Goal: Task Accomplishment & Management: Use online tool/utility

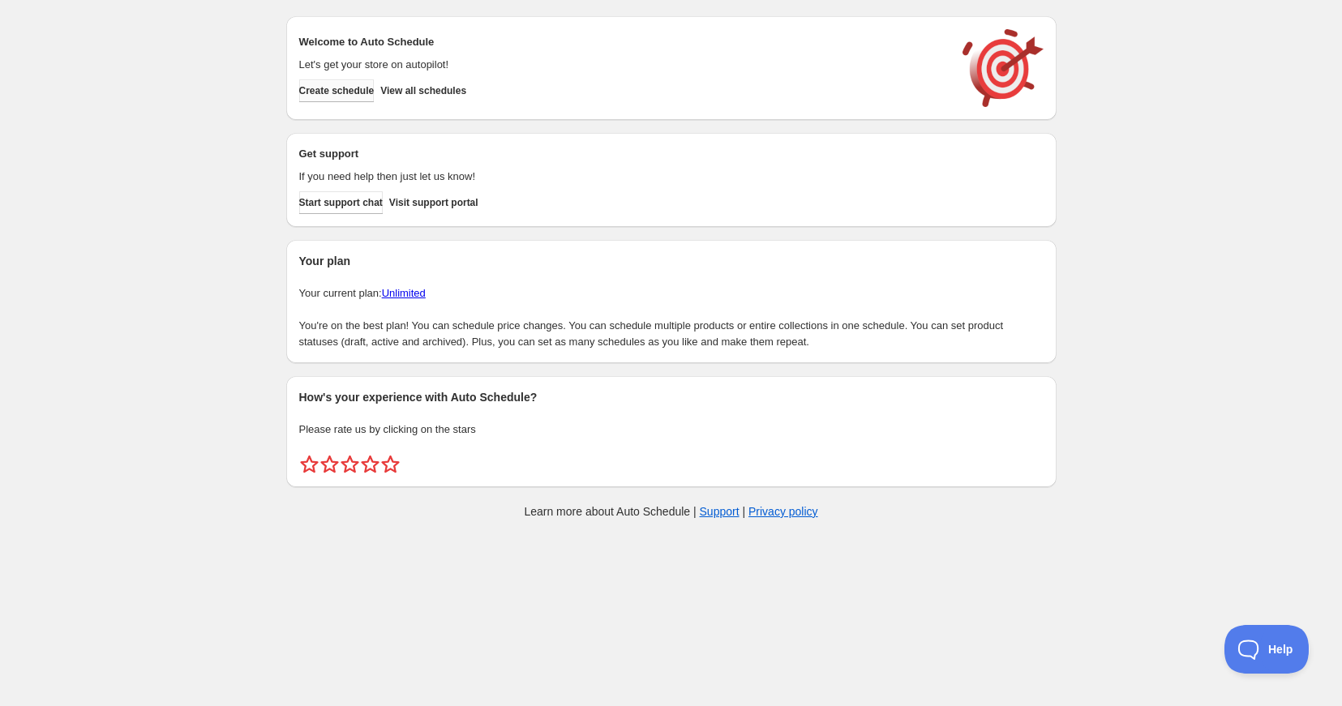
click at [367, 88] on span "Create schedule" at bounding box center [336, 90] width 75 height 13
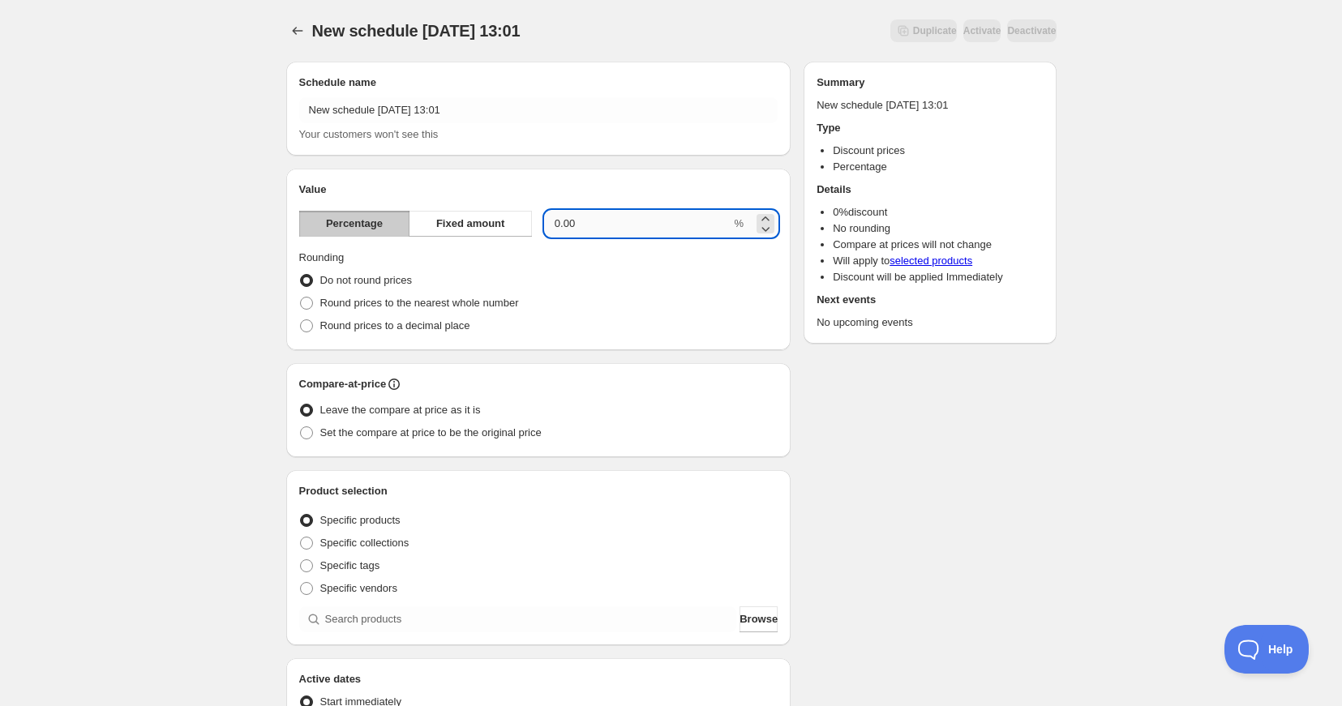
click at [598, 223] on input "0.00" at bounding box center [638, 224] width 186 height 26
drag, startPoint x: 598, startPoint y: 223, endPoint x: 465, endPoint y: 215, distance: 134.0
click at [465, 215] on div "Percentage Fixed amount 0.00 %" at bounding box center [538, 224] width 479 height 26
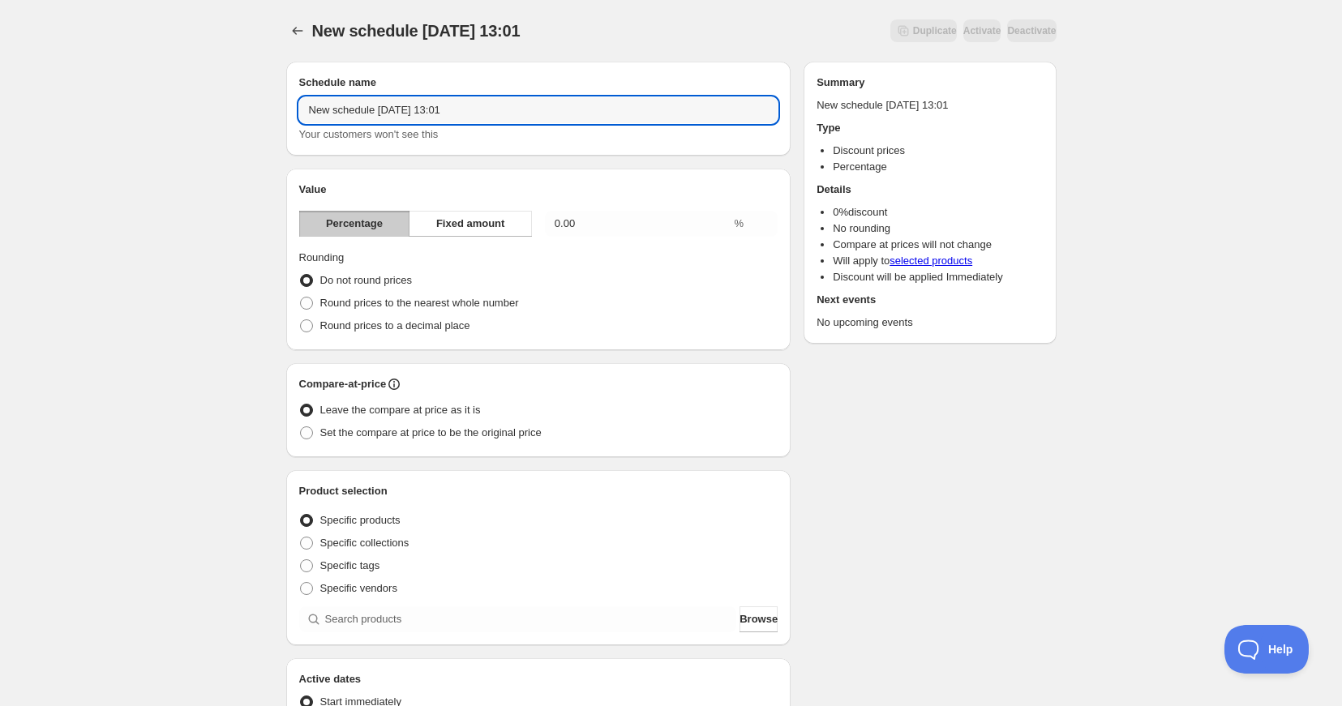
drag, startPoint x: 484, startPoint y: 114, endPoint x: 289, endPoint y: 109, distance: 195.5
click at [289, 109] on div "Schedule name New schedule [DATE] 13:01 Your customers won't see this" at bounding box center [538, 109] width 505 height 94
type input "August Sale 30% Off"
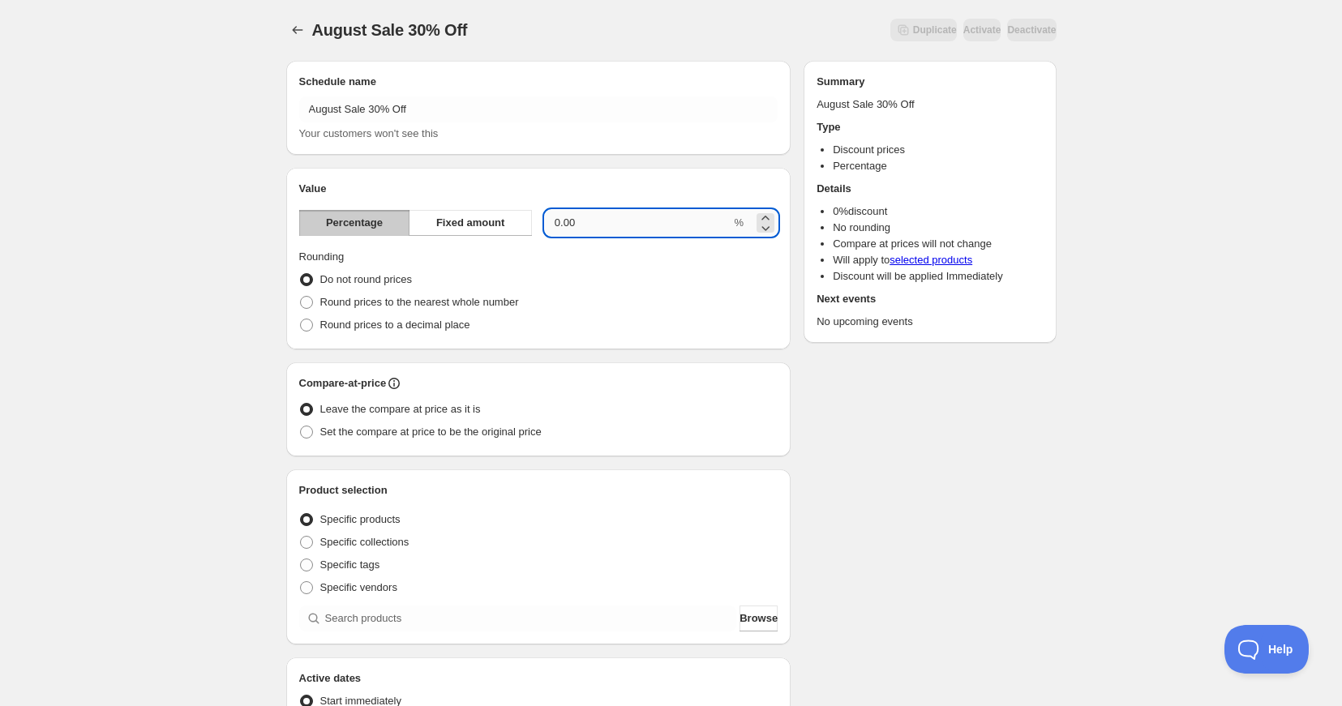
click at [569, 222] on input "0.00" at bounding box center [638, 223] width 186 height 26
drag, startPoint x: 580, startPoint y: 223, endPoint x: 548, endPoint y: 222, distance: 31.6
click at [550, 221] on input "0.00" at bounding box center [638, 223] width 186 height 26
type input "30"
click at [308, 302] on span at bounding box center [306, 302] width 13 height 13
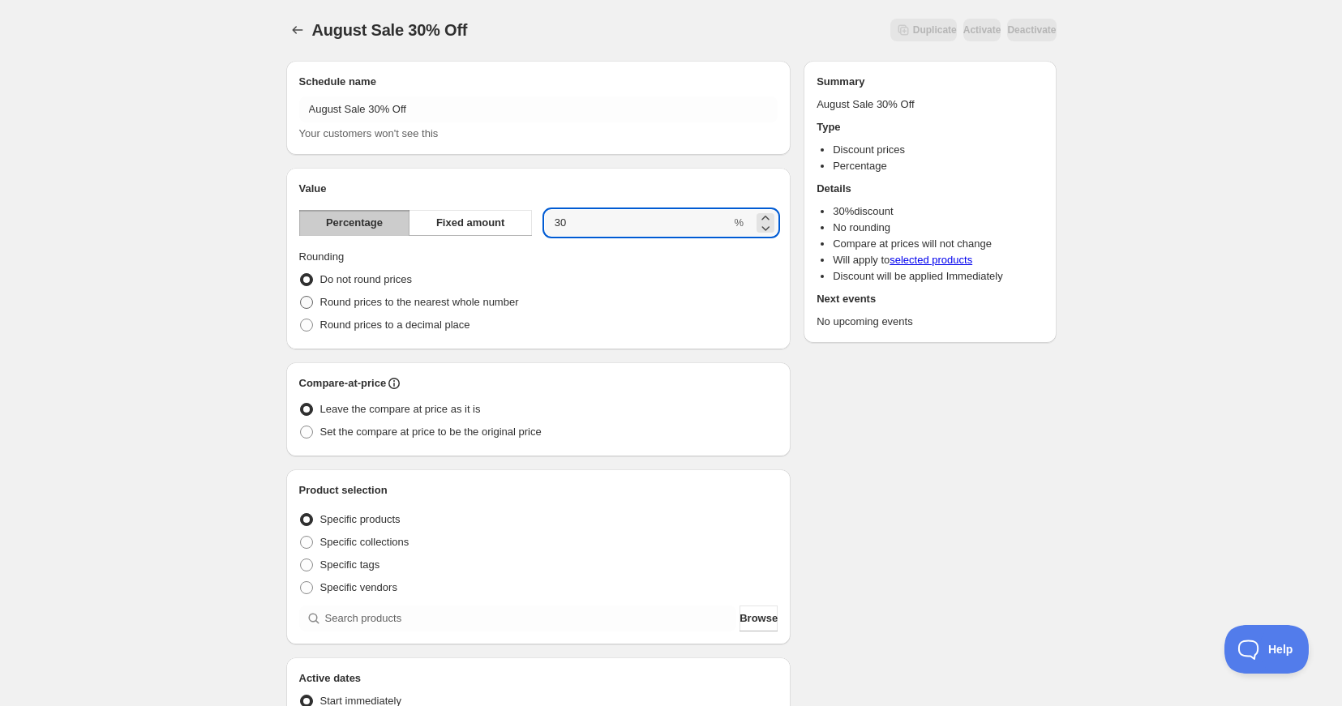
click at [301, 297] on input "Round prices to the nearest whole number" at bounding box center [300, 296] width 1 height 1
radio input "true"
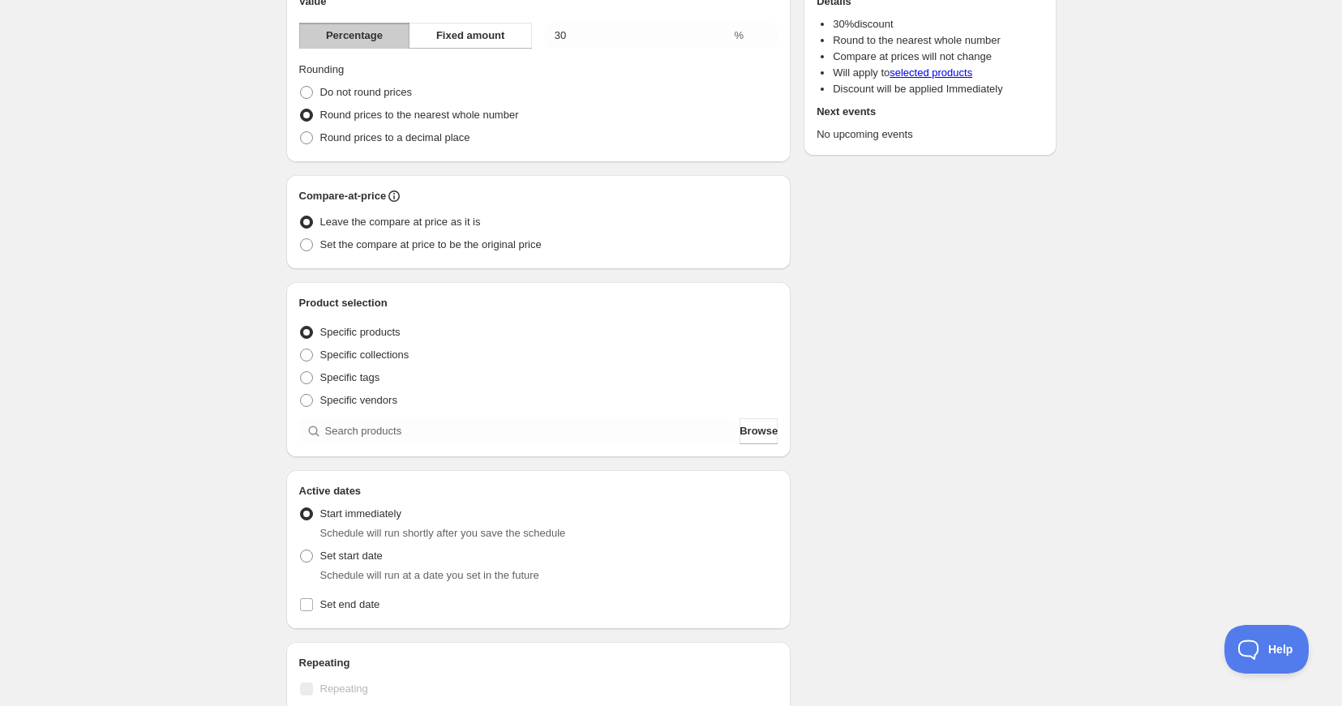
scroll to position [191, 0]
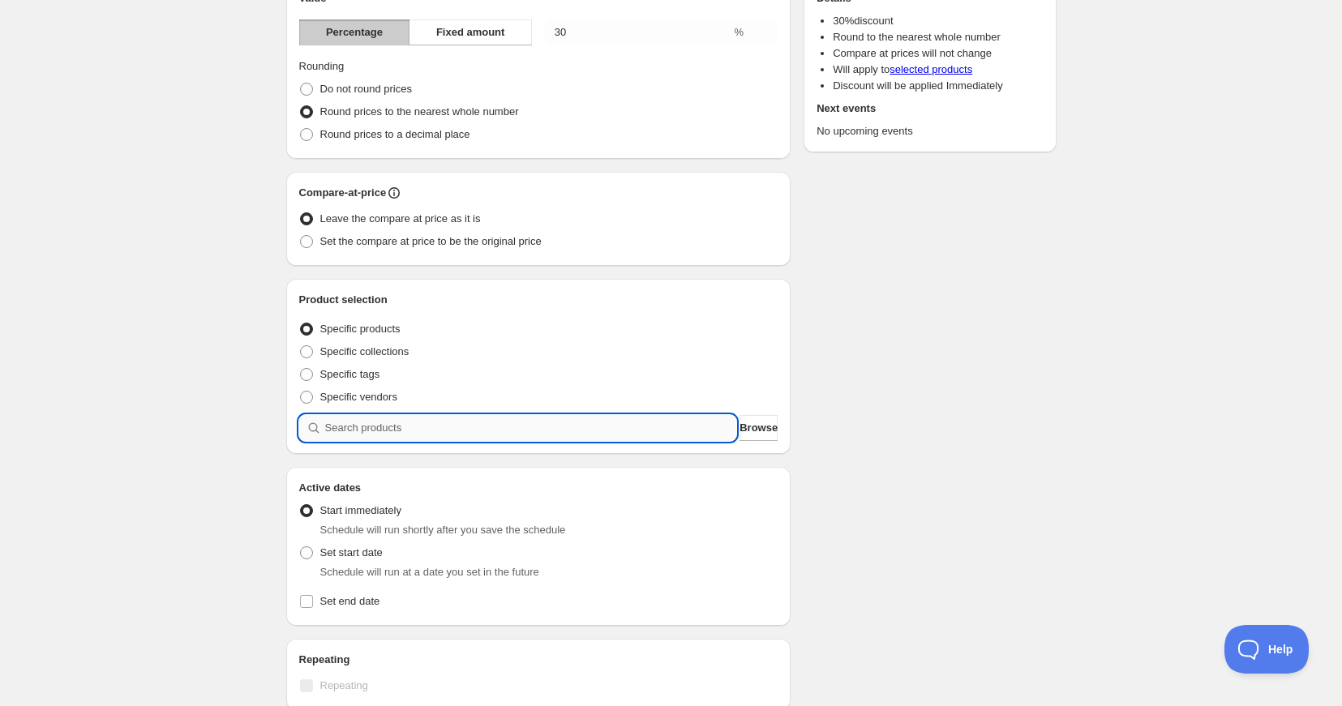
click at [370, 433] on input "search" at bounding box center [531, 428] width 412 height 26
type input "w"
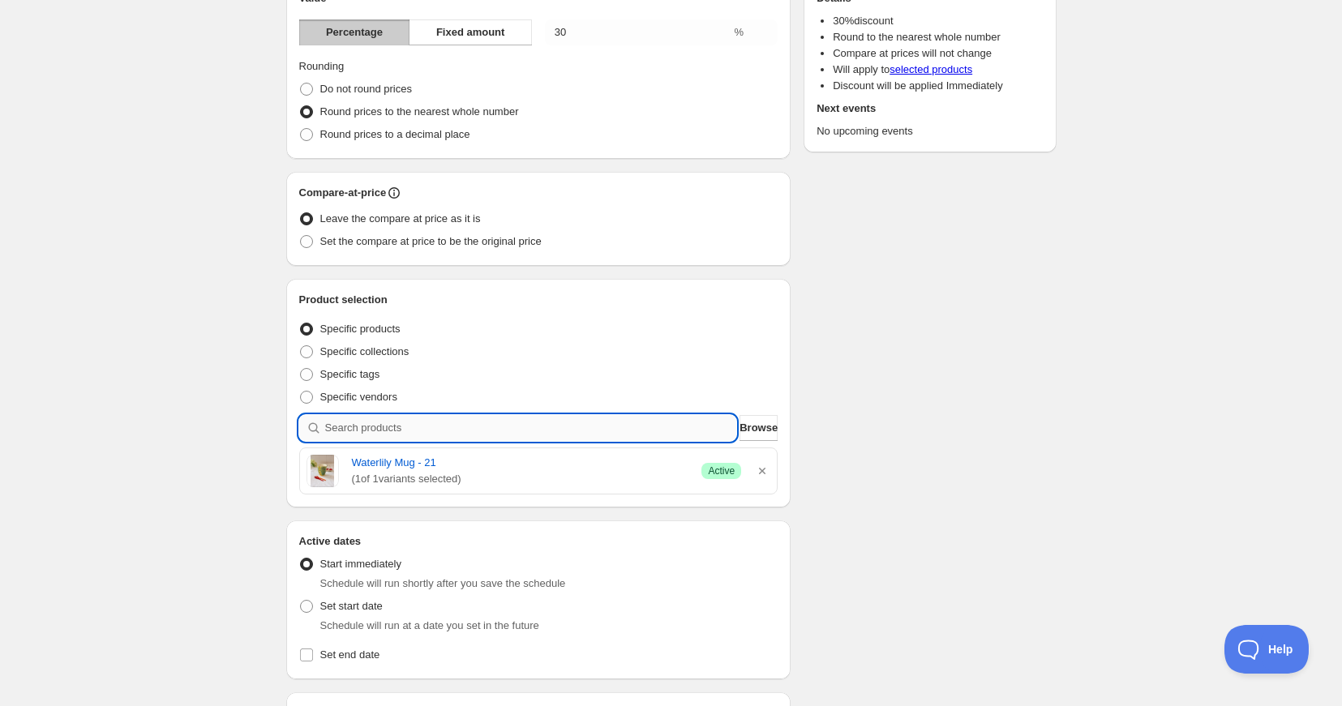
click at [349, 434] on input "search" at bounding box center [531, 428] width 412 height 26
type input "K"
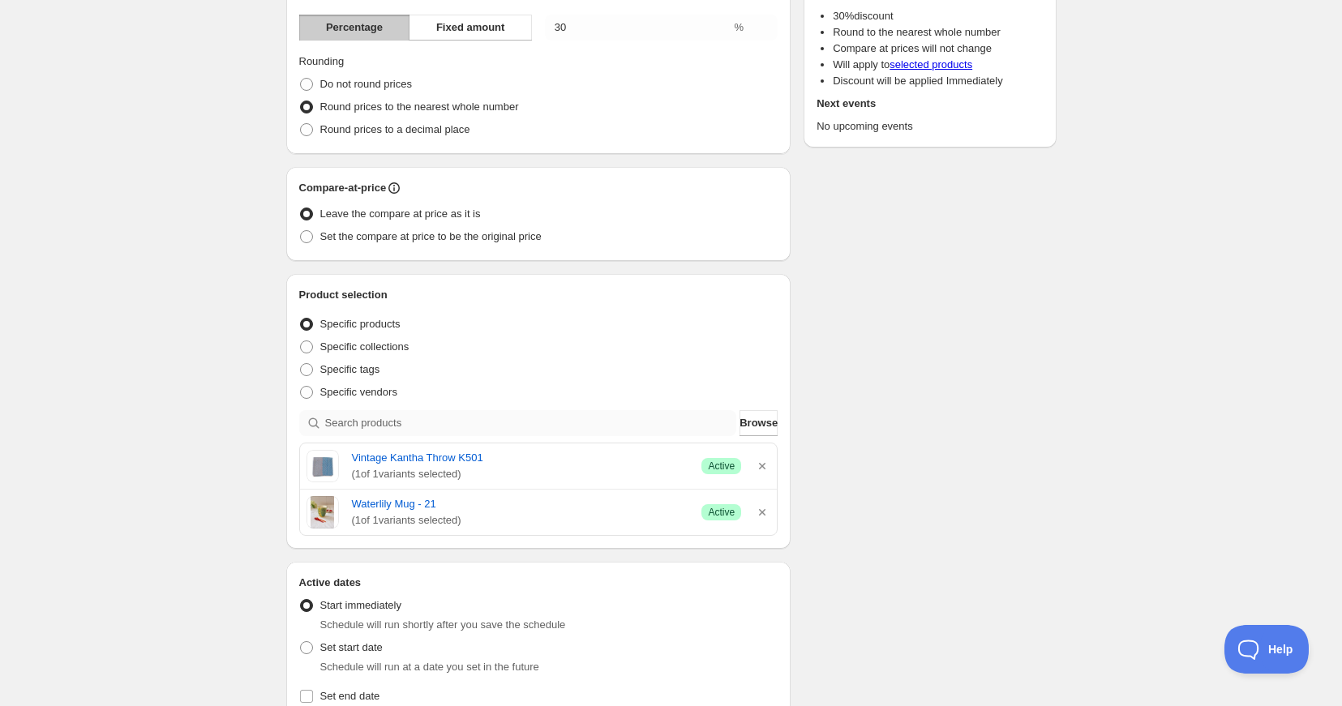
scroll to position [212, 0]
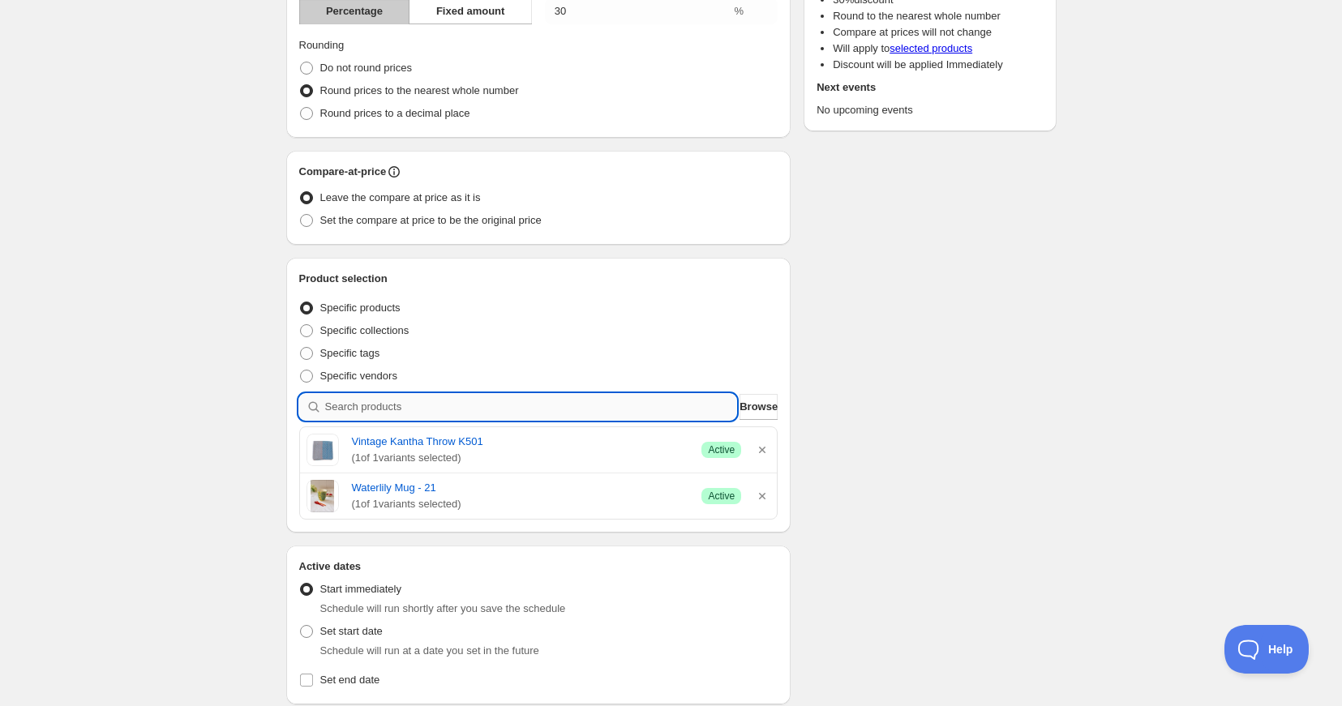
click at [444, 405] on input "search" at bounding box center [531, 407] width 412 height 26
type input "V"
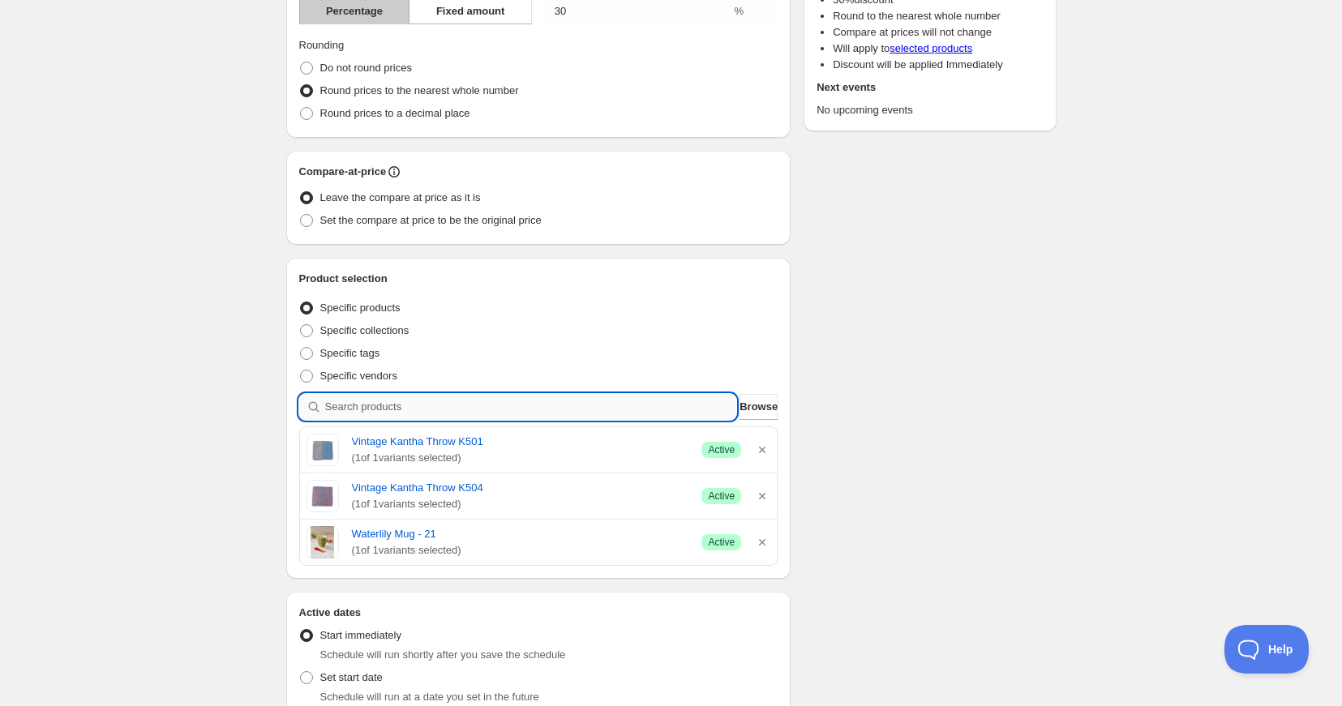
click at [384, 409] on input "search" at bounding box center [531, 407] width 412 height 26
type input "K"
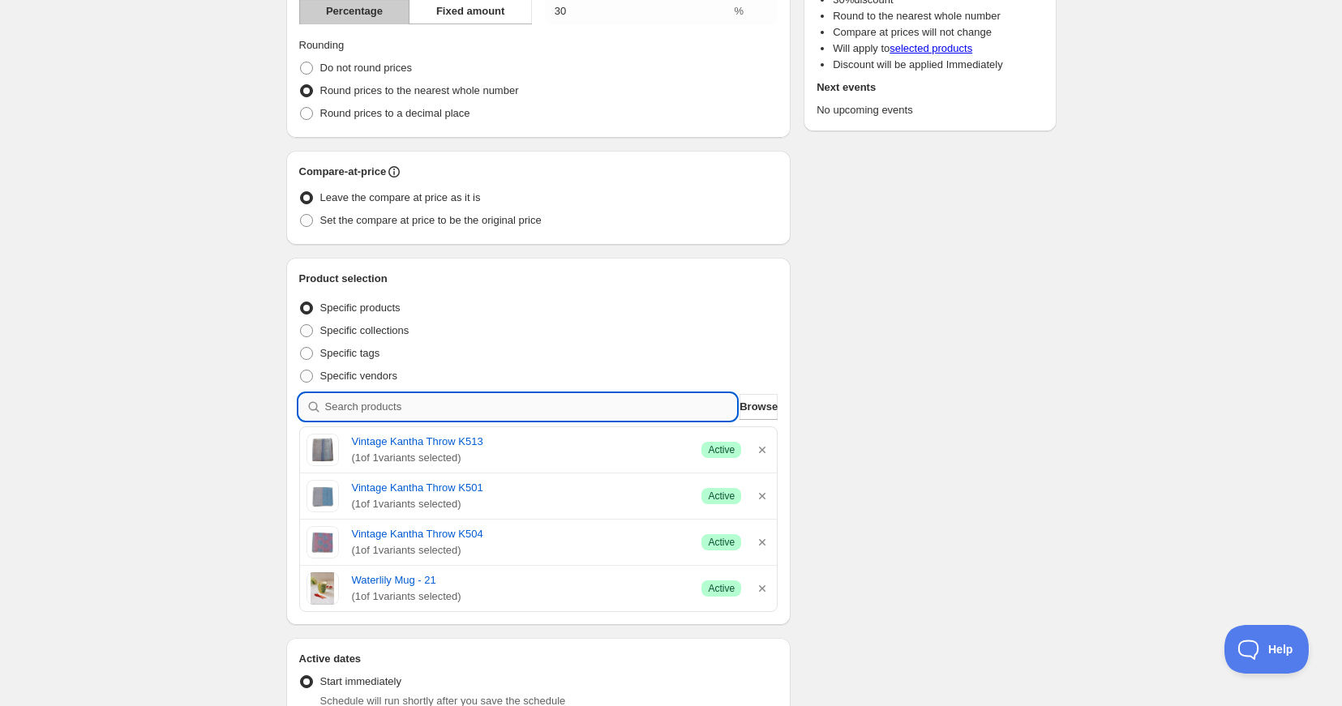
click at [378, 403] on input "search" at bounding box center [531, 407] width 412 height 26
type input "K"
click at [402, 414] on input "search" at bounding box center [531, 407] width 412 height 26
type input "K"
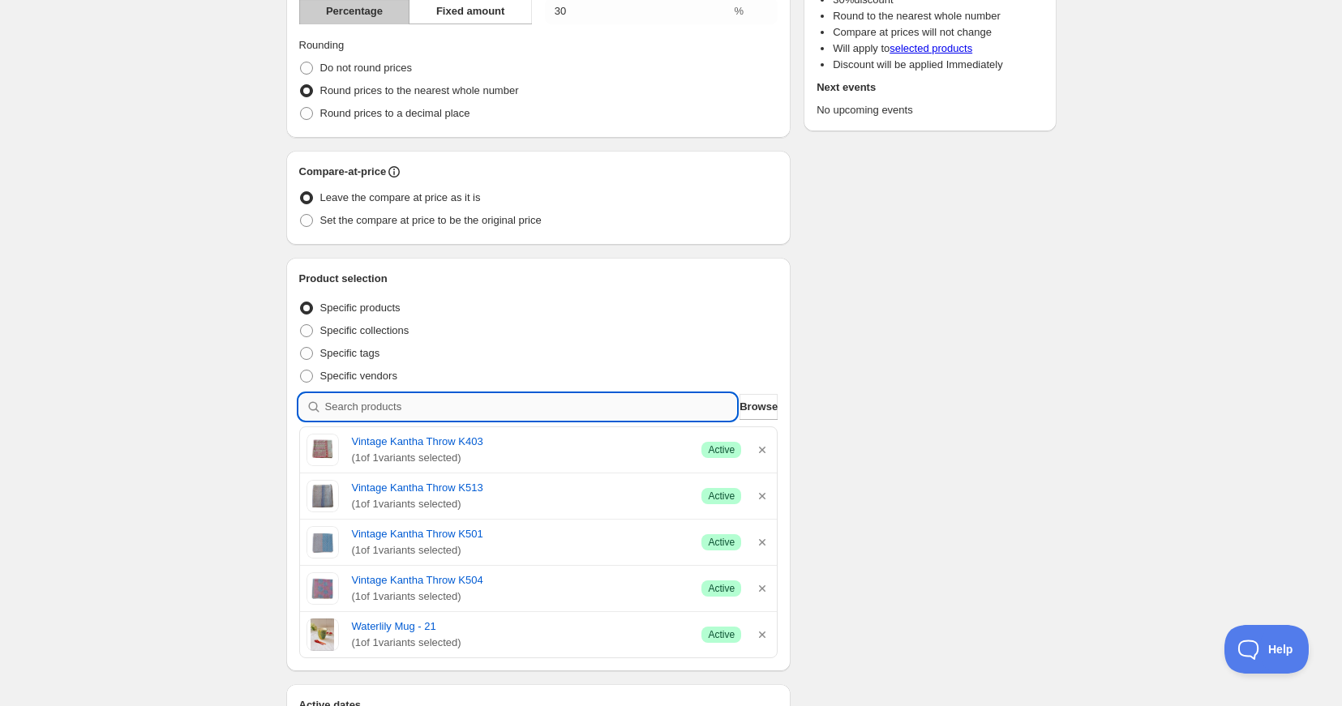
click at [406, 407] on input "search" at bounding box center [531, 407] width 412 height 26
type input "S"
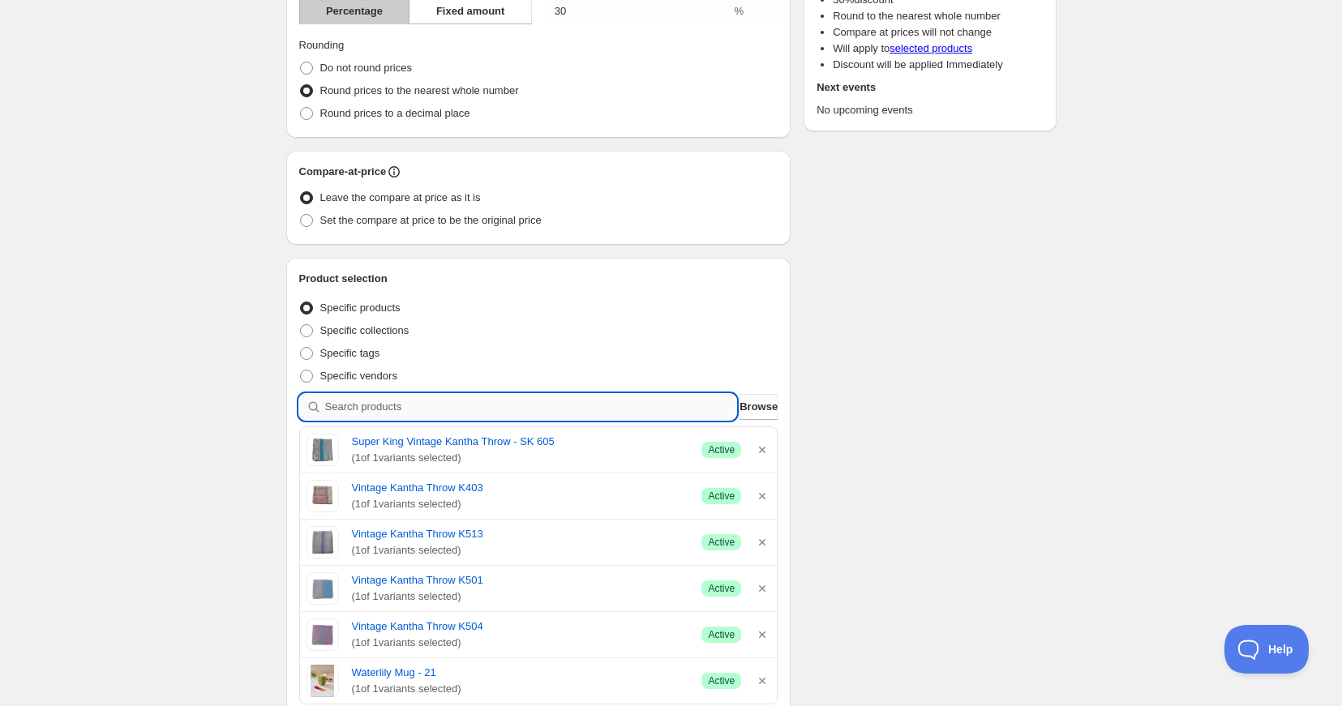
click at [330, 401] on input "search" at bounding box center [531, 407] width 412 height 26
type input "S"
click at [480, 411] on input "search" at bounding box center [531, 407] width 412 height 26
type input "S"
click at [390, 404] on input "search" at bounding box center [531, 407] width 412 height 26
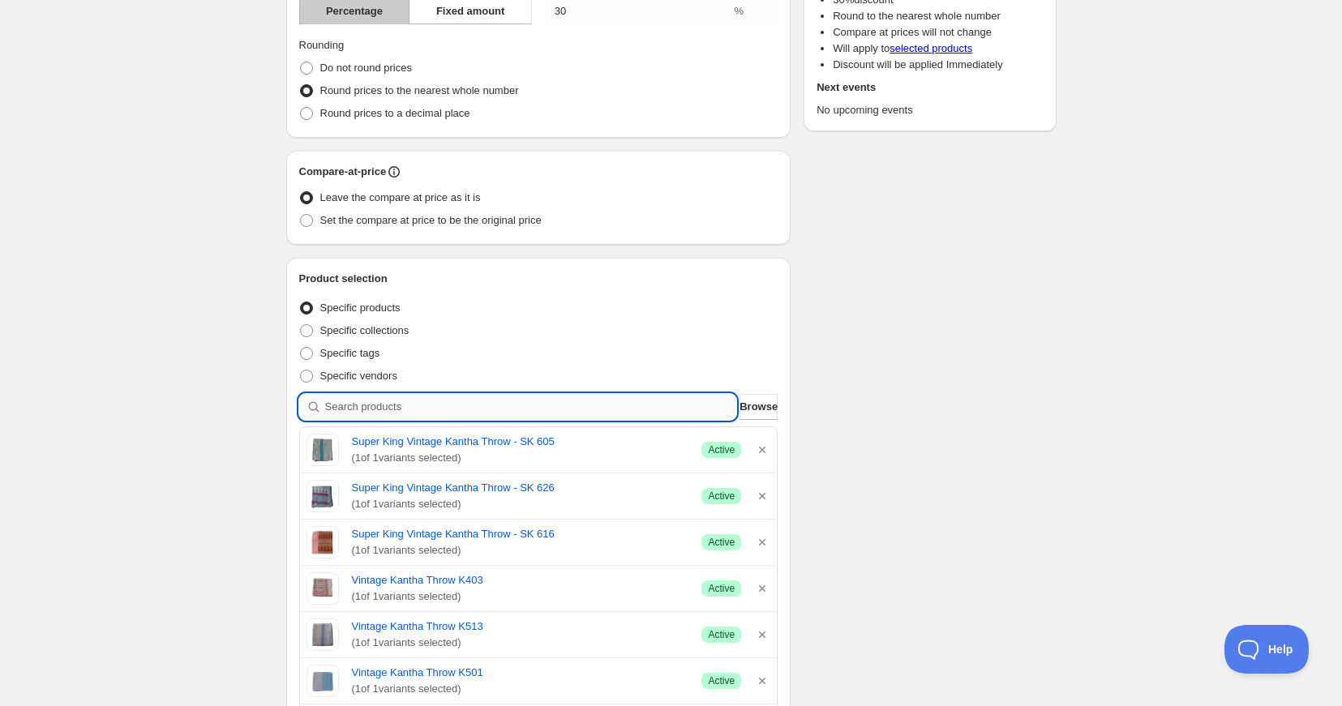
type input "S"
click at [464, 417] on input "search" at bounding box center [531, 407] width 412 height 26
type input "S"
click at [397, 415] on input "search" at bounding box center [531, 407] width 412 height 26
type input "S"
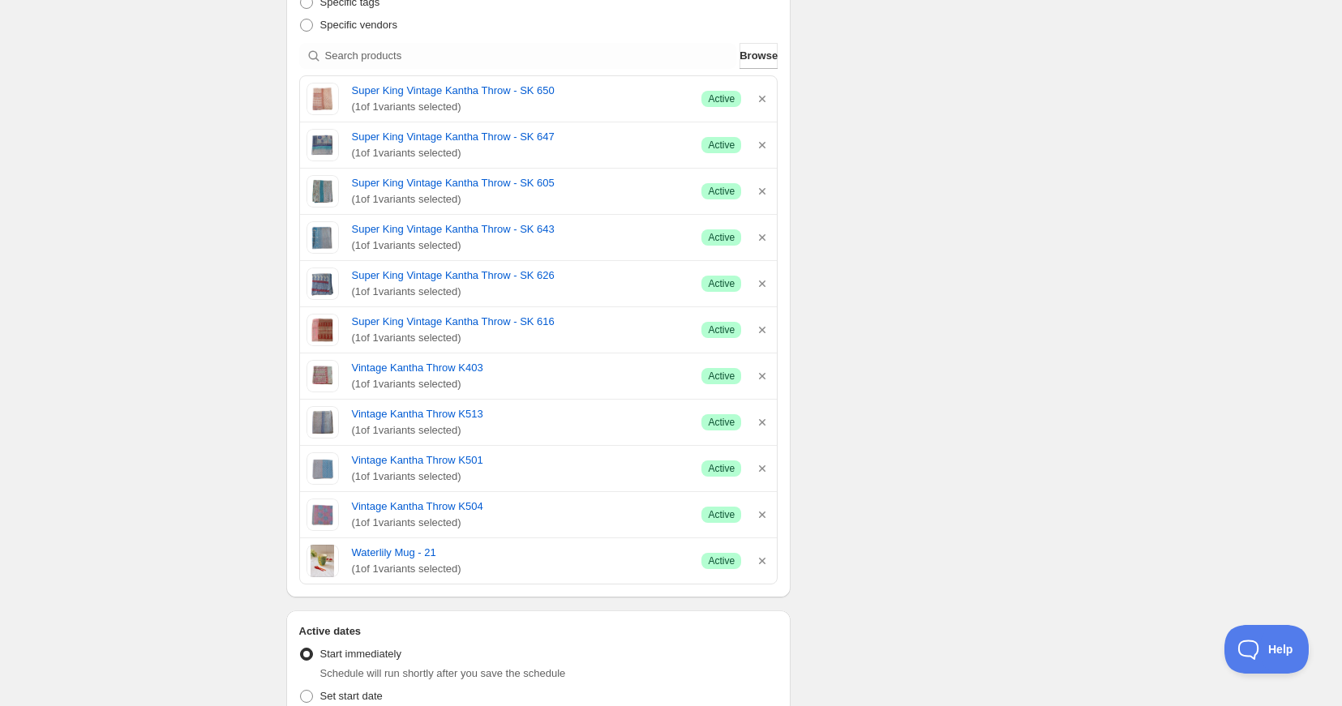
scroll to position [584, 0]
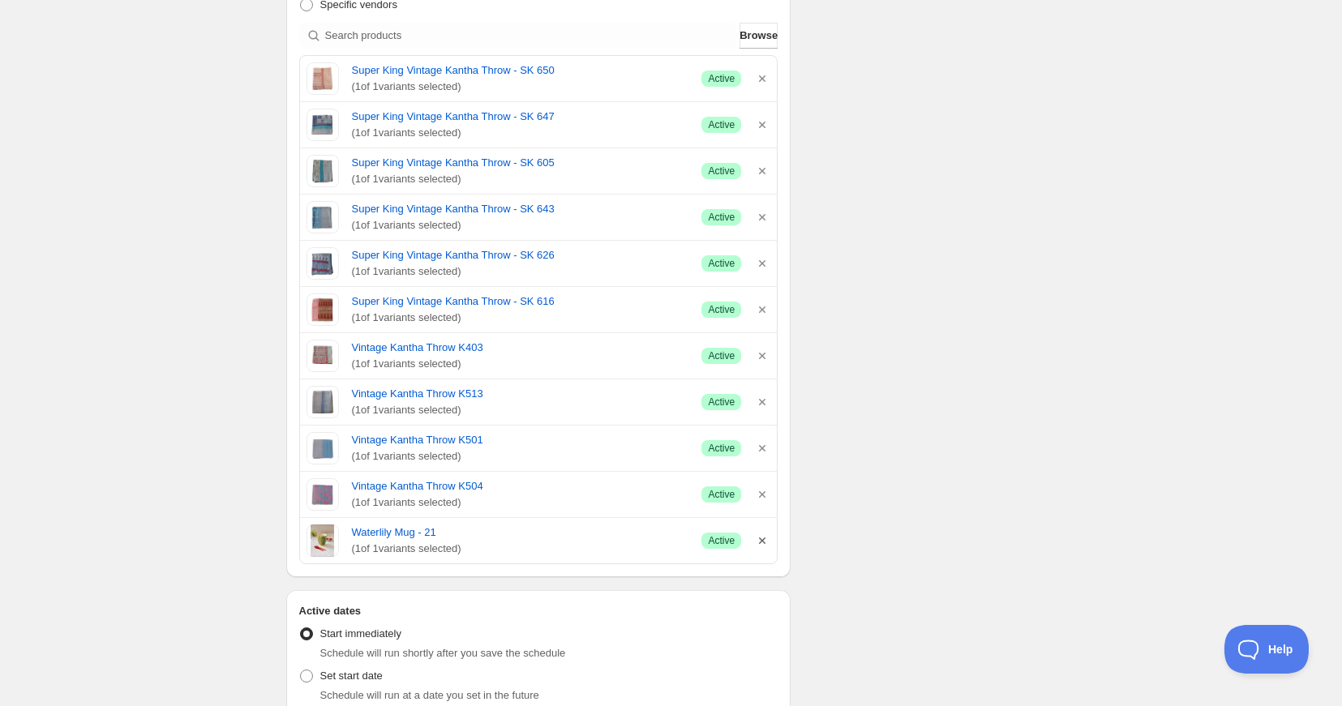
click at [759, 538] on icon "button" at bounding box center [762, 541] width 16 height 16
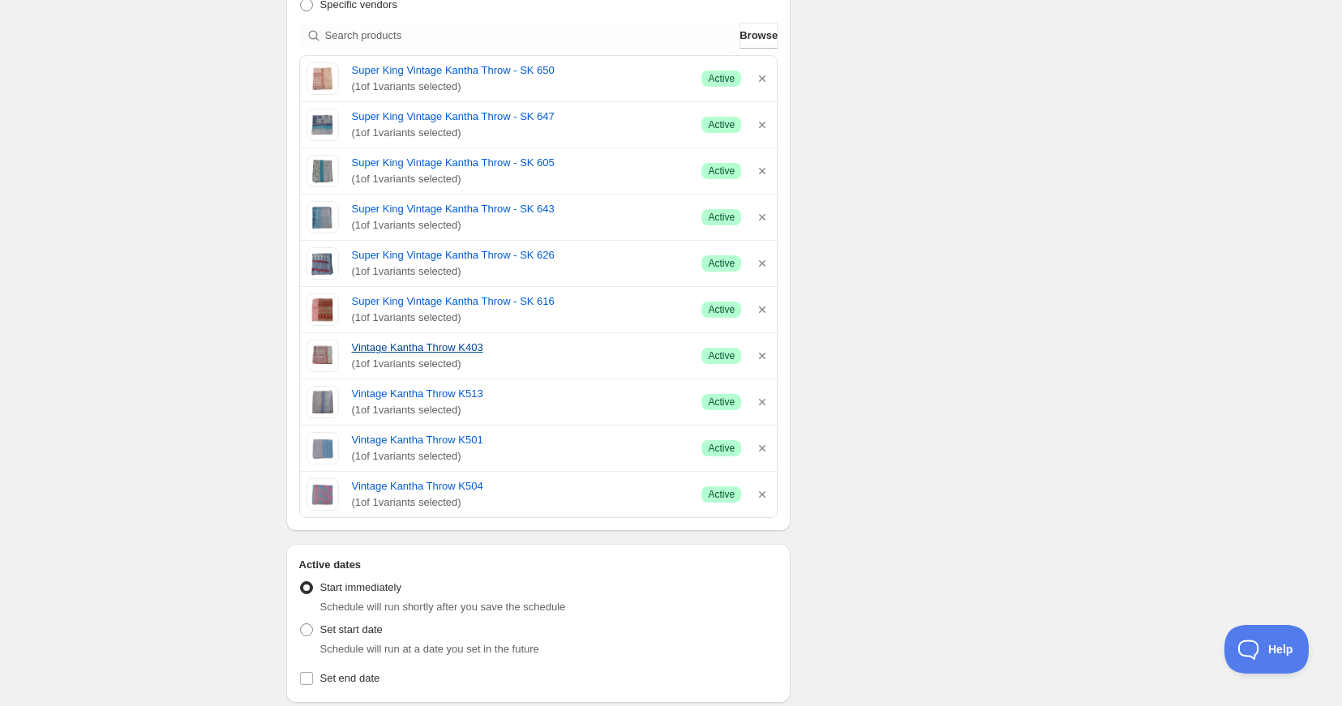
scroll to position [533, 0]
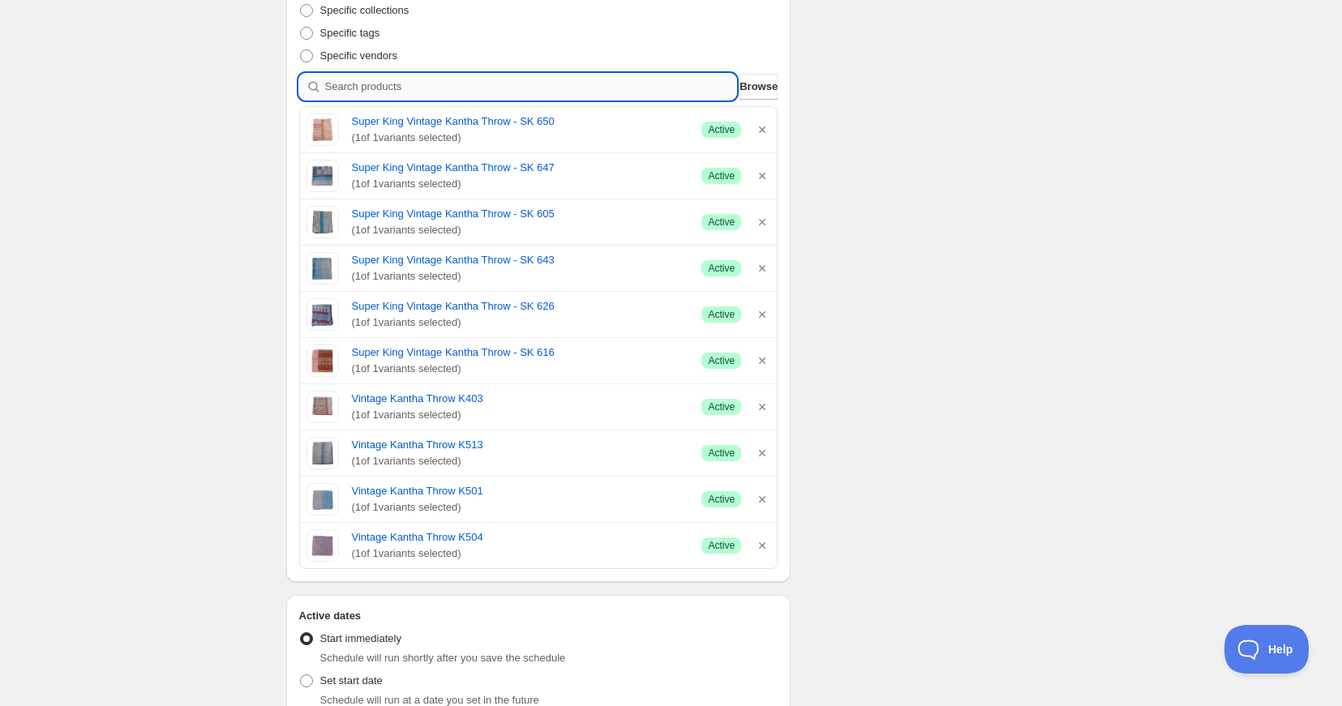
click at [355, 82] on input "search" at bounding box center [531, 87] width 412 height 26
type input "I"
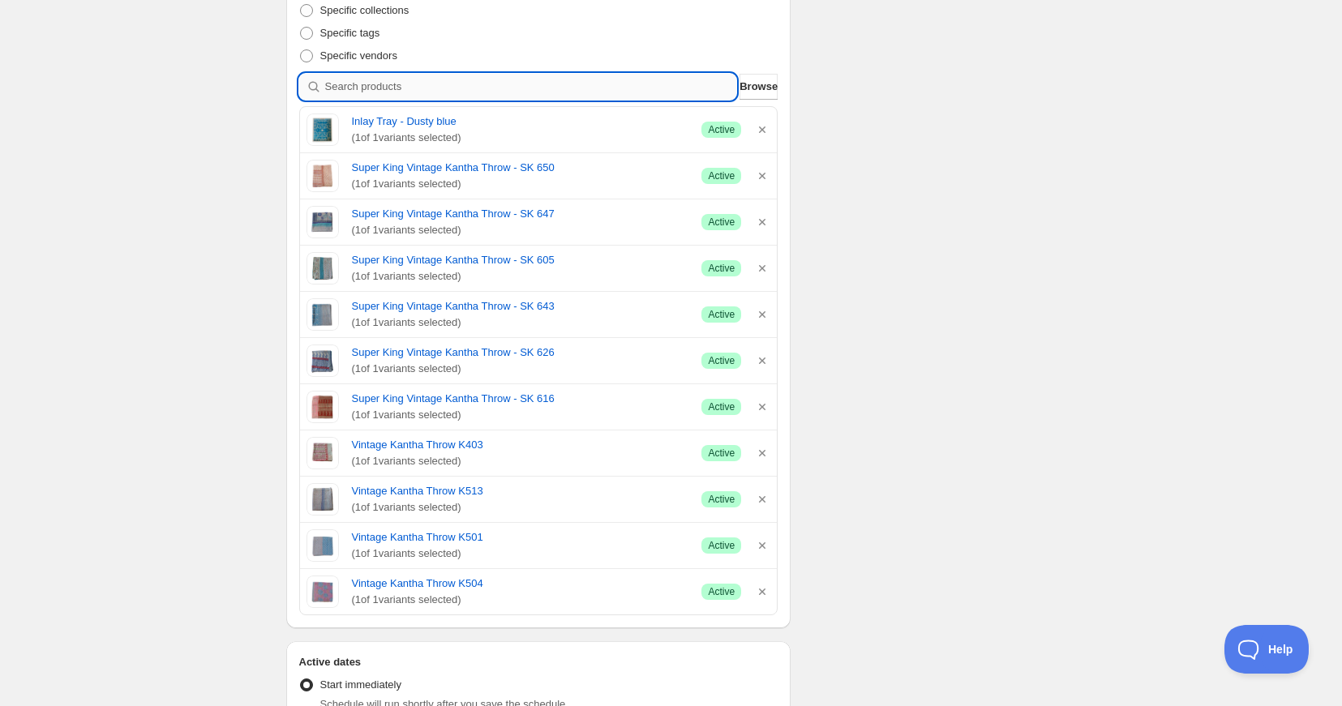
click at [356, 84] on input "search" at bounding box center [531, 87] width 412 height 26
type input "M"
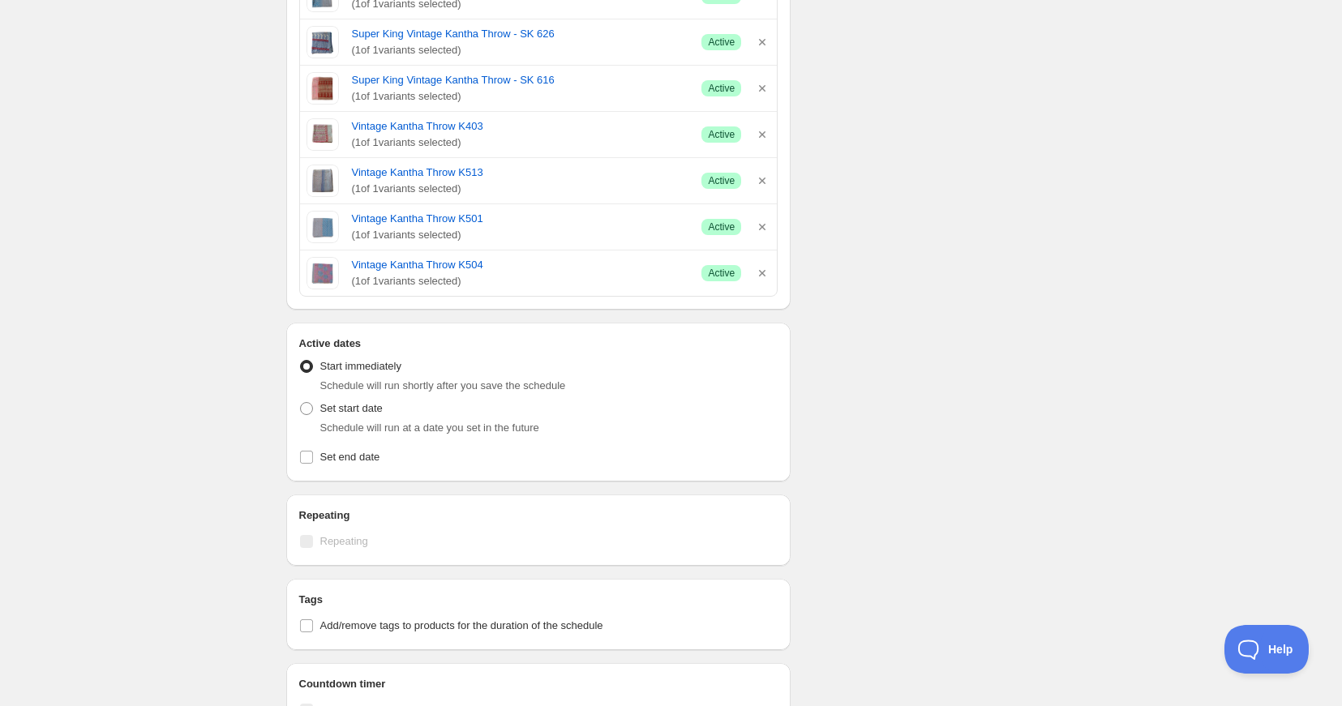
scroll to position [1270, 0]
click at [308, 408] on span at bounding box center [306, 406] width 13 height 13
click at [301, 401] on input "Set start date" at bounding box center [300, 400] width 1 height 1
radio input "true"
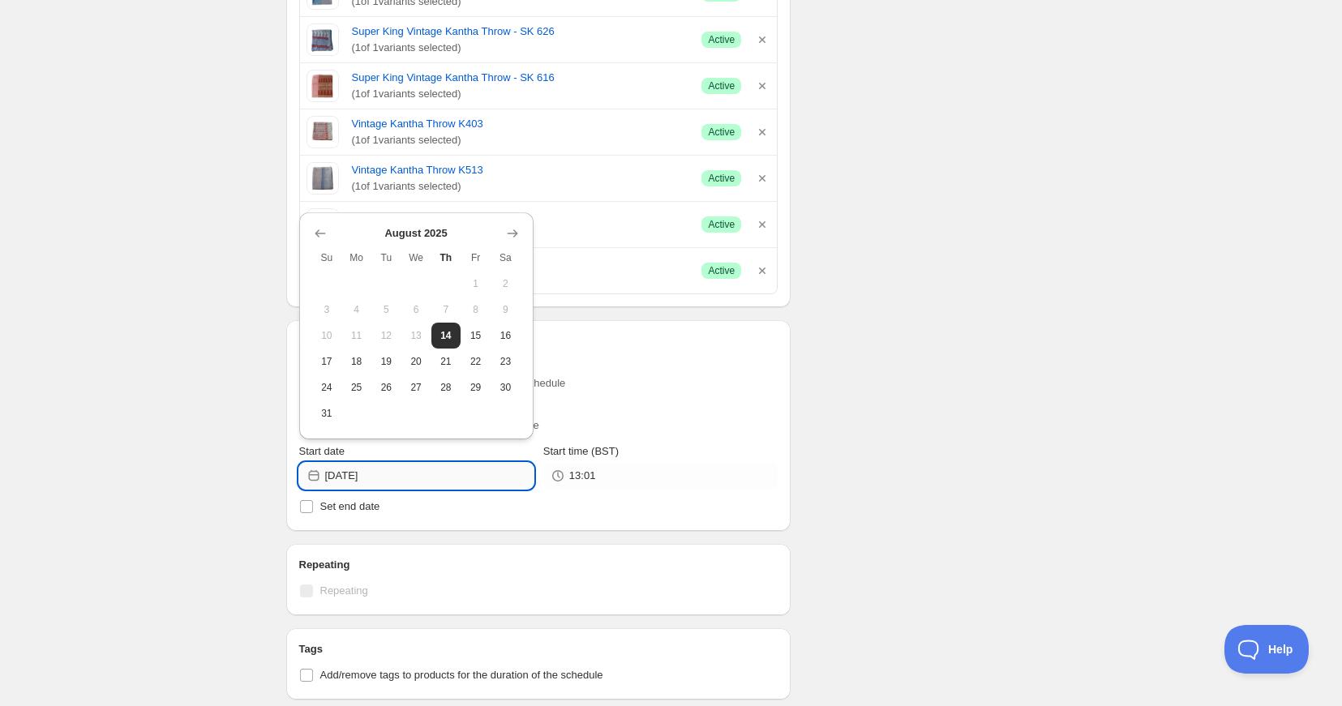
click at [429, 473] on input "[DATE]" at bounding box center [429, 476] width 208 height 26
click at [356, 365] on span "18" at bounding box center [356, 361] width 17 height 13
type input "[DATE]"
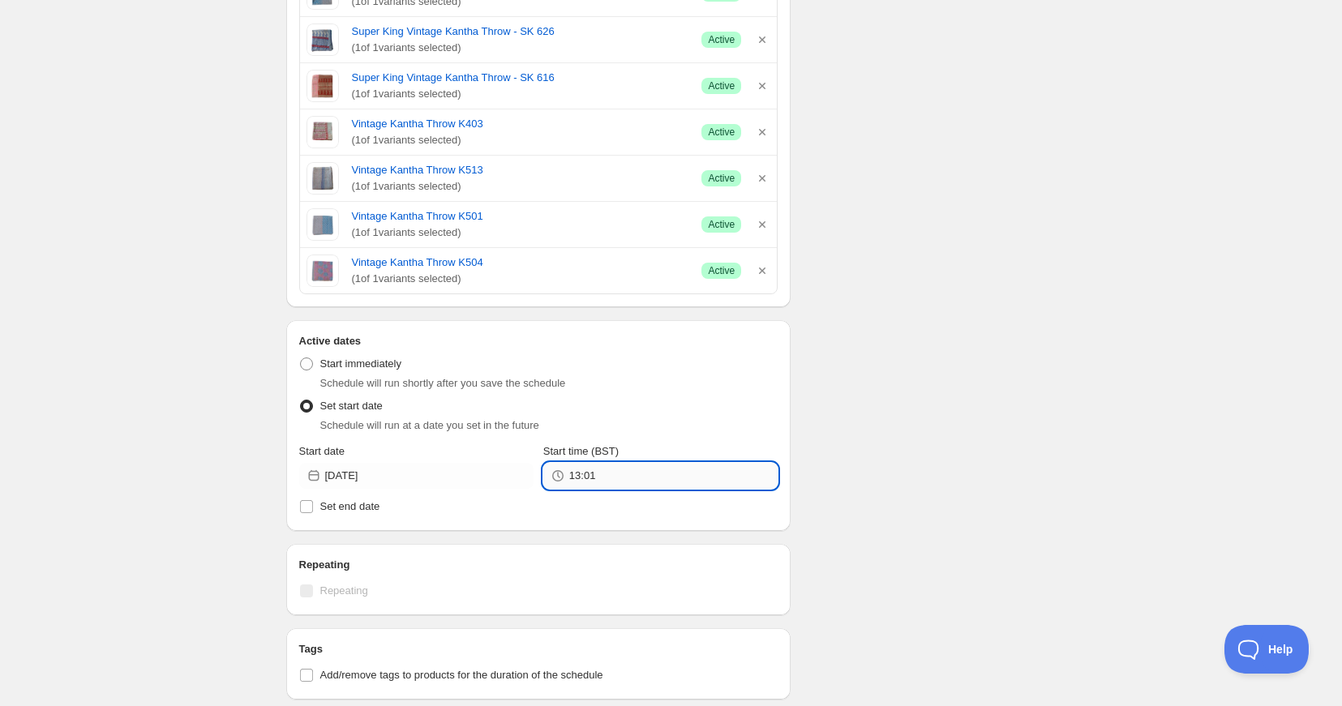
click at [593, 477] on input "13:01" at bounding box center [673, 476] width 208 height 26
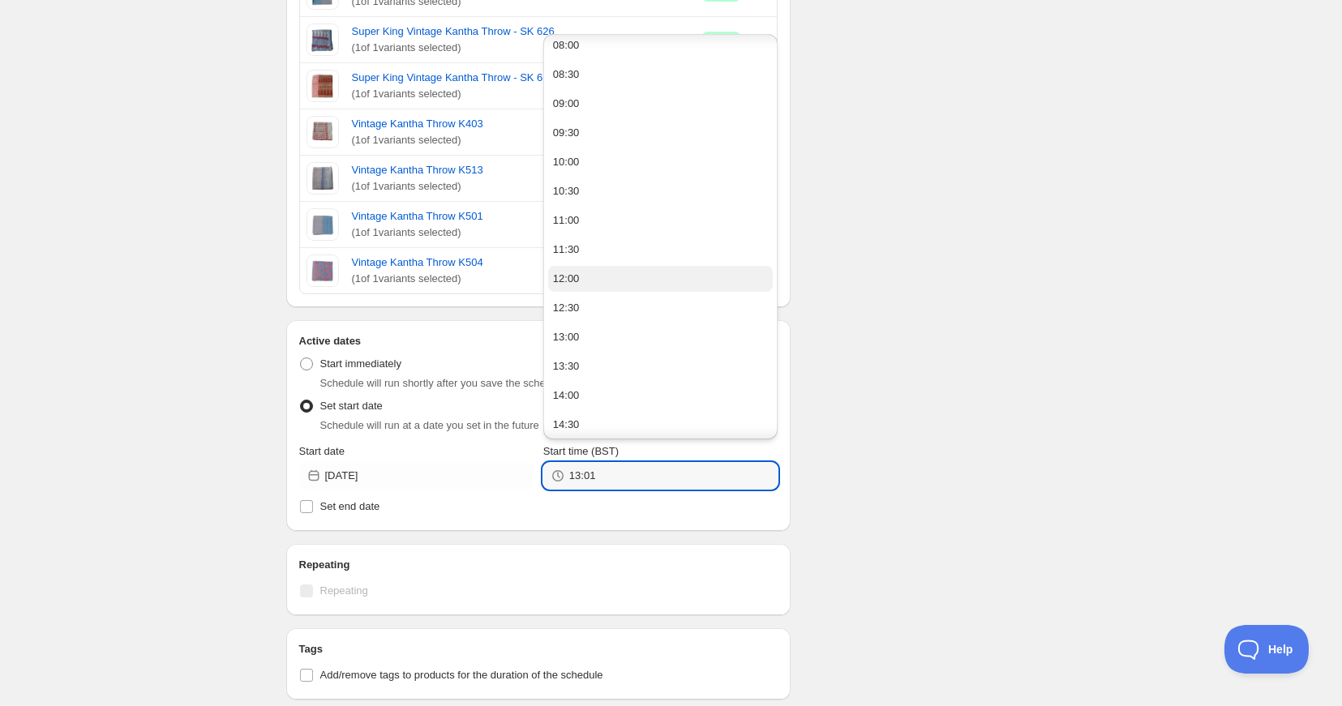
scroll to position [475, 0]
click at [568, 276] on div "12:00" at bounding box center [566, 277] width 27 height 16
type input "12:00"
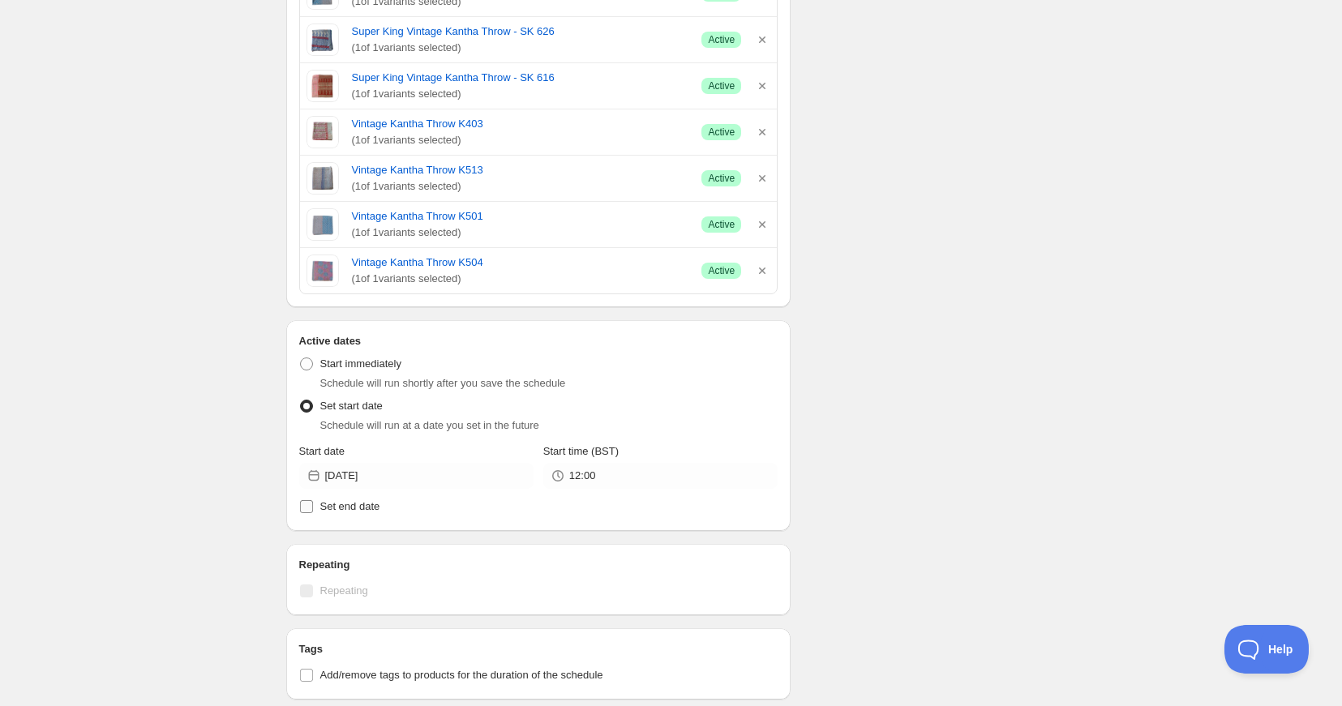
click at [303, 508] on input "Set end date" at bounding box center [306, 506] width 13 height 13
checkbox input "true"
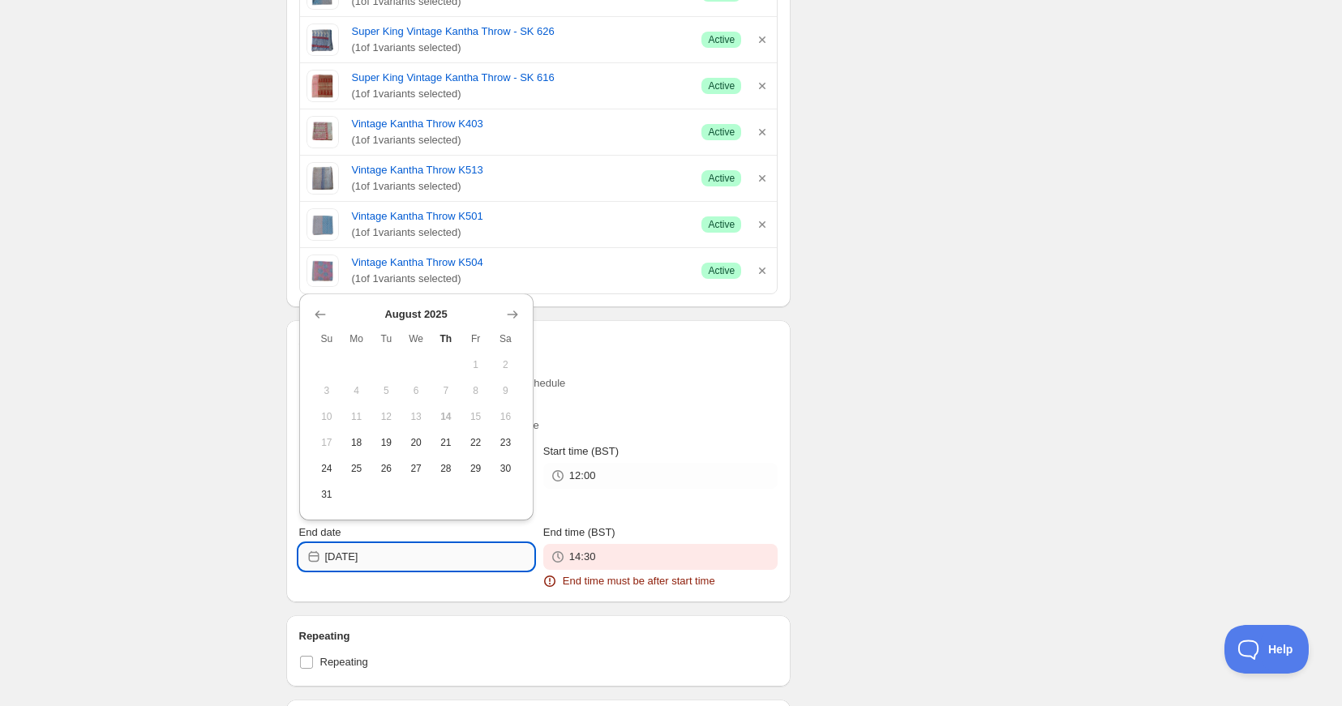
click at [435, 560] on input "[DATE]" at bounding box center [429, 557] width 208 height 26
click at [387, 465] on span "26" at bounding box center [386, 468] width 17 height 13
type input "[DATE]"
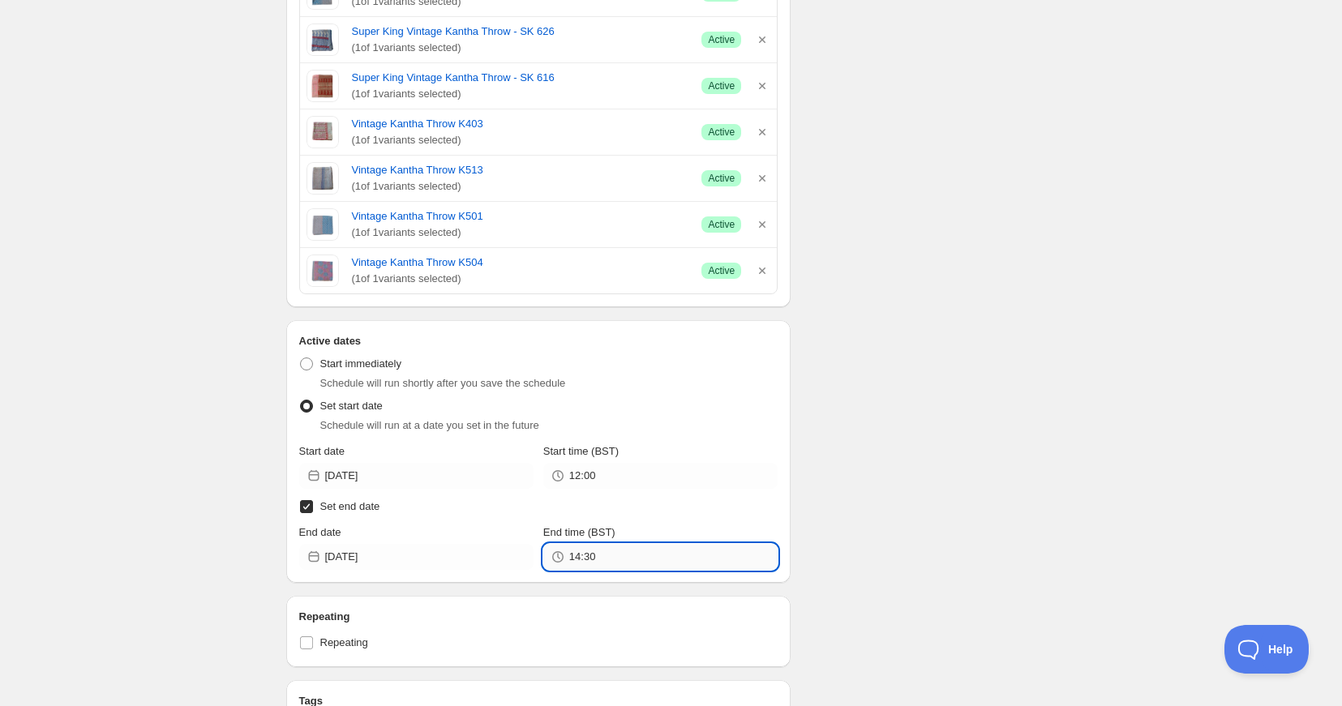
click at [617, 560] on input "14:30" at bounding box center [673, 557] width 208 height 26
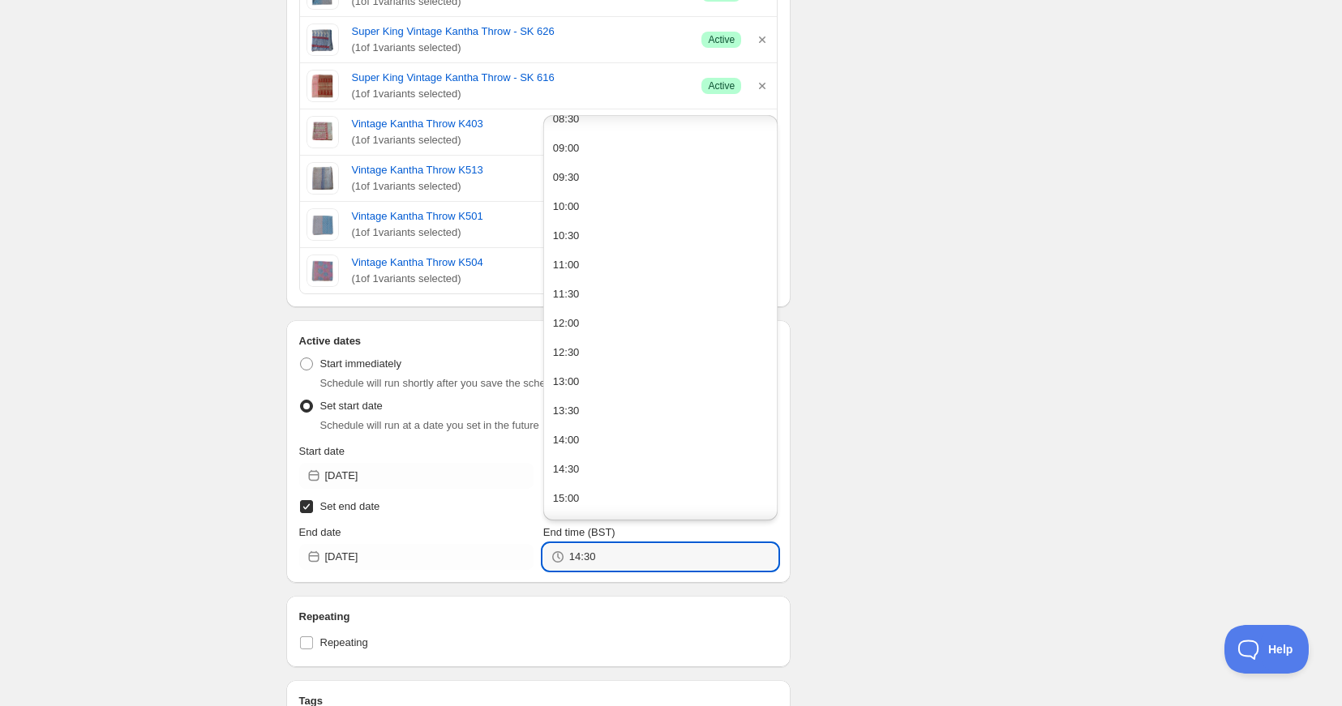
scroll to position [1002, 0]
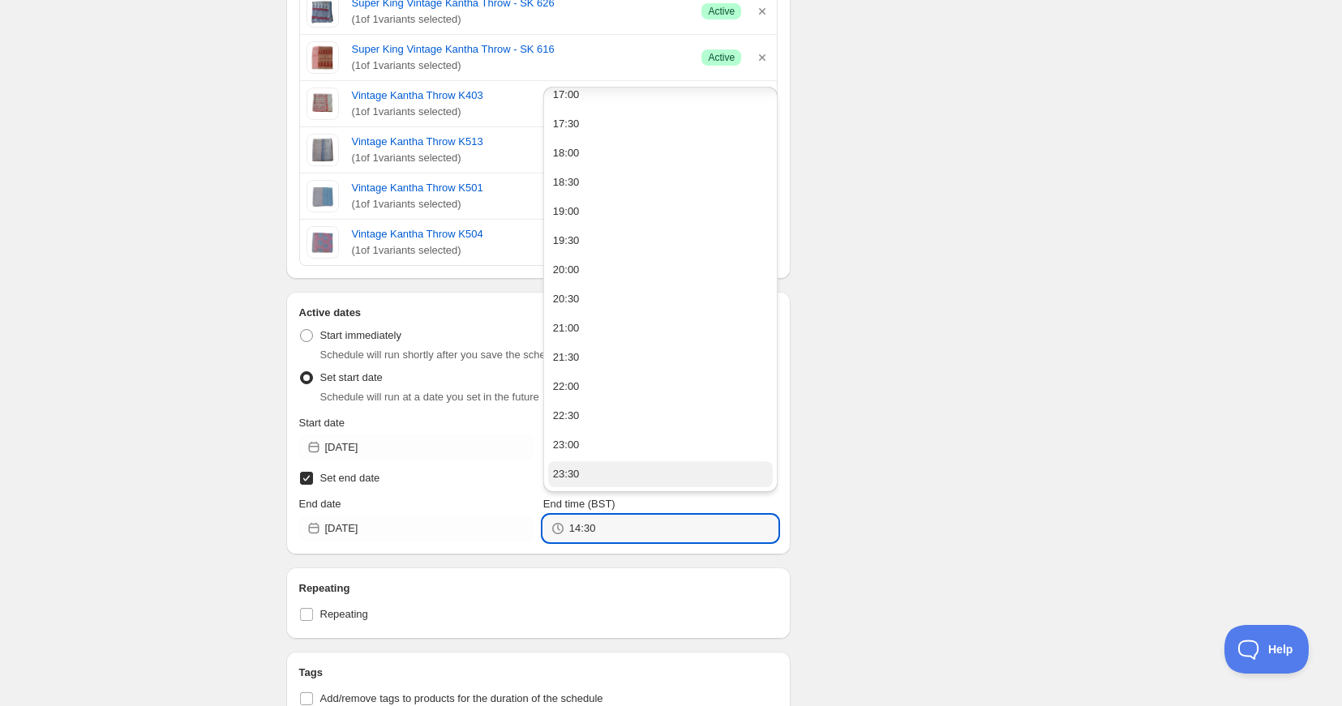
click at [573, 474] on div "23:30" at bounding box center [566, 474] width 27 height 16
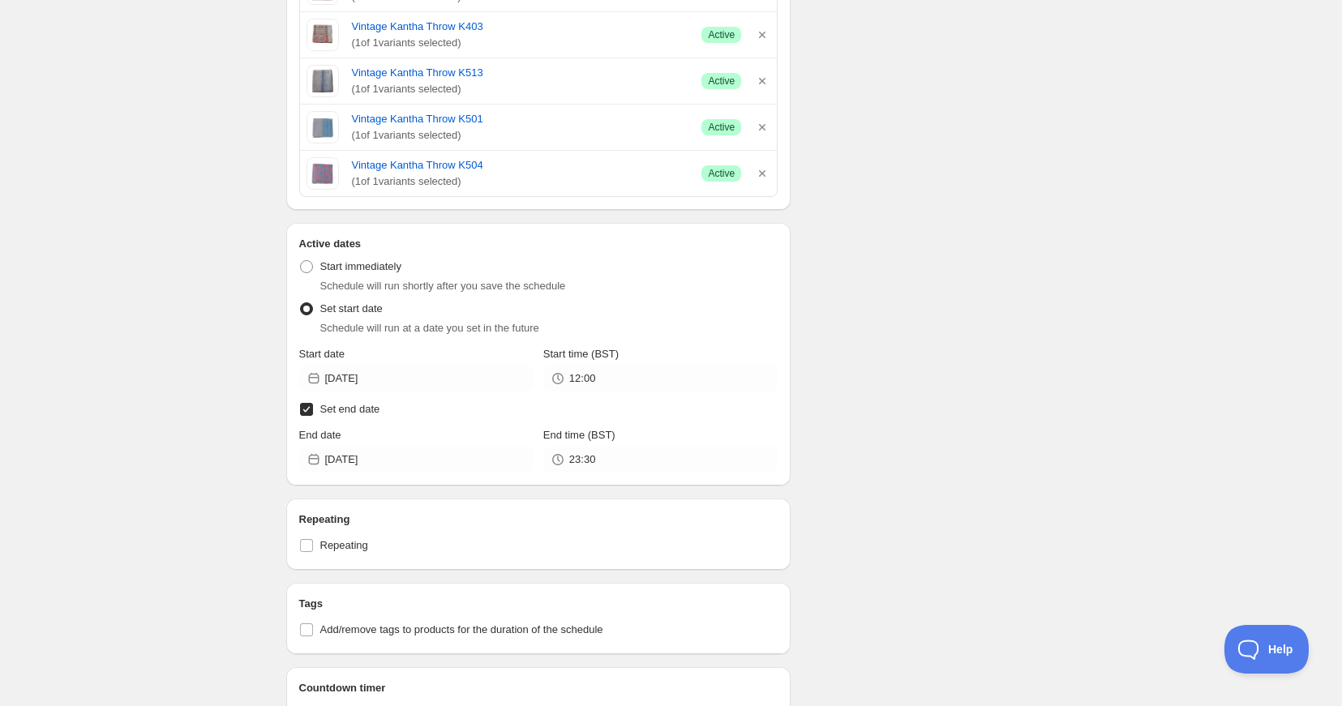
scroll to position [1371, 0]
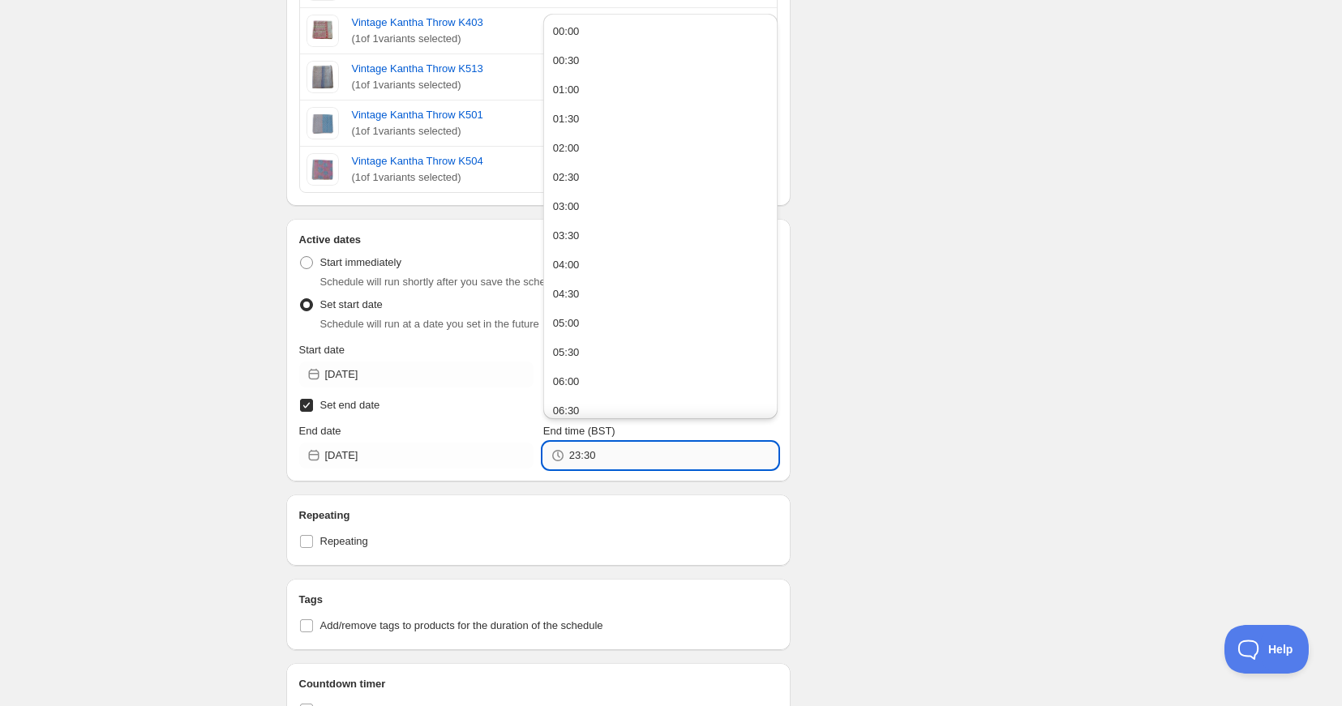
click at [601, 454] on input "23:30" at bounding box center [673, 456] width 208 height 26
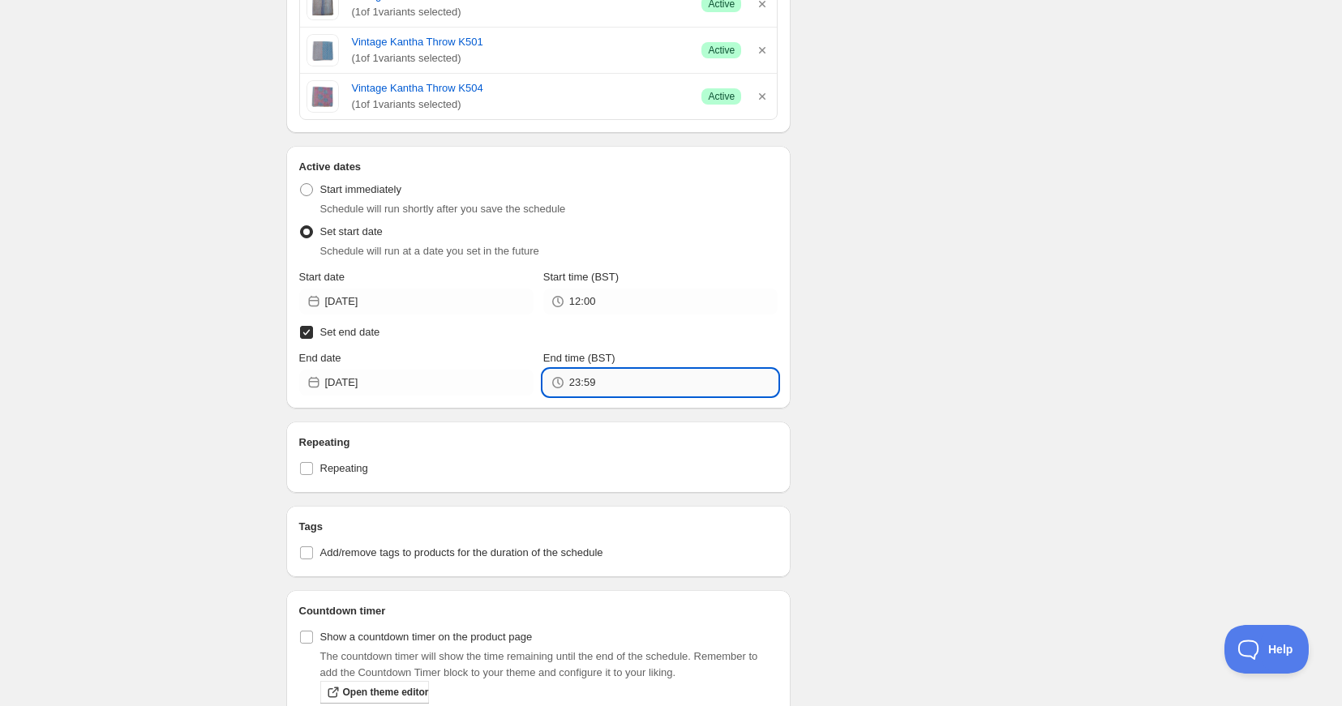
scroll to position [1449, 0]
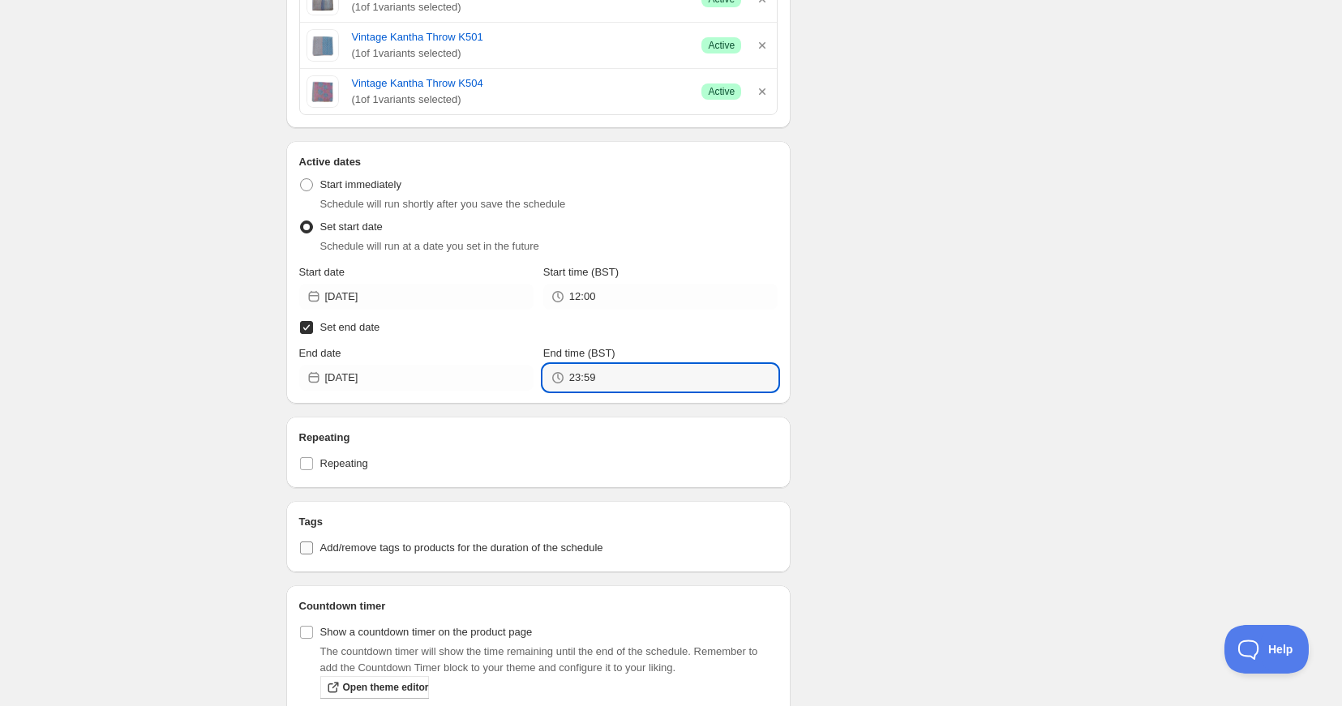
type input "23:59"
click at [302, 545] on input "Add/remove tags to products for the duration of the schedule" at bounding box center [306, 548] width 13 height 13
checkbox input "true"
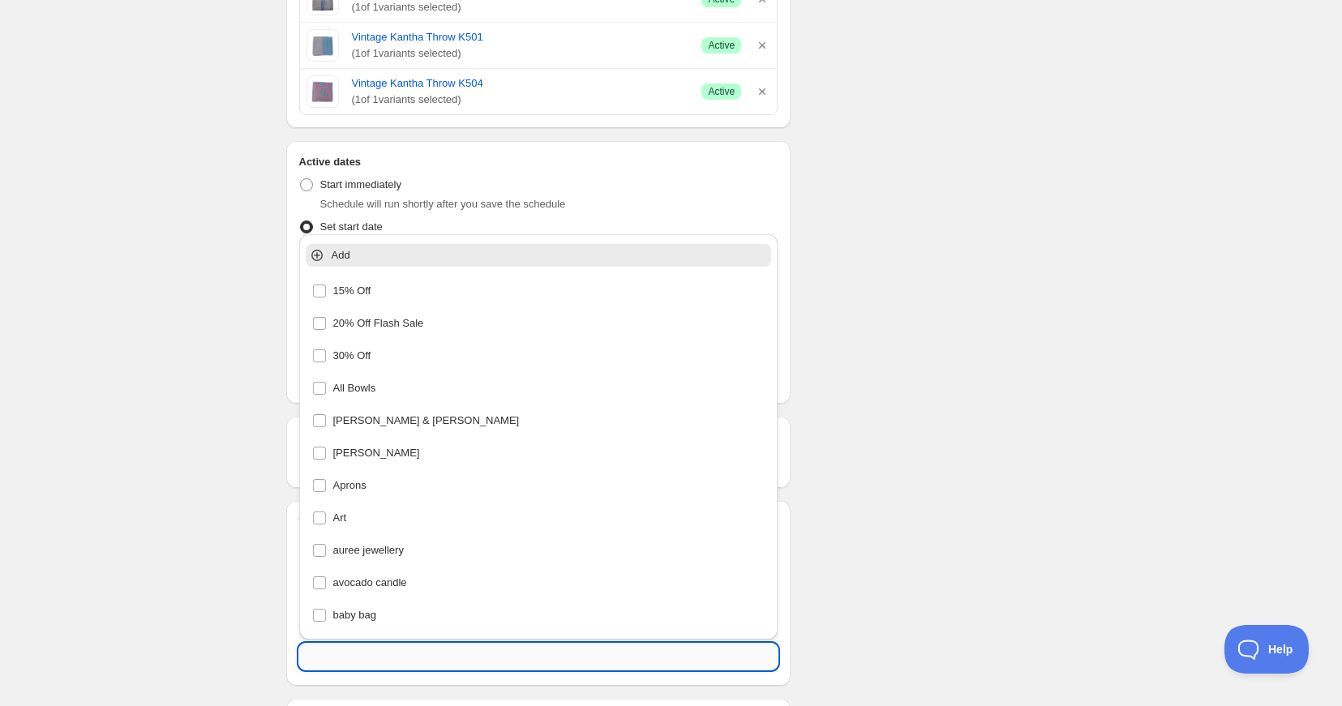
click at [324, 658] on input "text" at bounding box center [538, 657] width 479 height 26
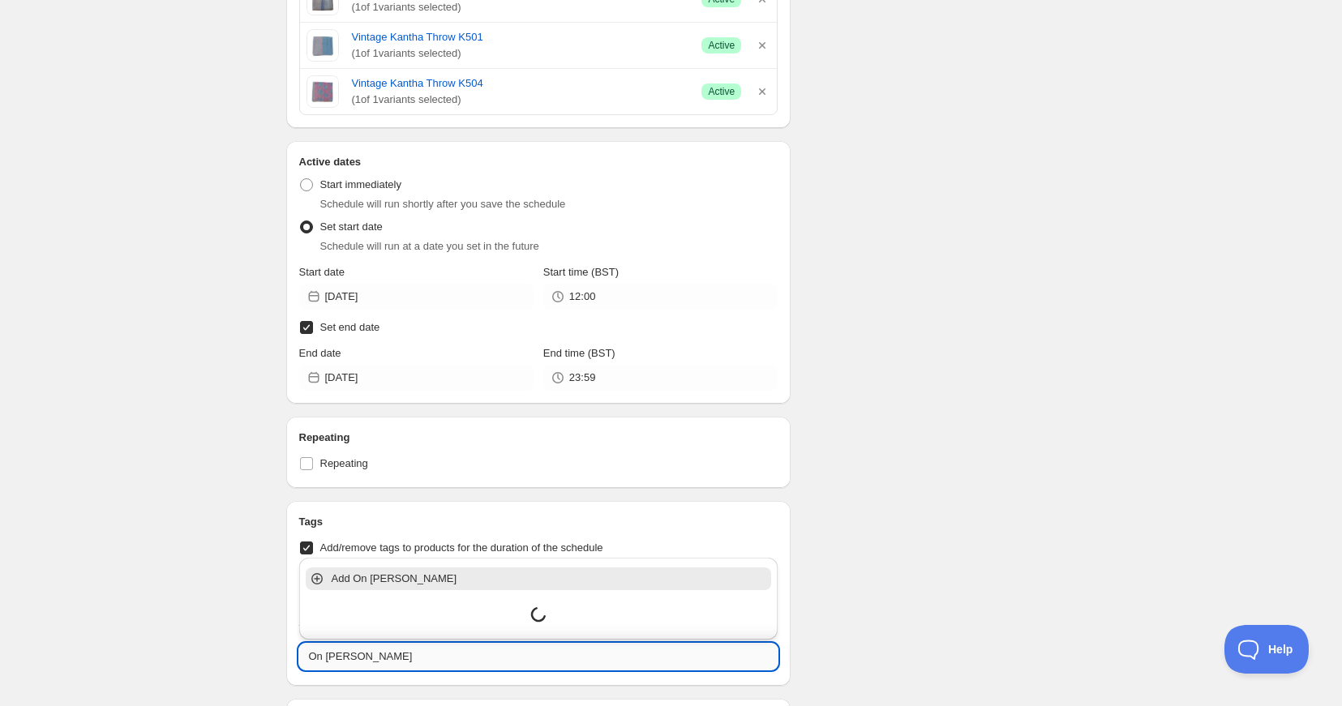
type input "On Sale"
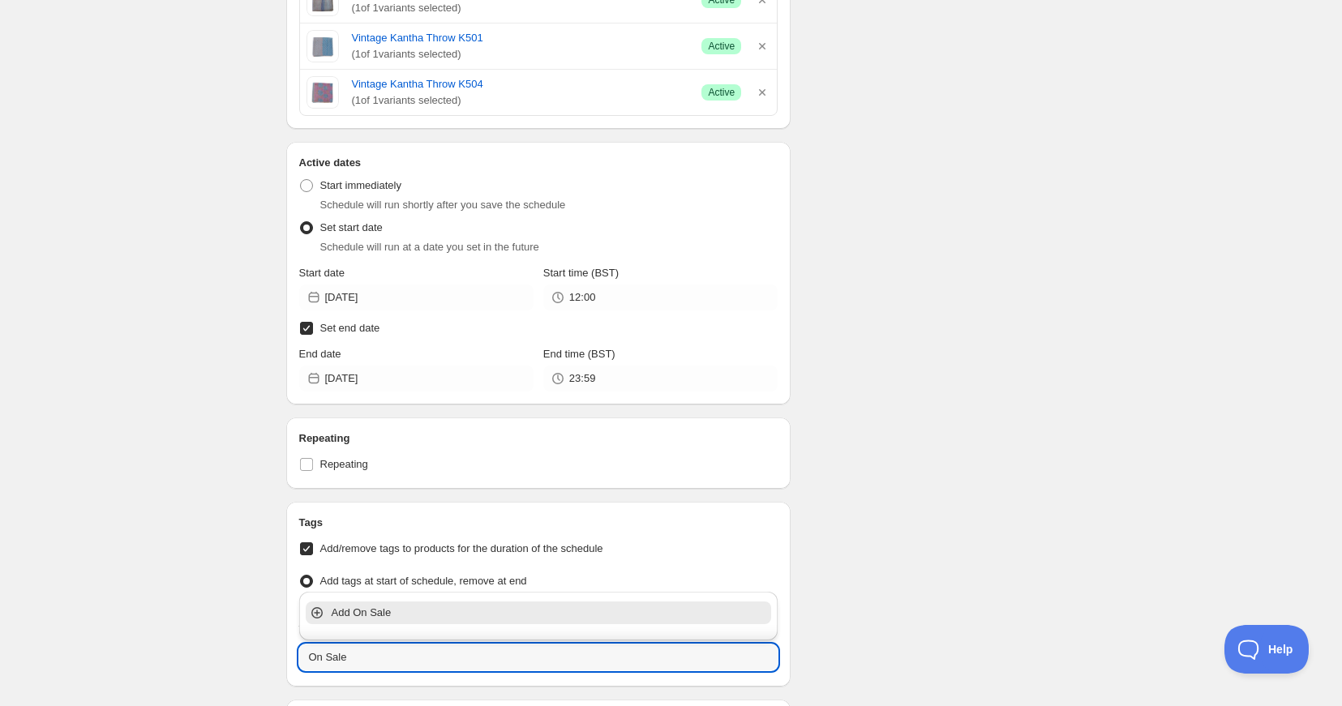
click at [374, 613] on p "Add On Sale" at bounding box center [550, 613] width 437 height 16
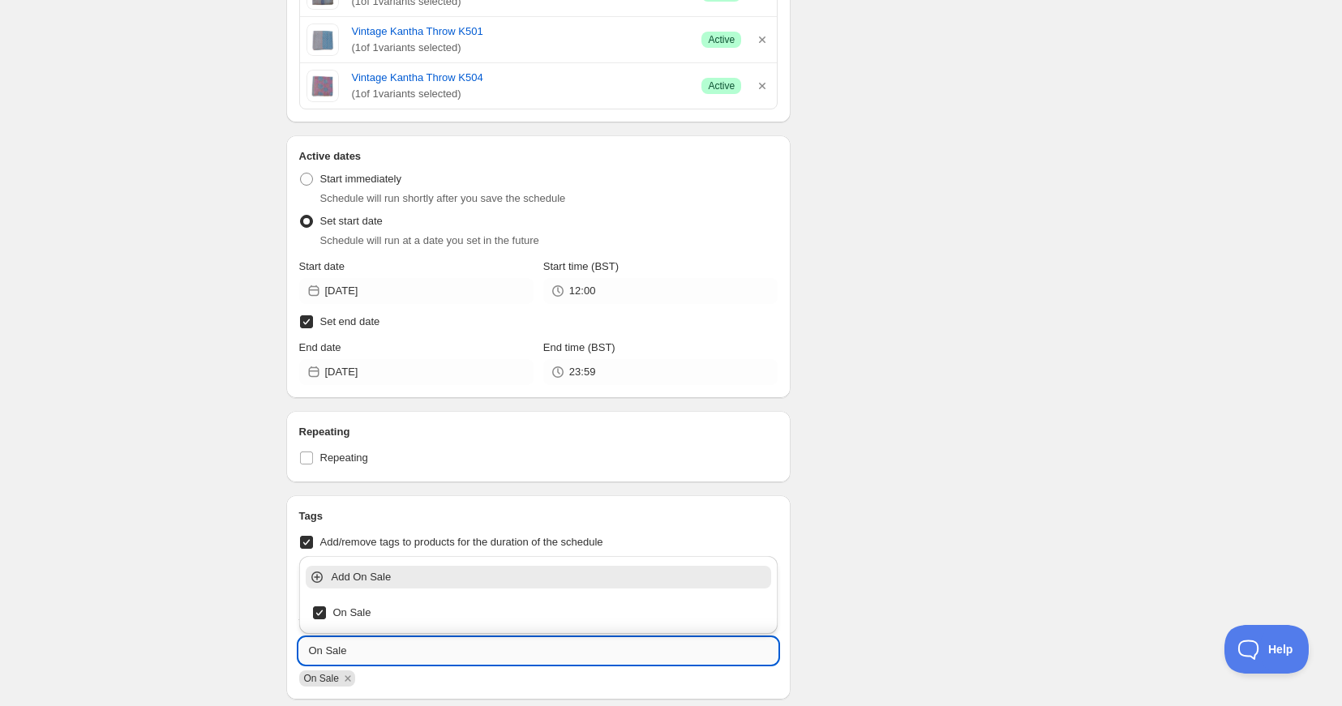
scroll to position [1456, 0]
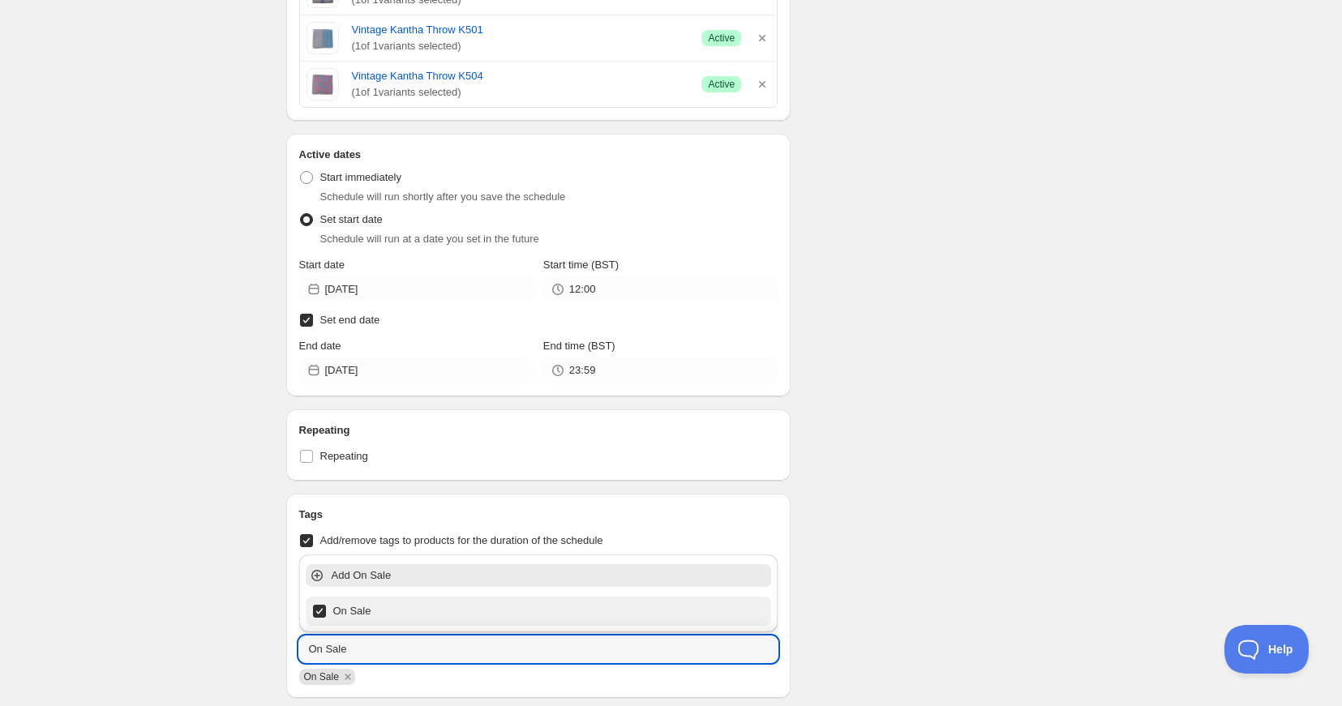
click at [319, 613] on div "On Sale" at bounding box center [538, 611] width 453 height 23
checkbox input "false"
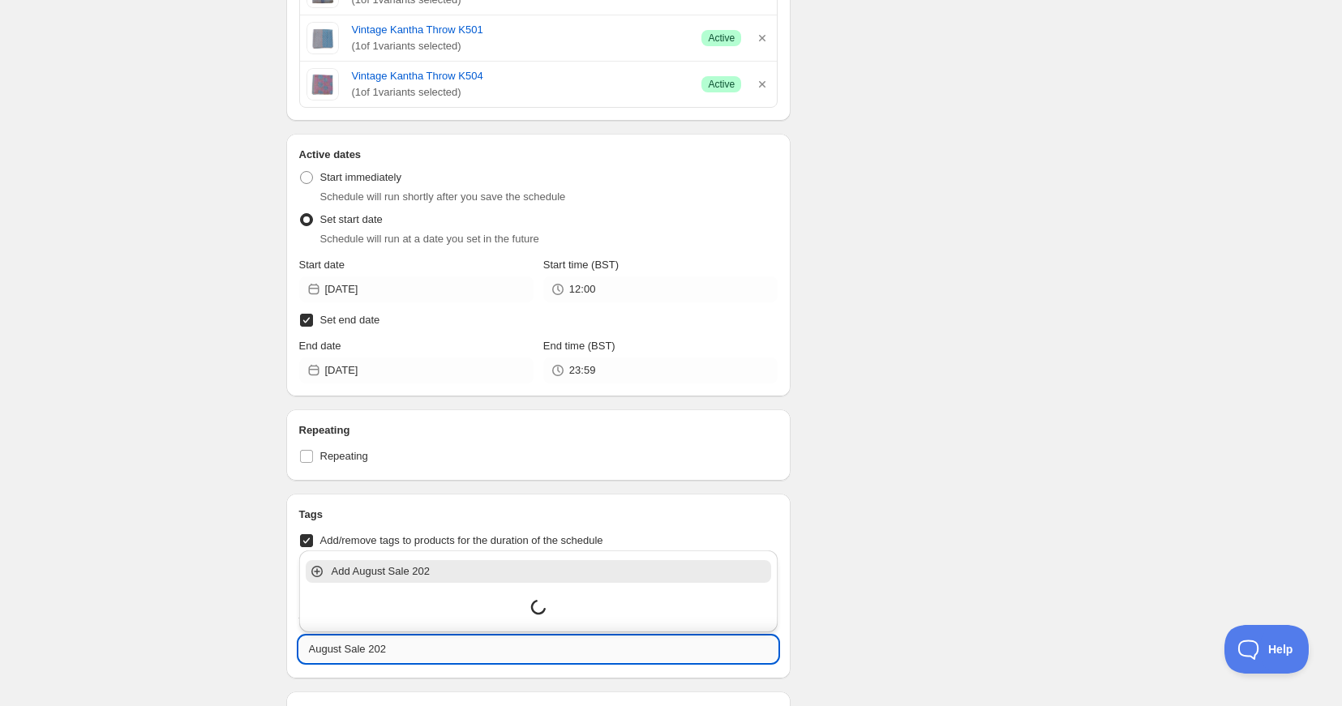
type input "August Sale 2025"
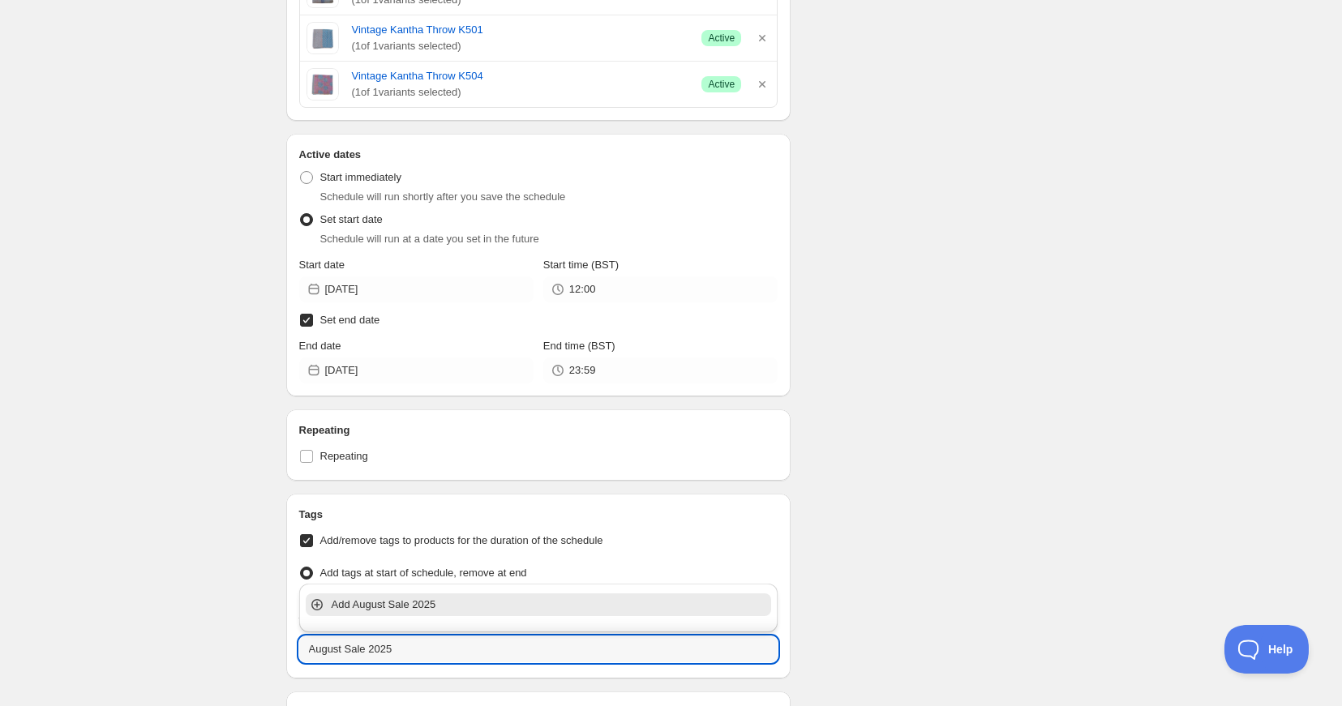
click at [365, 606] on p "Add August Sale 2025" at bounding box center [550, 605] width 437 height 16
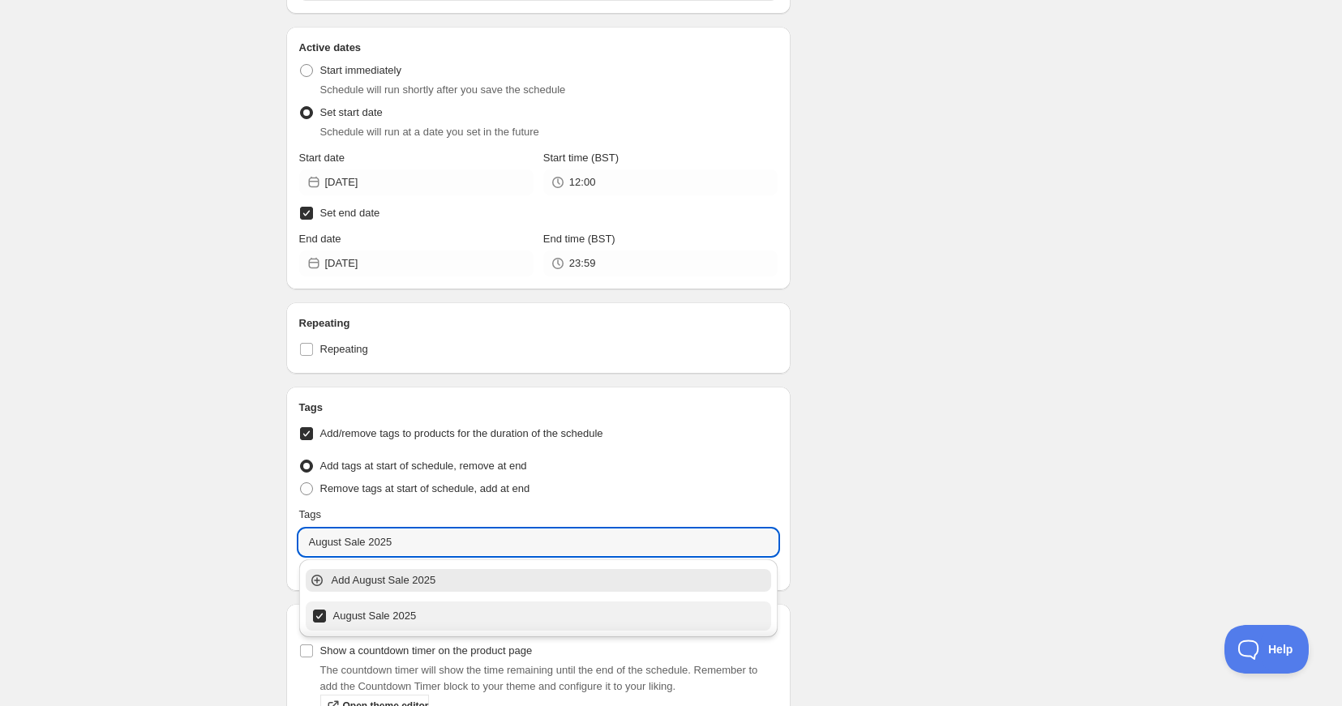
scroll to position [1564, 0]
click at [388, 618] on div "August Sale 2025" at bounding box center [538, 615] width 453 height 23
checkbox input "false"
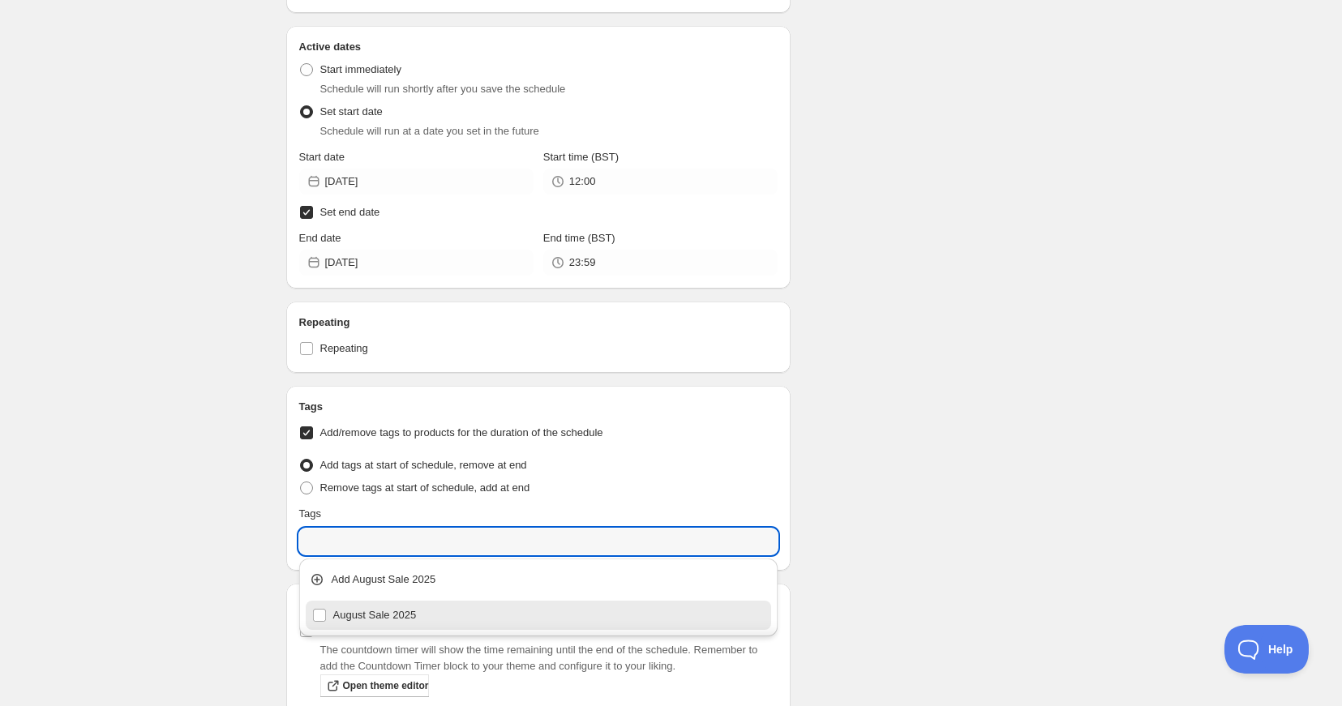
click at [316, 612] on div "August Sale 2025" at bounding box center [538, 615] width 453 height 23
type input "August Sale 2025"
checkbox input "true"
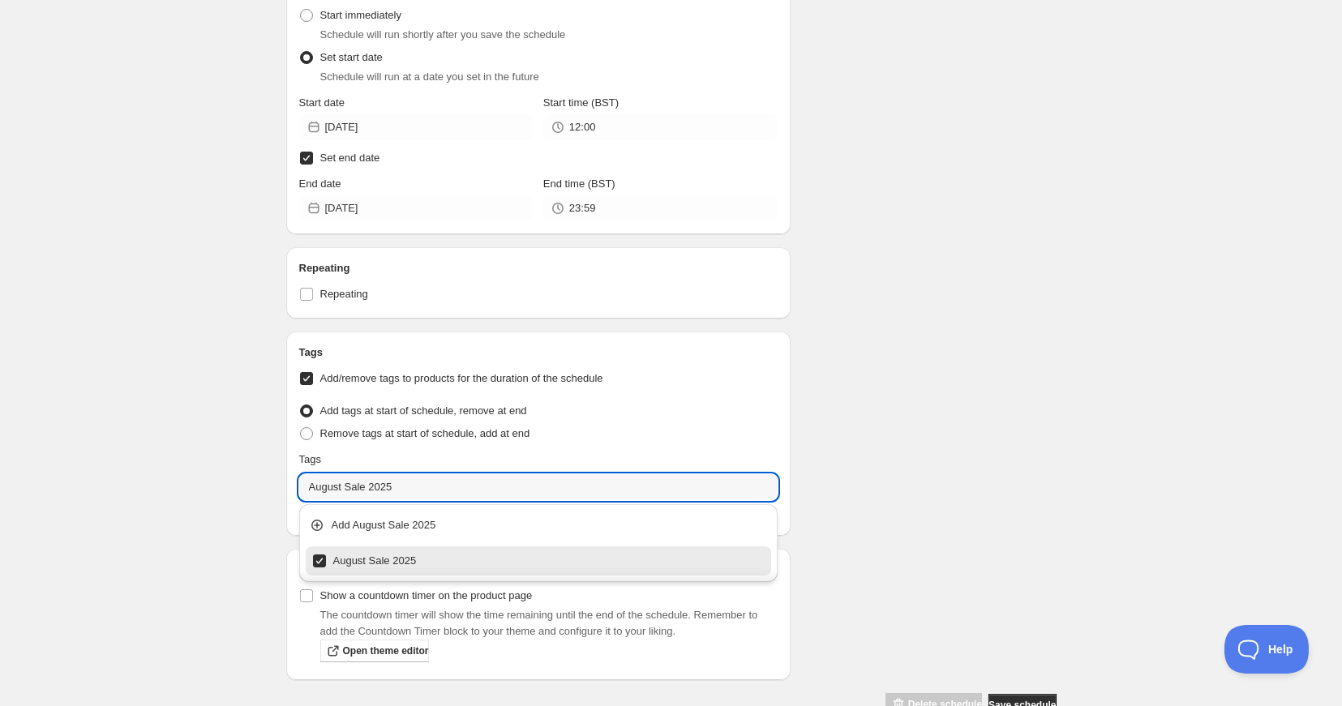
scroll to position [1620, 0]
type input "August Sale 2025"
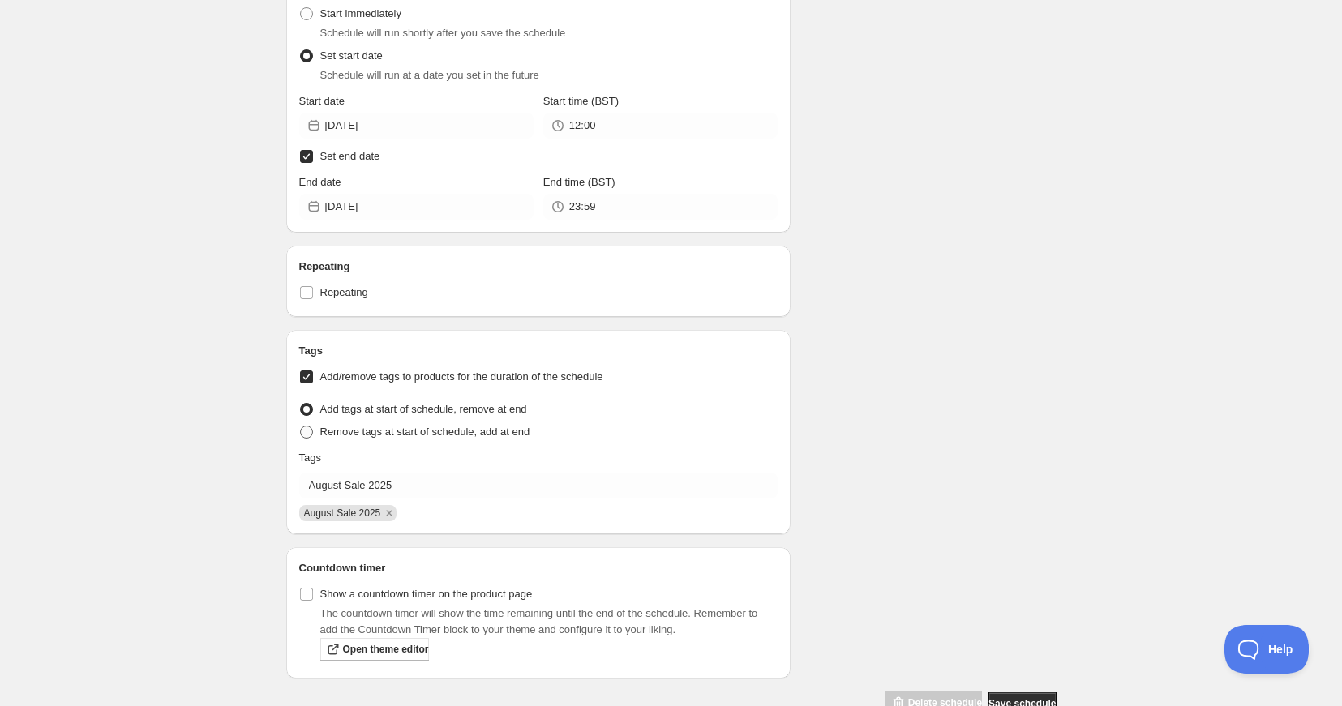
click at [306, 431] on span at bounding box center [306, 432] width 13 height 13
click at [301, 426] on input "Remove tags at start of schedule, add at end" at bounding box center [300, 426] width 1 height 1
radio input "true"
click at [311, 409] on span at bounding box center [306, 409] width 13 height 13
click at [301, 404] on input "Add tags at start of schedule, remove at end" at bounding box center [300, 403] width 1 height 1
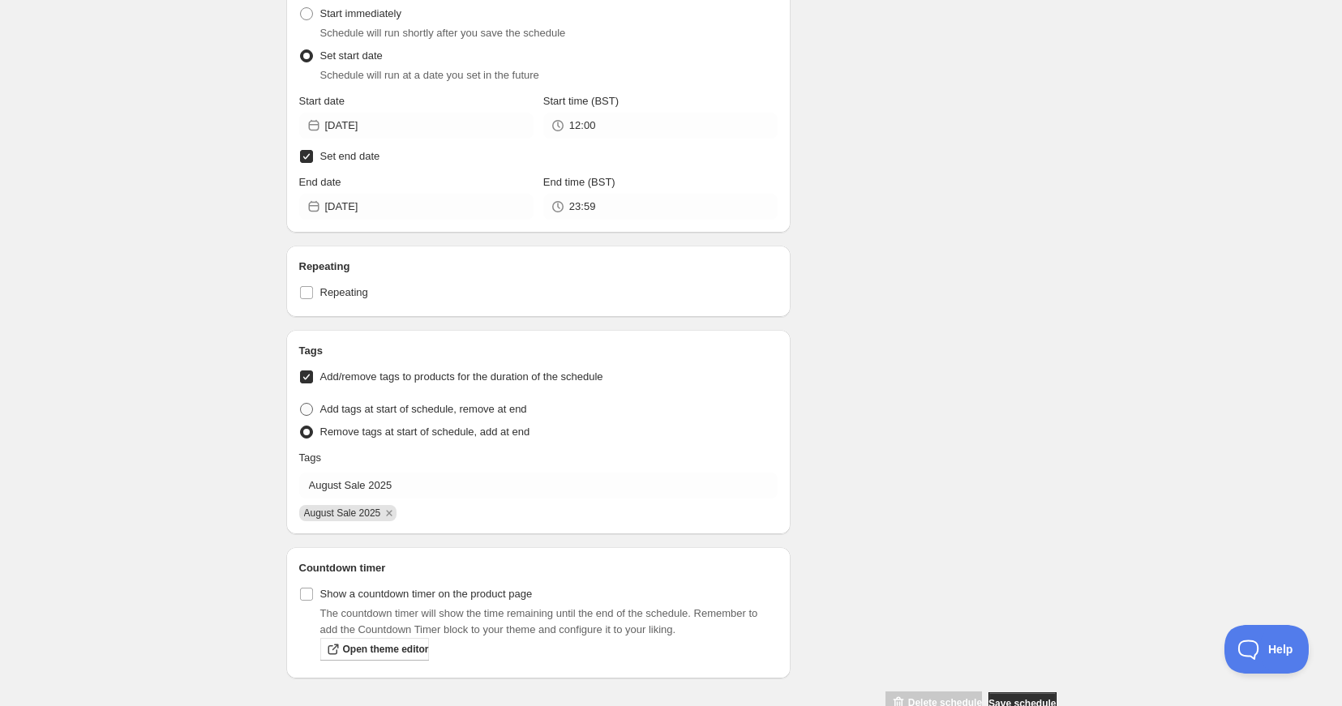
radio input "true"
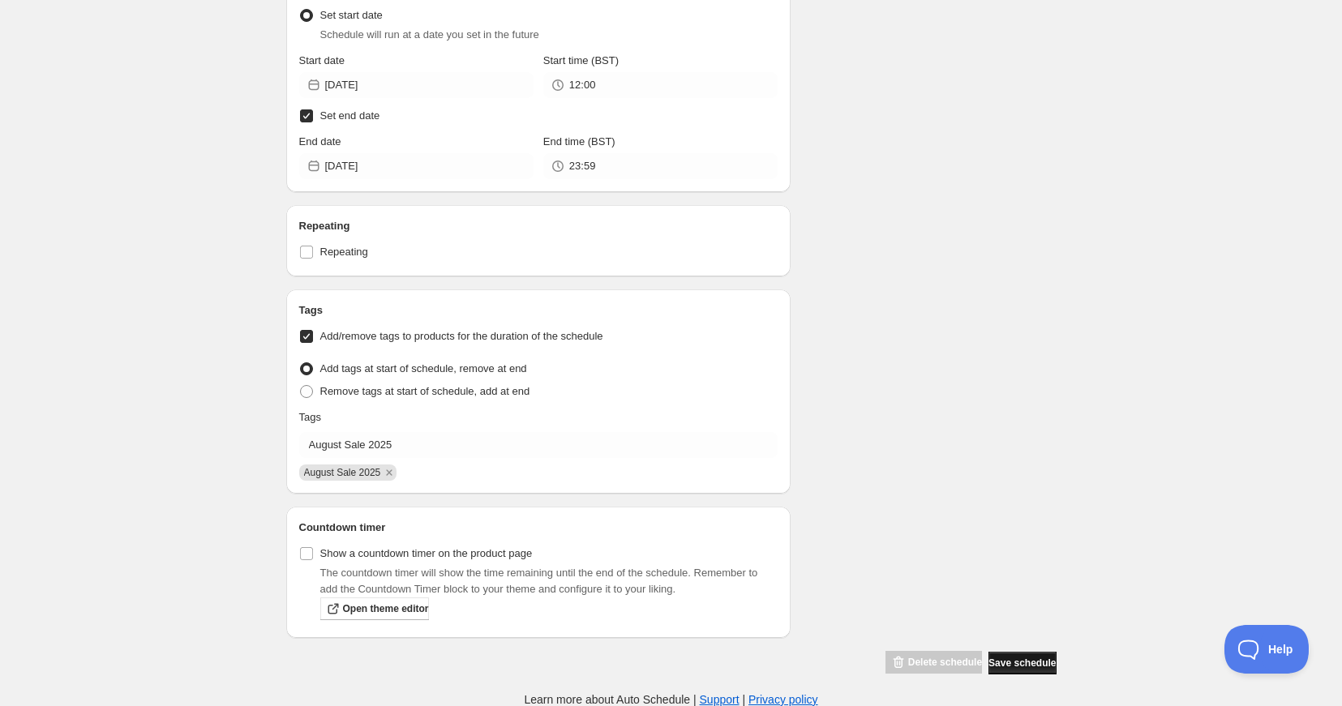
click at [1021, 663] on span "Save schedule" at bounding box center [1021, 663] width 67 height 13
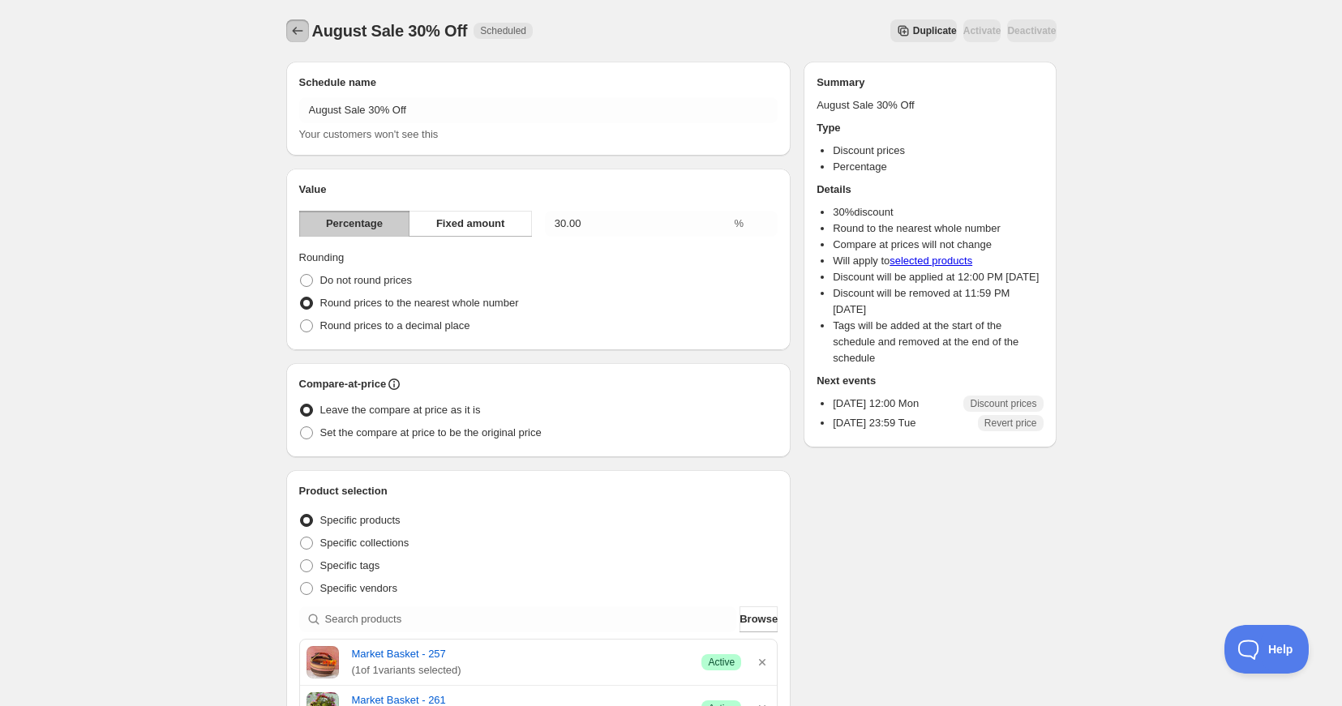
click at [298, 32] on icon "Schedules" at bounding box center [297, 31] width 16 height 16
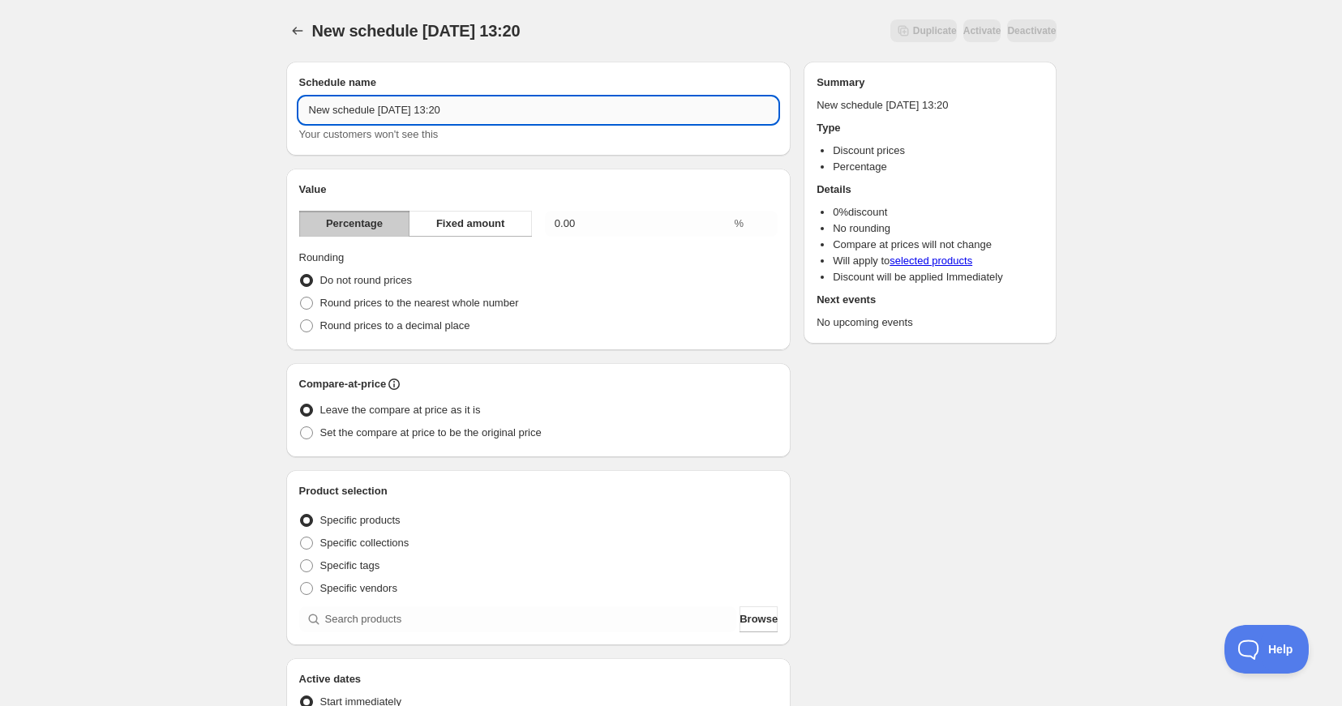
click at [388, 109] on input "New schedule [DATE] 13:20" at bounding box center [538, 110] width 479 height 26
drag, startPoint x: 549, startPoint y: 116, endPoint x: 283, endPoint y: 106, distance: 266.1
click at [282, 108] on div "Schedule name New schedule AAugust ug 14 2025 13:20 Your customers won't see th…" at bounding box center [664, 608] width 783 height 1119
click at [375, 111] on input "August Sale 25 40% Off" at bounding box center [538, 110] width 479 height 26
type input "August Sale 2025 40% Off"
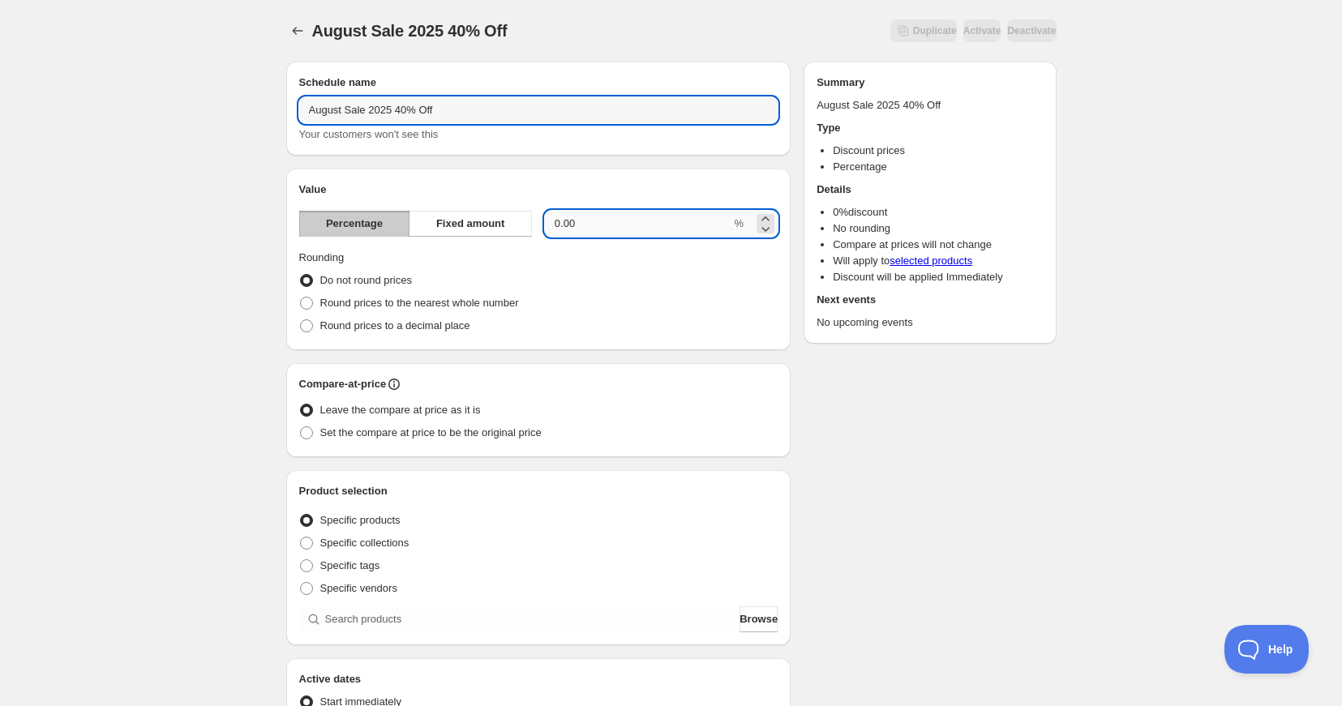
click at [607, 224] on input "0.00" at bounding box center [638, 224] width 186 height 26
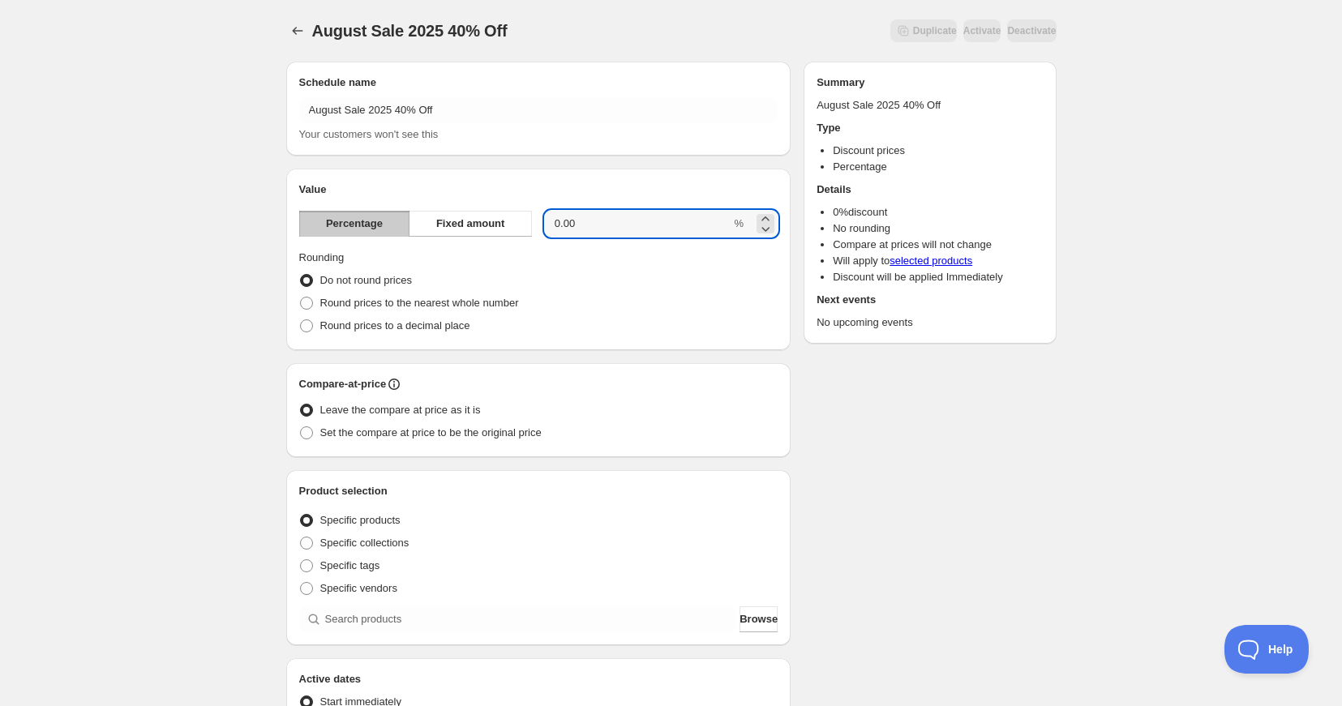
drag, startPoint x: 576, startPoint y: 223, endPoint x: 537, endPoint y: 223, distance: 39.7
click at [537, 223] on div "Percentage Fixed amount 0.00 %" at bounding box center [538, 224] width 479 height 26
type input "40"
click at [310, 301] on span at bounding box center [306, 303] width 13 height 13
click at [301, 298] on input "Round prices to the nearest whole number" at bounding box center [300, 297] width 1 height 1
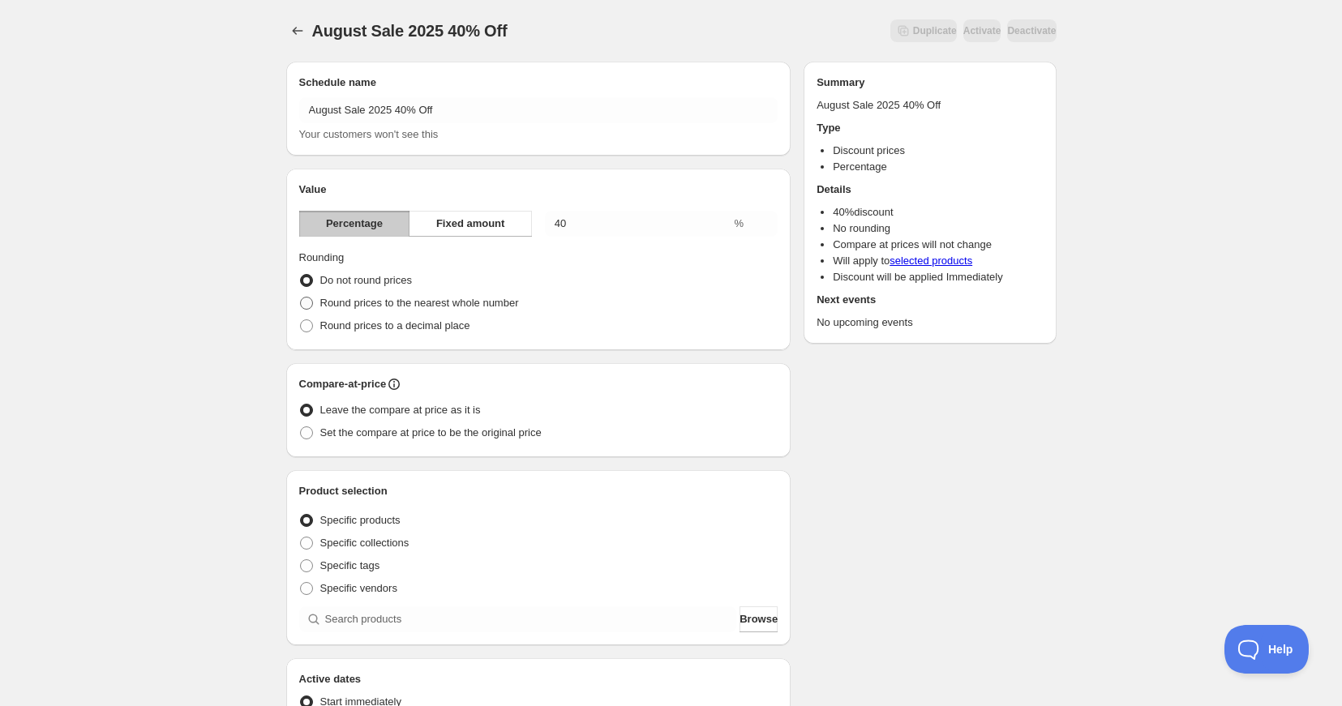
radio input "true"
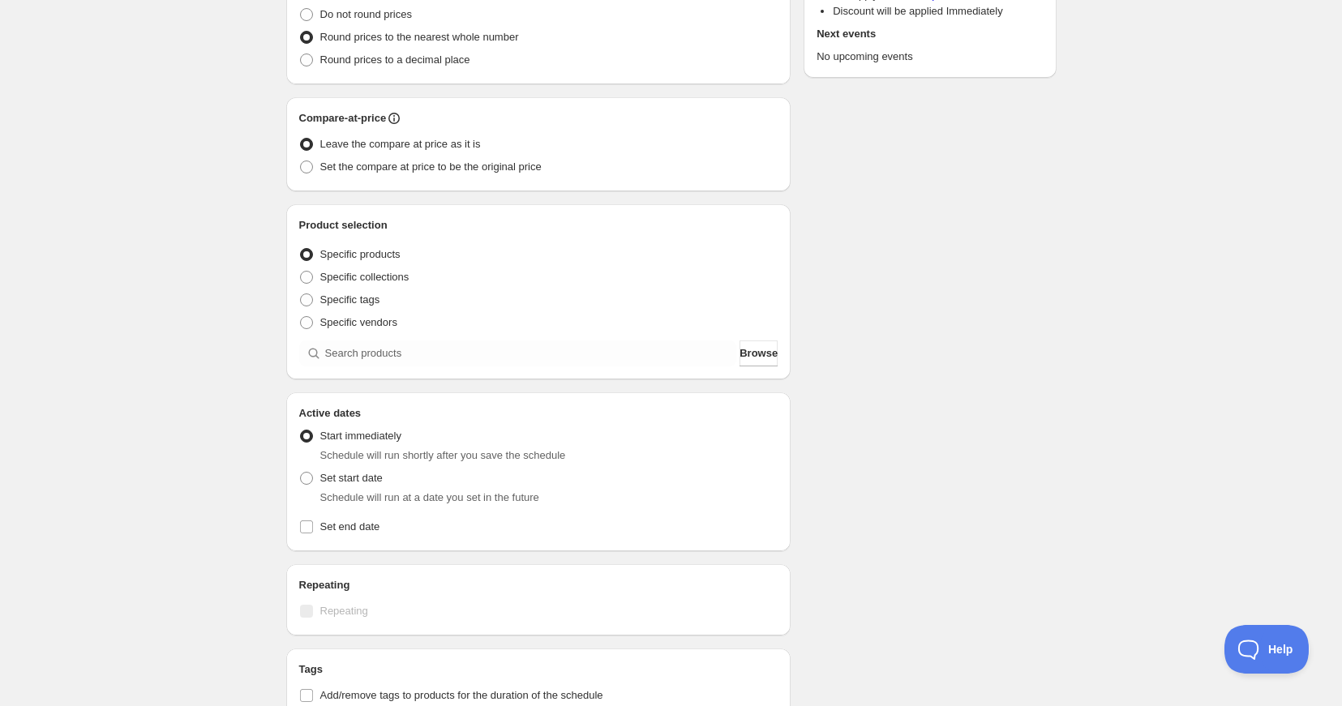
scroll to position [267, 0]
click at [405, 354] on input "search" at bounding box center [531, 353] width 412 height 26
type input "H"
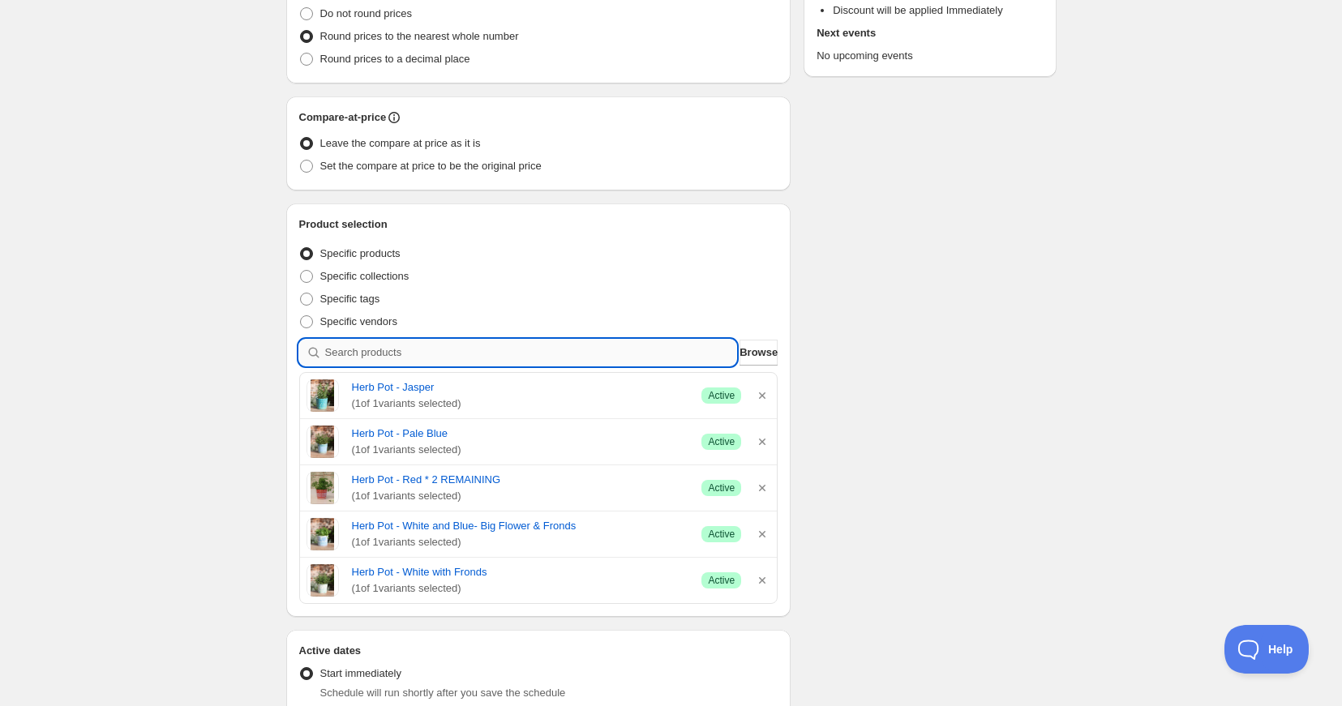
click at [367, 354] on input "search" at bounding box center [531, 353] width 412 height 26
type input "T"
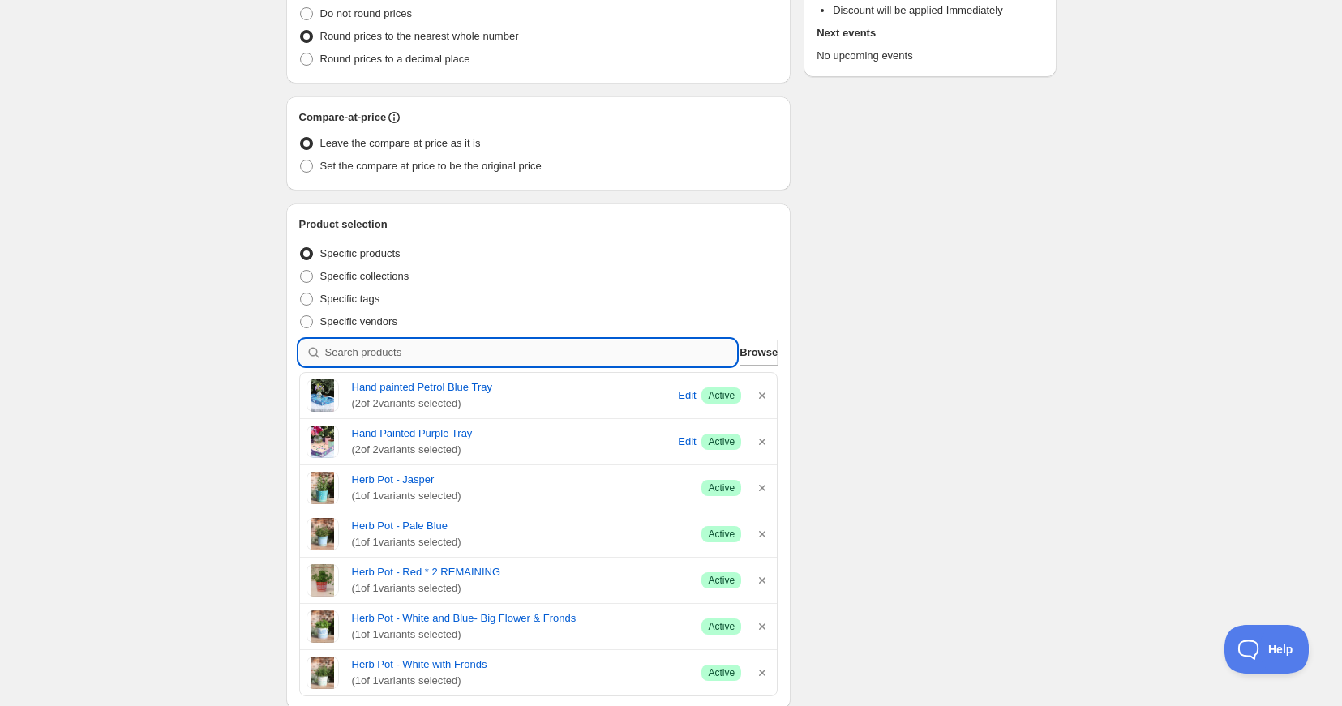
click at [353, 344] on input "search" at bounding box center [531, 353] width 412 height 26
type input "S"
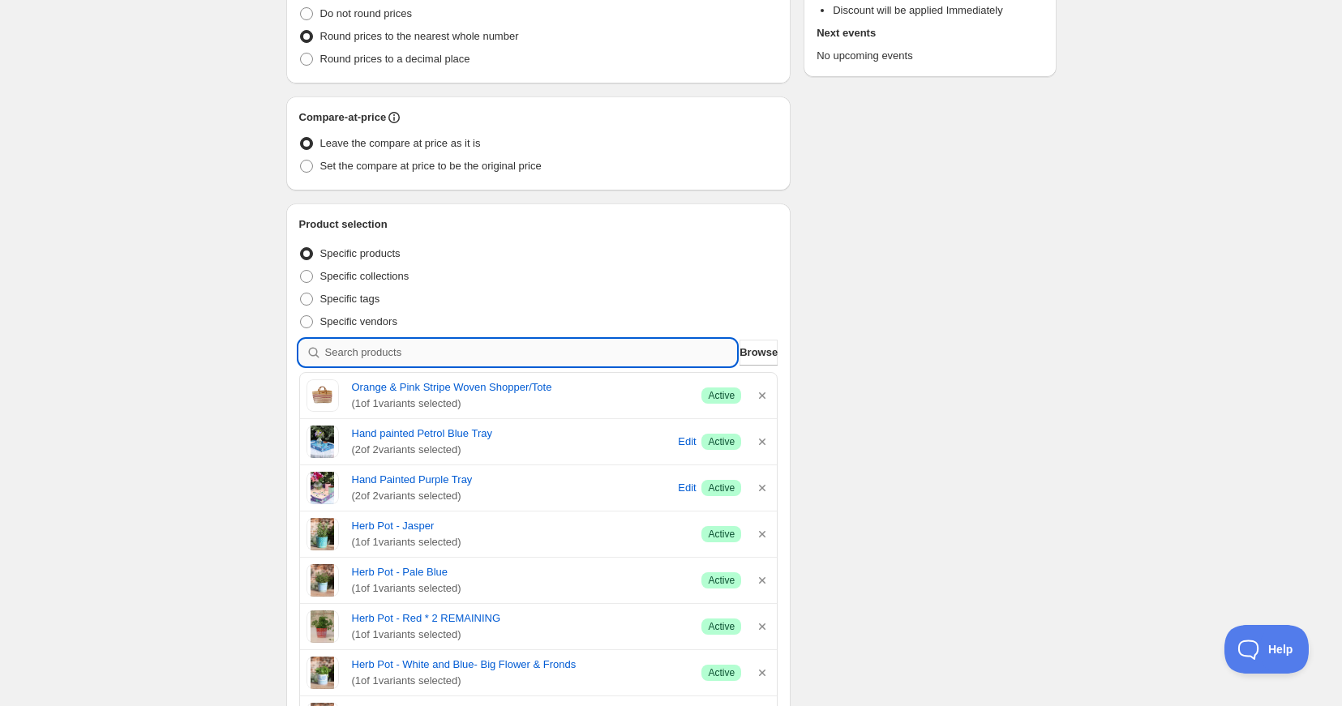
click at [406, 356] on input "search" at bounding box center [531, 353] width 412 height 26
type input "L"
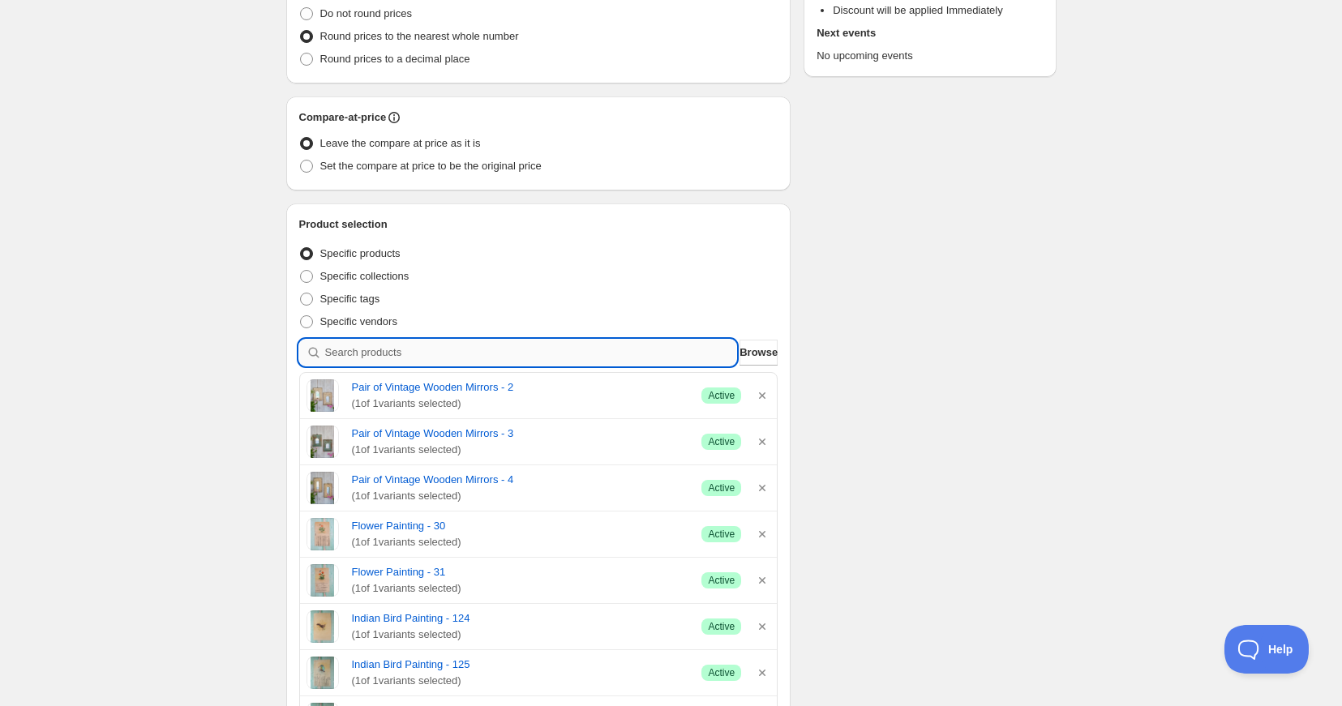
click at [370, 356] on input "search" at bounding box center [531, 353] width 412 height 26
type input "w"
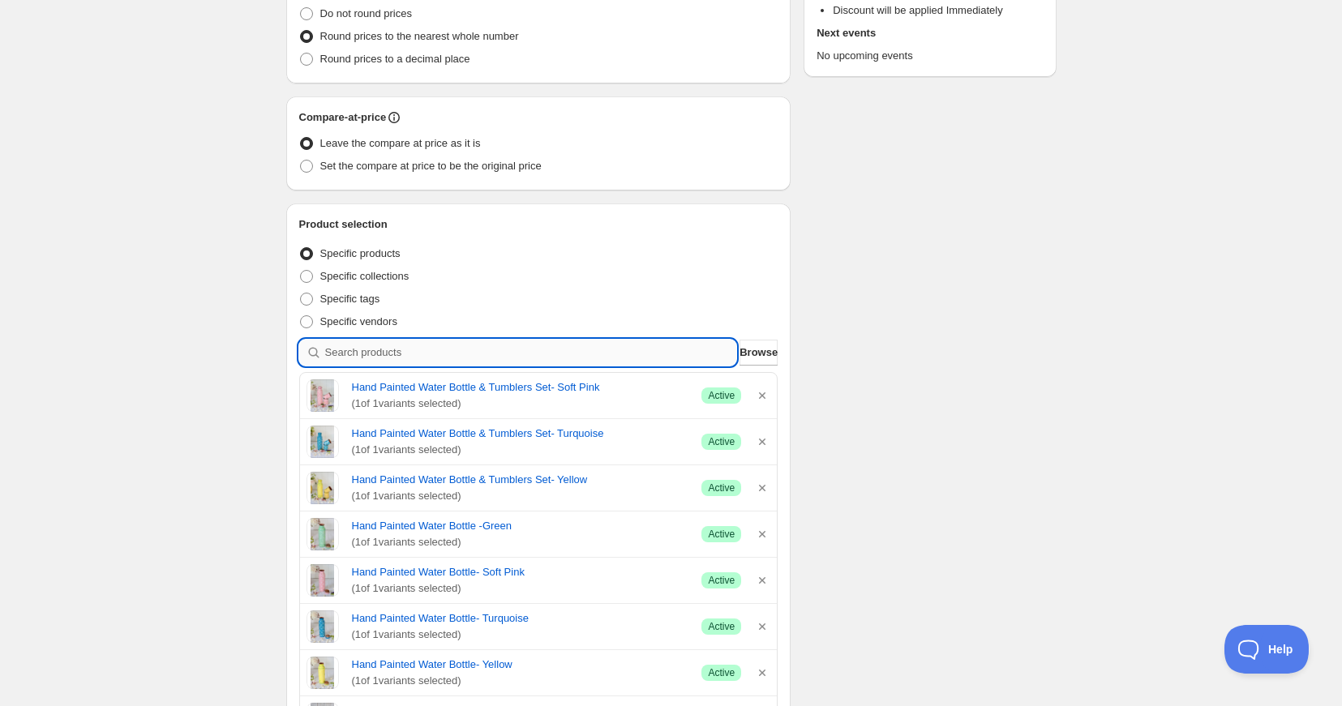
click at [377, 346] on input "search" at bounding box center [531, 353] width 412 height 26
type input "W"
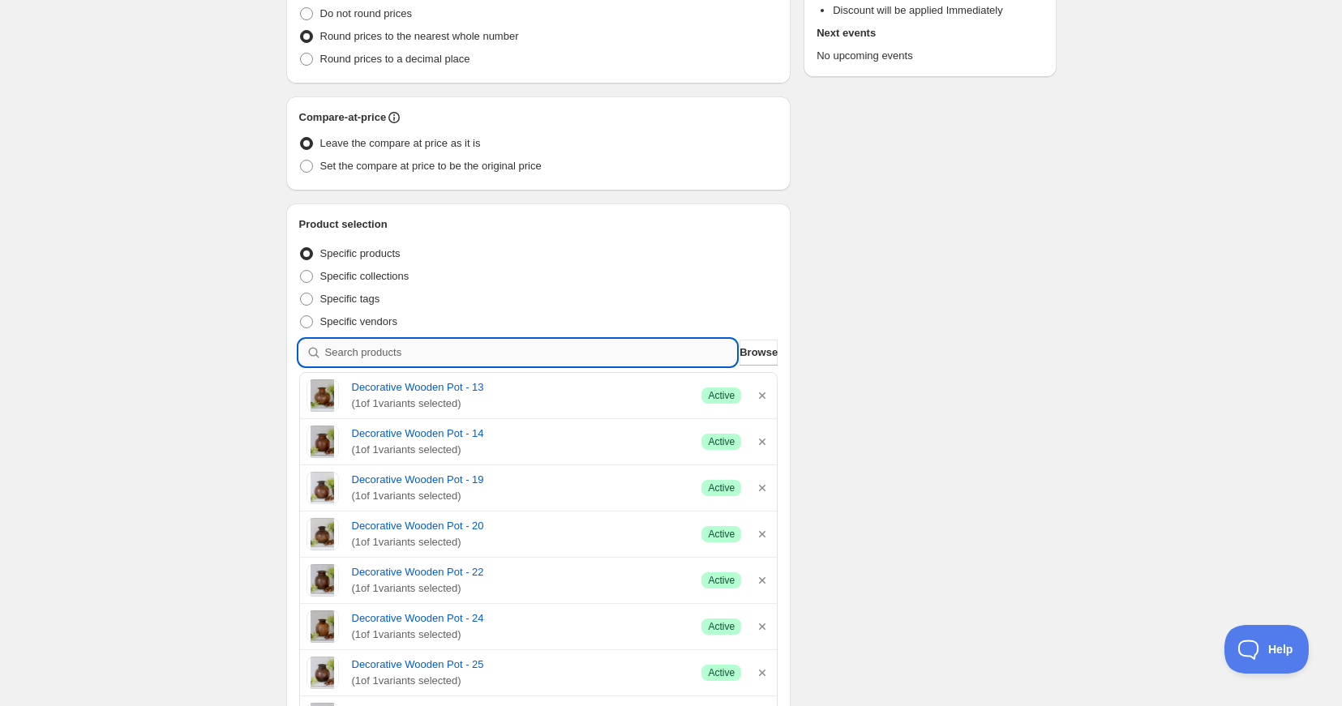
click at [447, 348] on input "search" at bounding box center [531, 353] width 412 height 26
type input "p"
click at [352, 356] on input "search" at bounding box center [531, 353] width 412 height 26
type input "l"
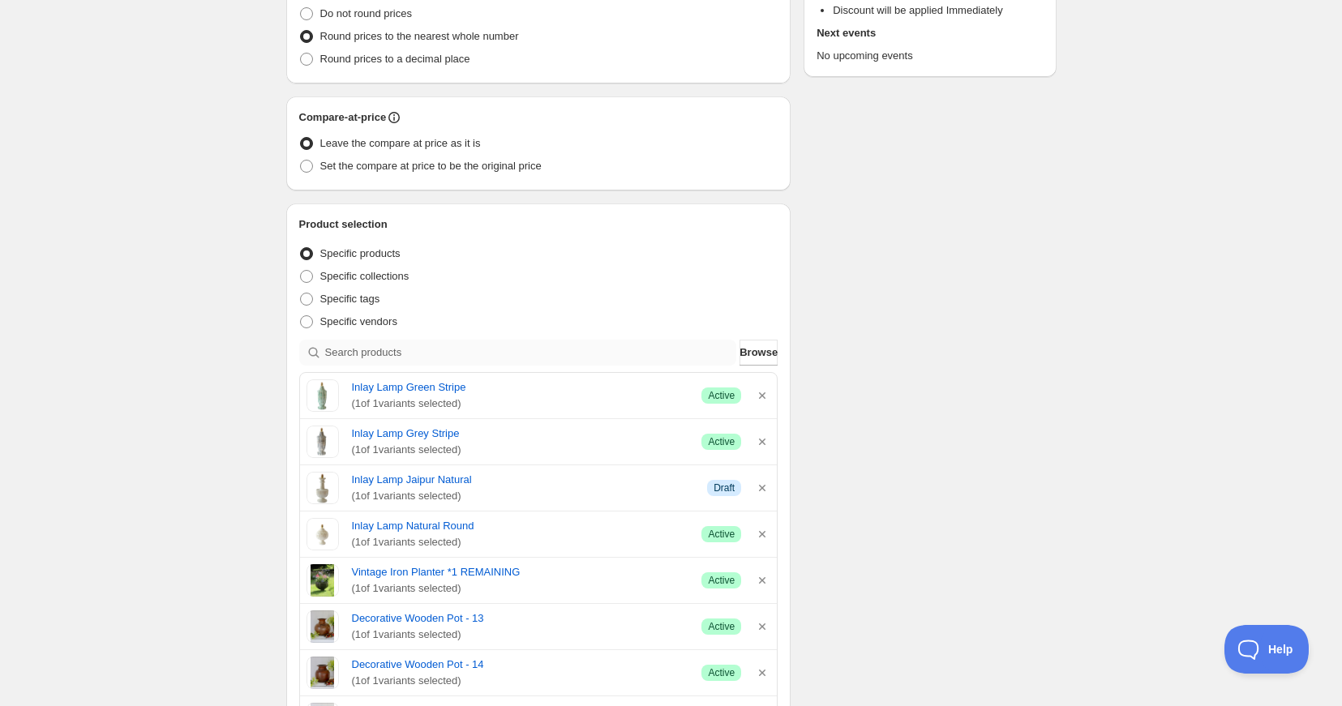
scroll to position [268, 0]
click at [389, 353] on input "search" at bounding box center [531, 352] width 412 height 26
type input "l"
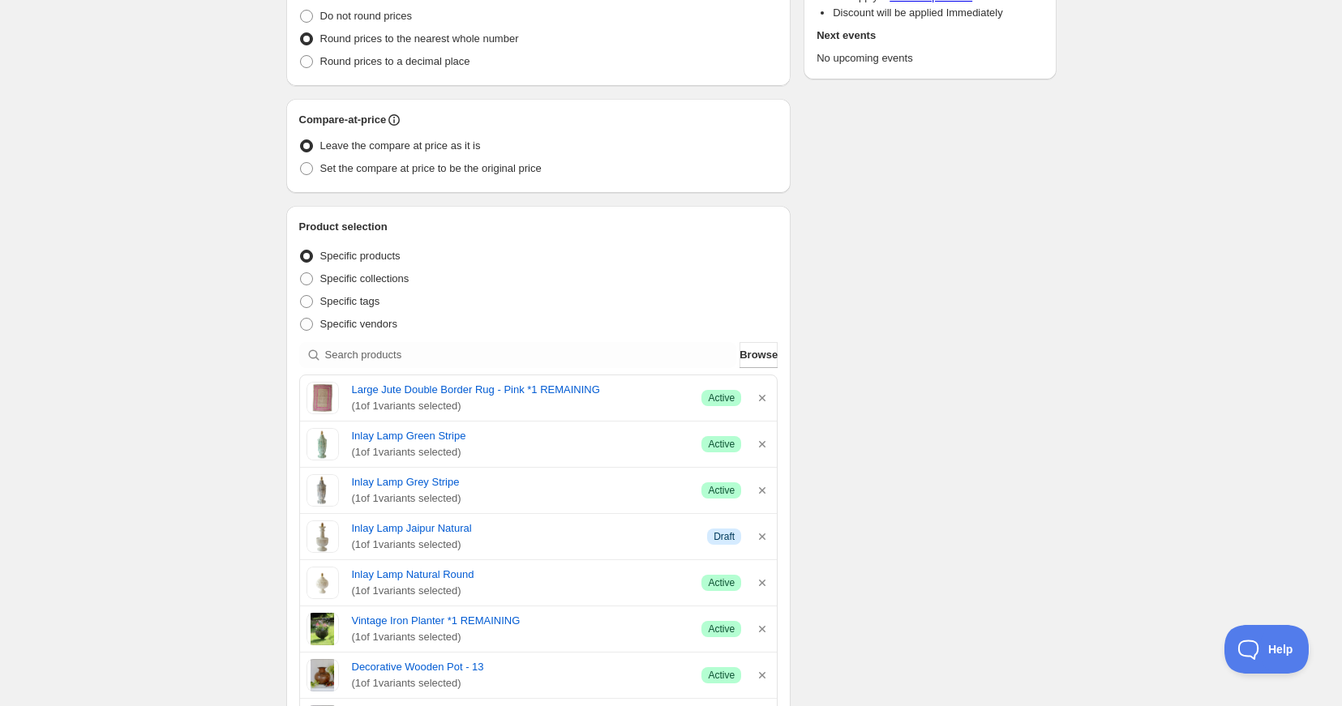
scroll to position [270, 0]
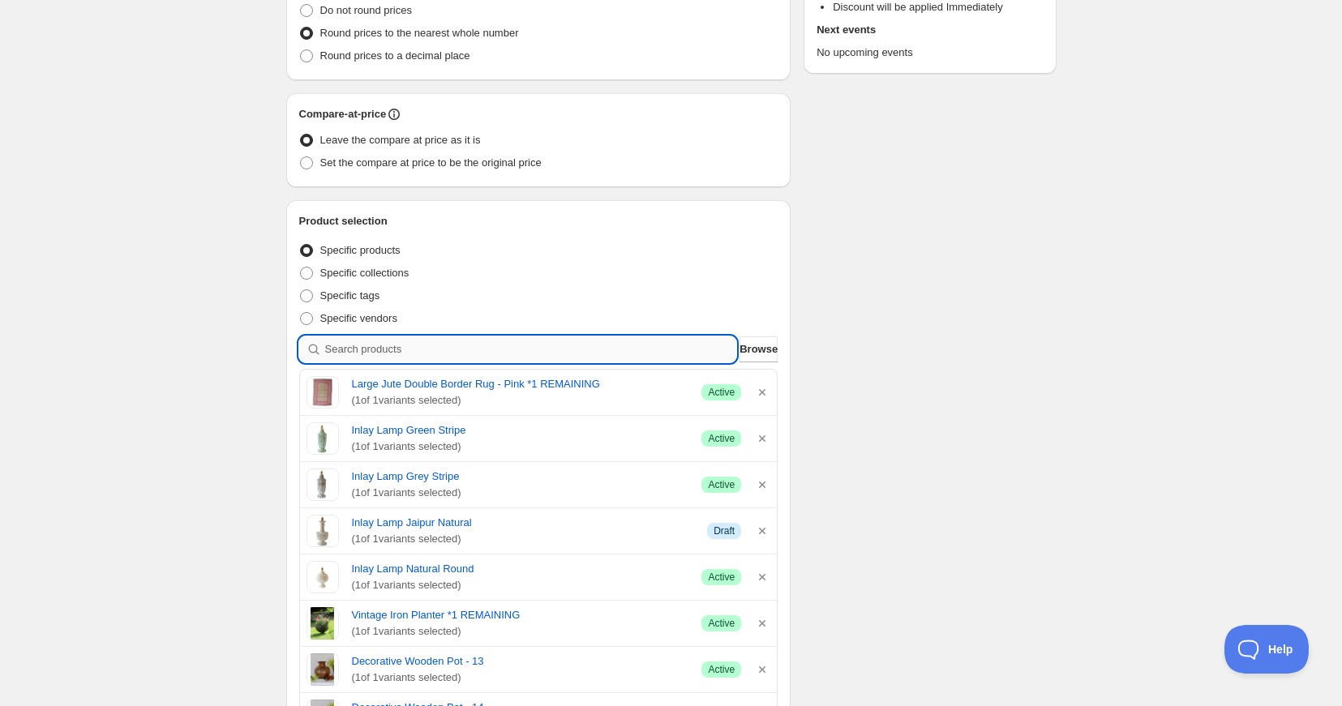
click at [380, 350] on input "search" at bounding box center [531, 349] width 412 height 26
type input "i"
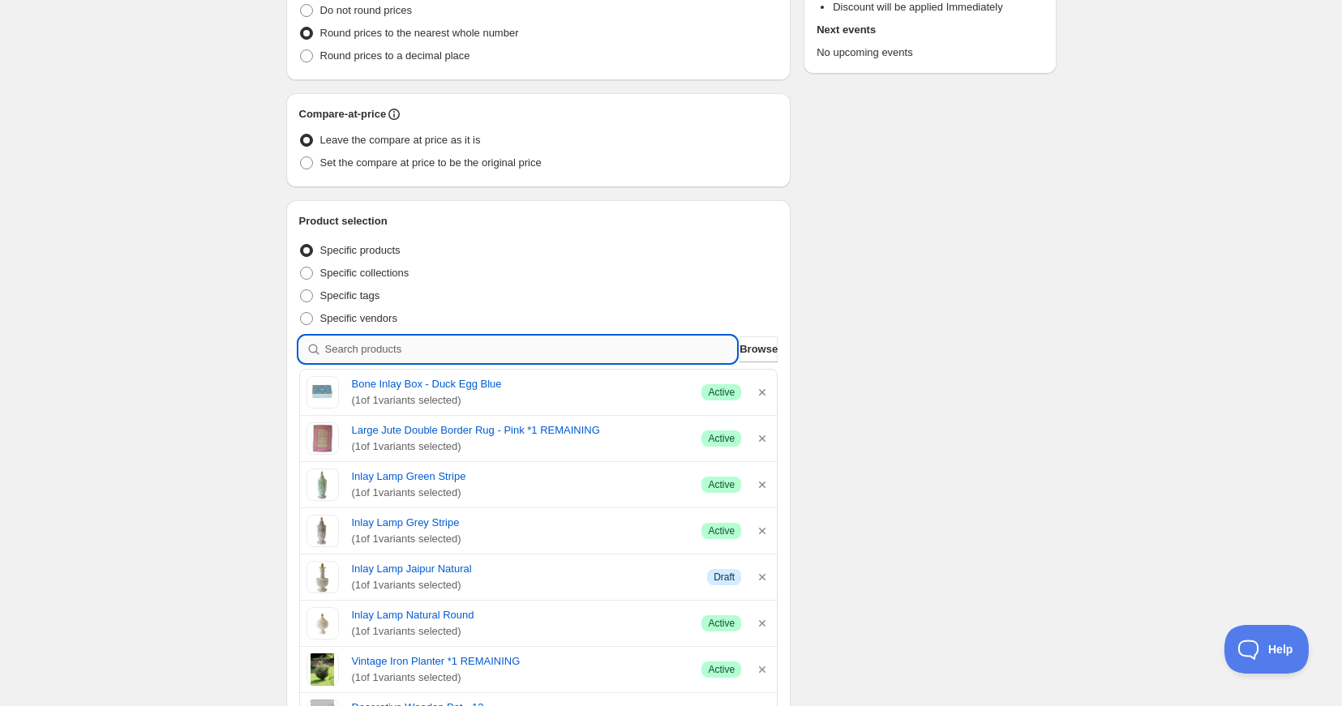
click at [345, 350] on input "search" at bounding box center [531, 349] width 412 height 26
type input "r"
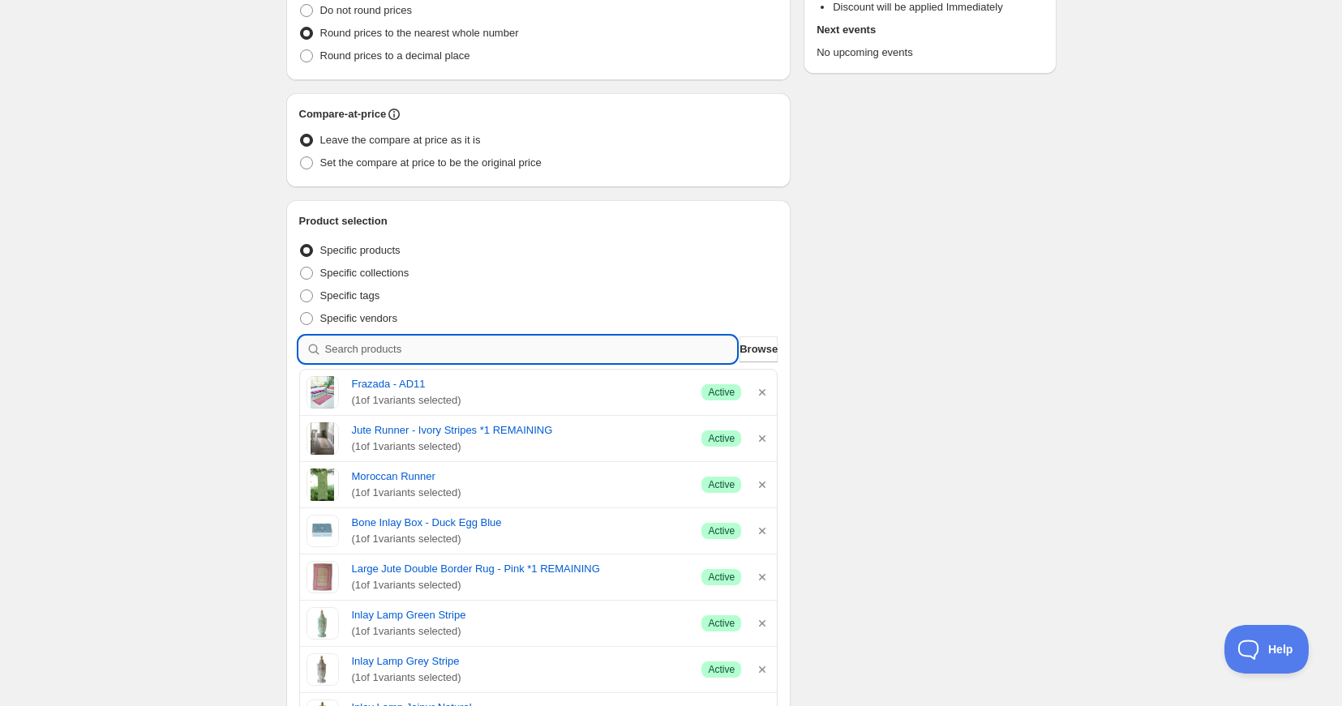
click at [432, 354] on input "search" at bounding box center [531, 349] width 412 height 26
type input "F"
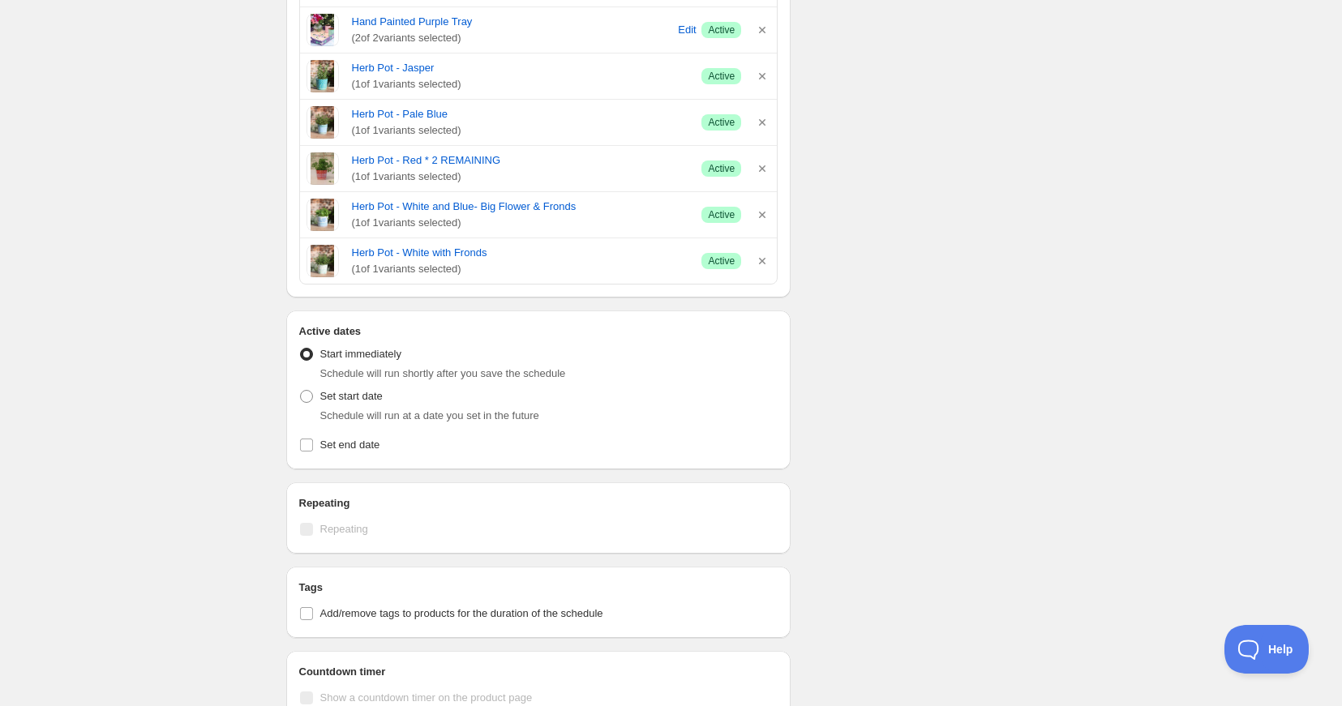
scroll to position [4073, 0]
click at [301, 391] on span at bounding box center [306, 394] width 13 height 13
click at [301, 388] on input "Set start date" at bounding box center [300, 388] width 1 height 1
radio input "true"
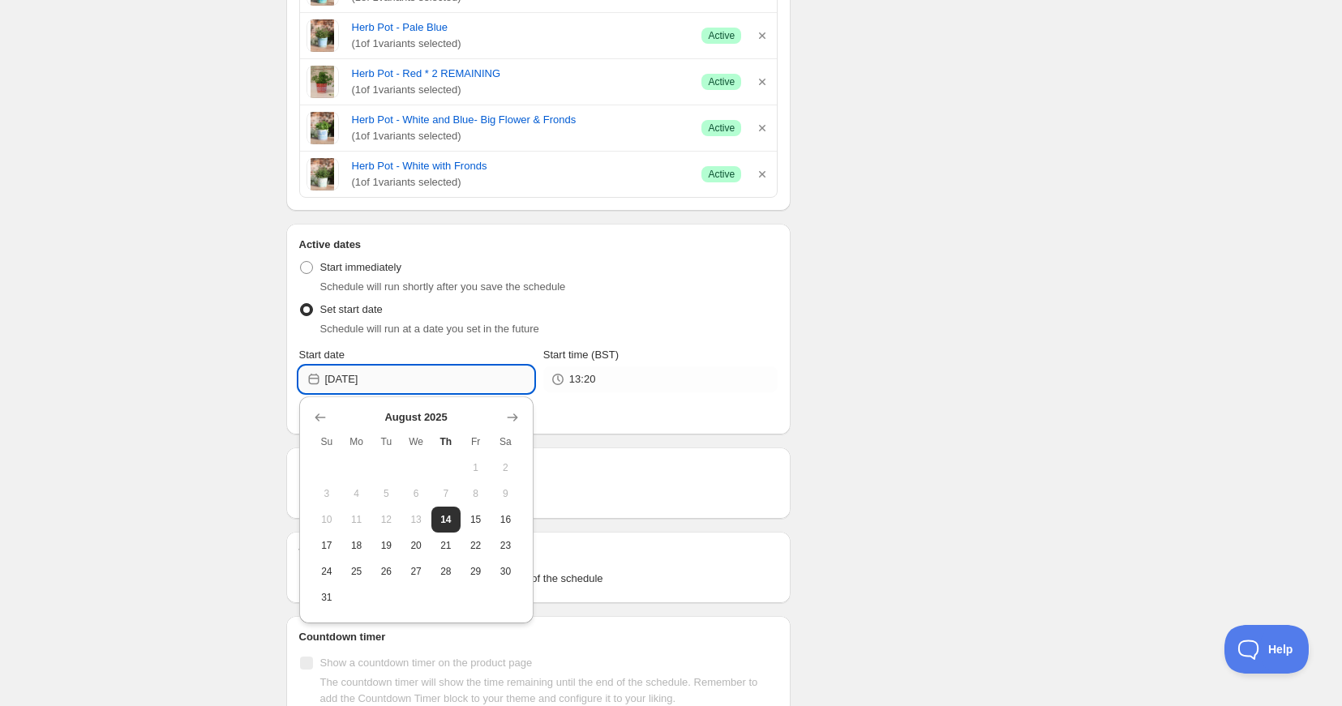
click at [406, 379] on input "[DATE]" at bounding box center [429, 379] width 208 height 26
click at [358, 539] on span "18" at bounding box center [356, 545] width 17 height 13
type input "[DATE]"
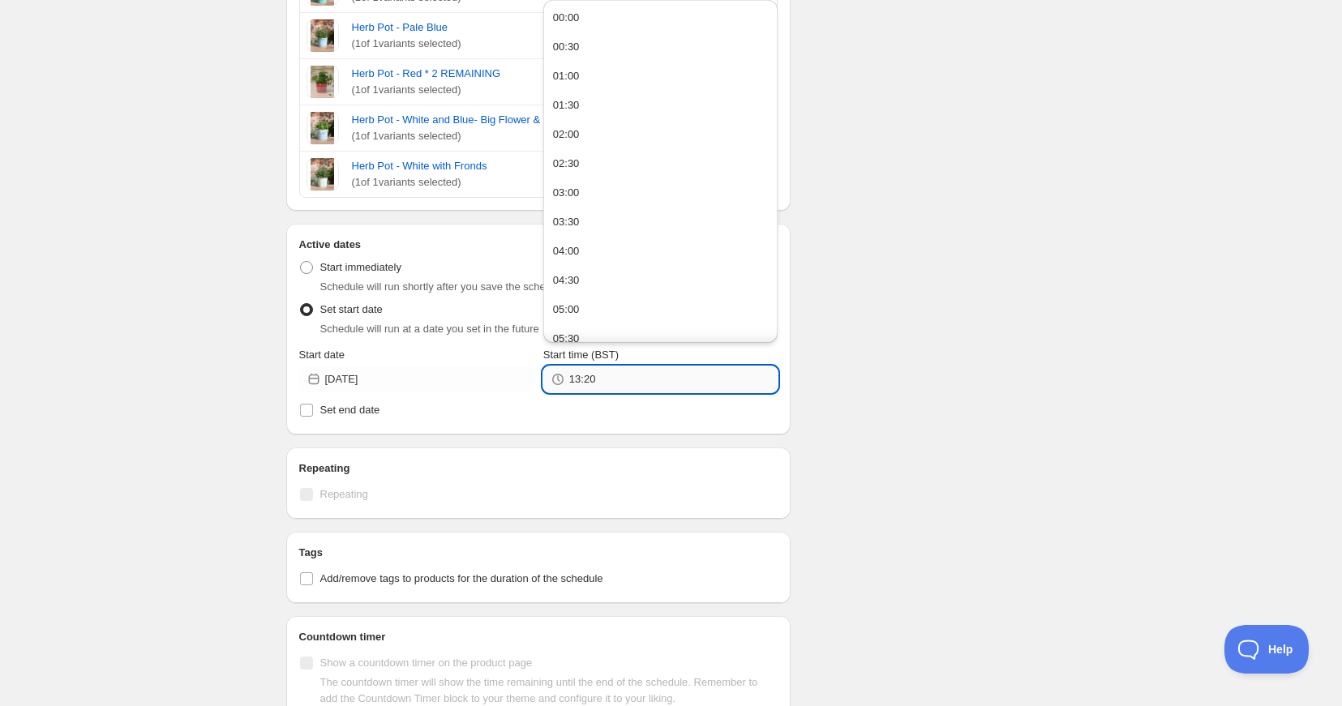
click at [606, 380] on input "13:20" at bounding box center [673, 379] width 208 height 26
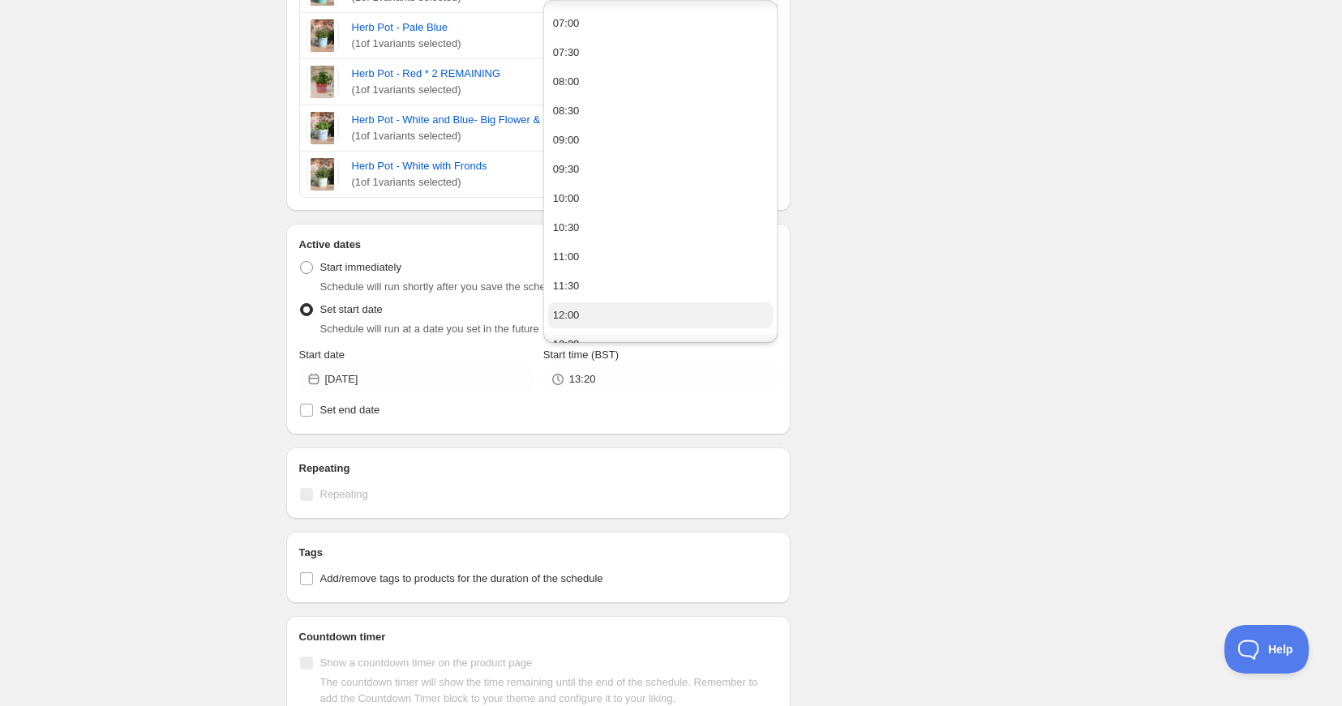
click at [559, 308] on div "12:00" at bounding box center [566, 315] width 27 height 16
type input "12:00"
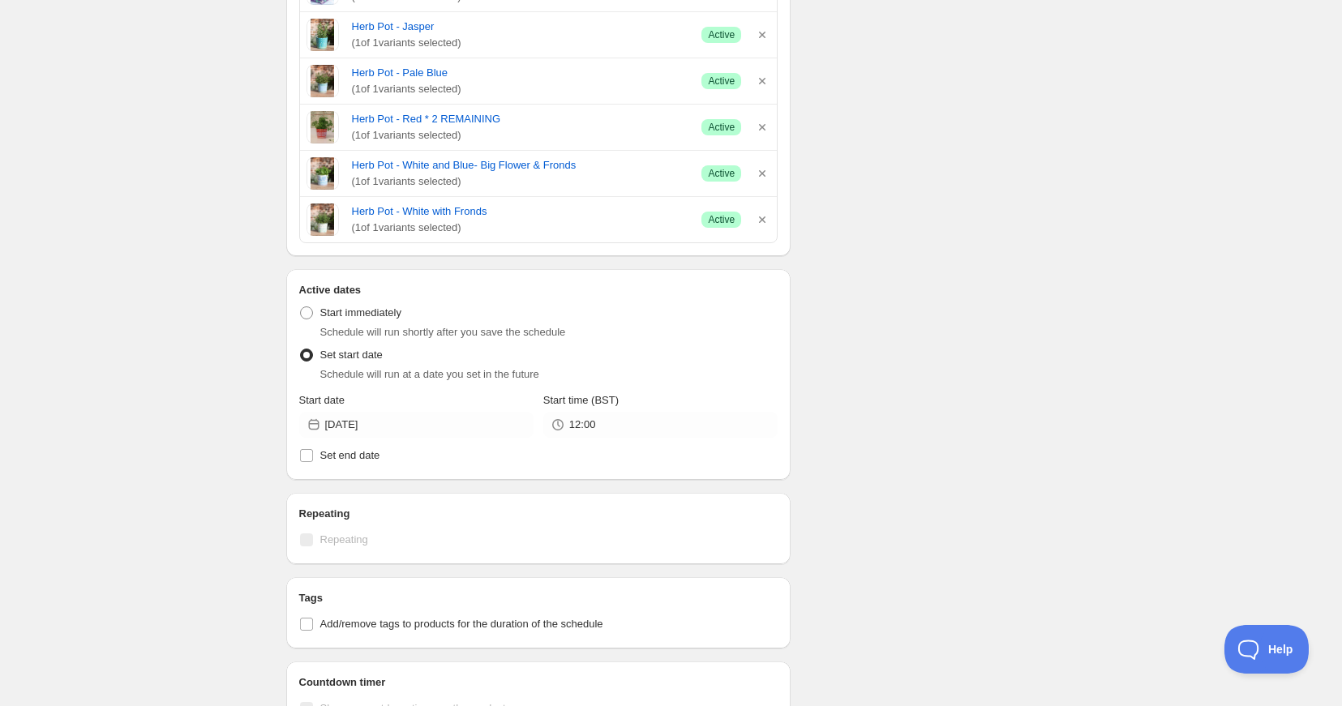
scroll to position [4122, 0]
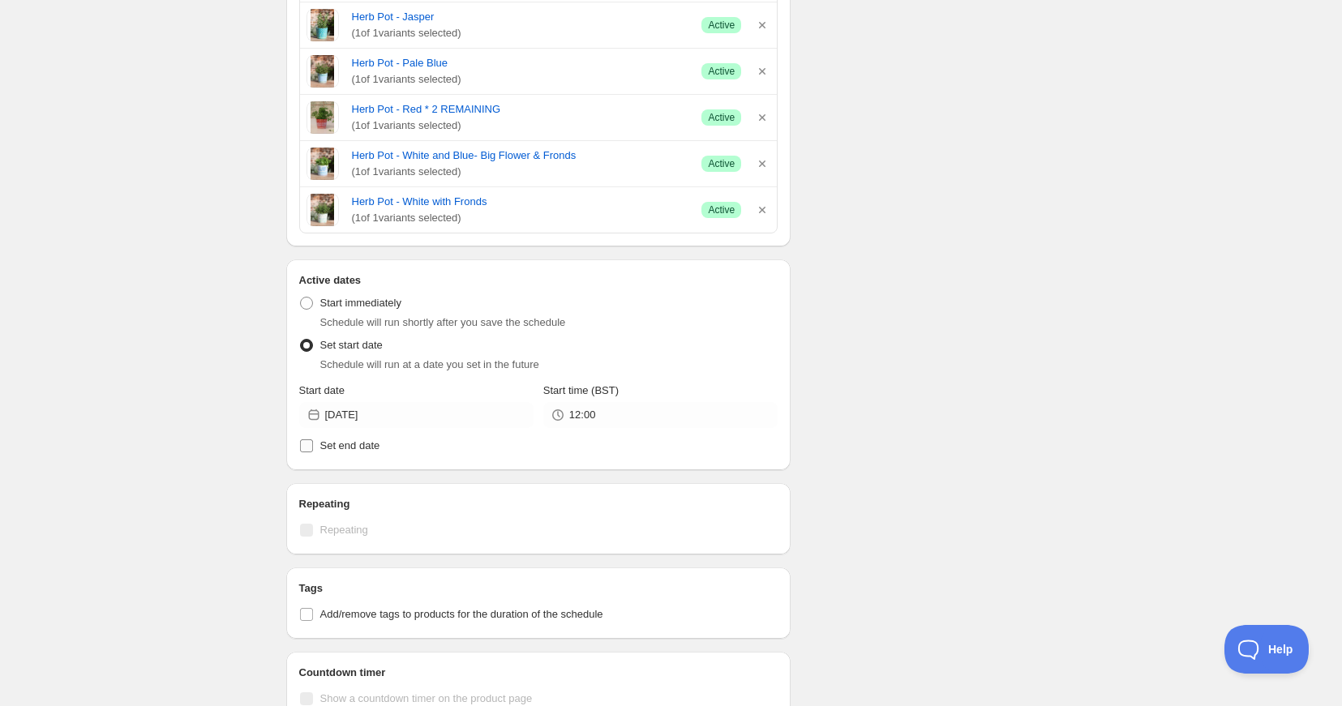
click at [312, 446] on input "Set end date" at bounding box center [306, 445] width 13 height 13
checkbox input "true"
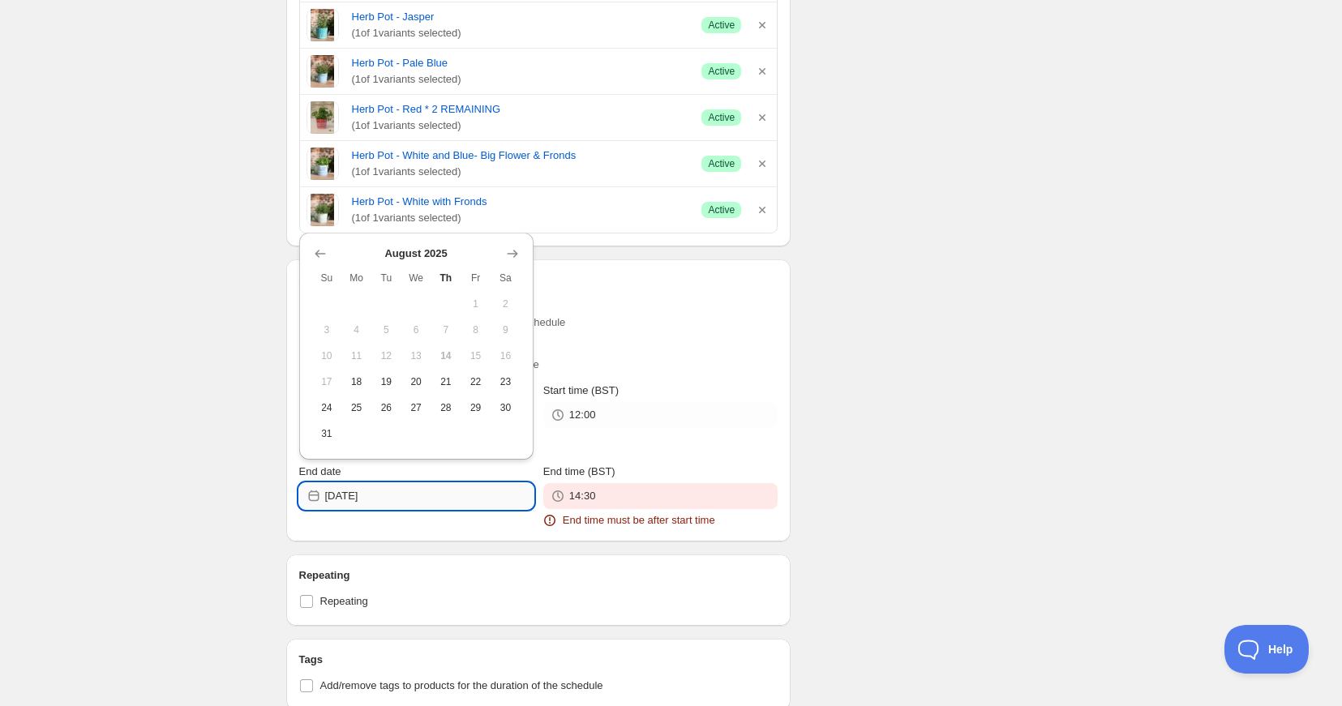
click at [426, 498] on input "[DATE]" at bounding box center [429, 496] width 208 height 26
click at [385, 412] on span "26" at bounding box center [386, 407] width 17 height 13
type input "[DATE]"
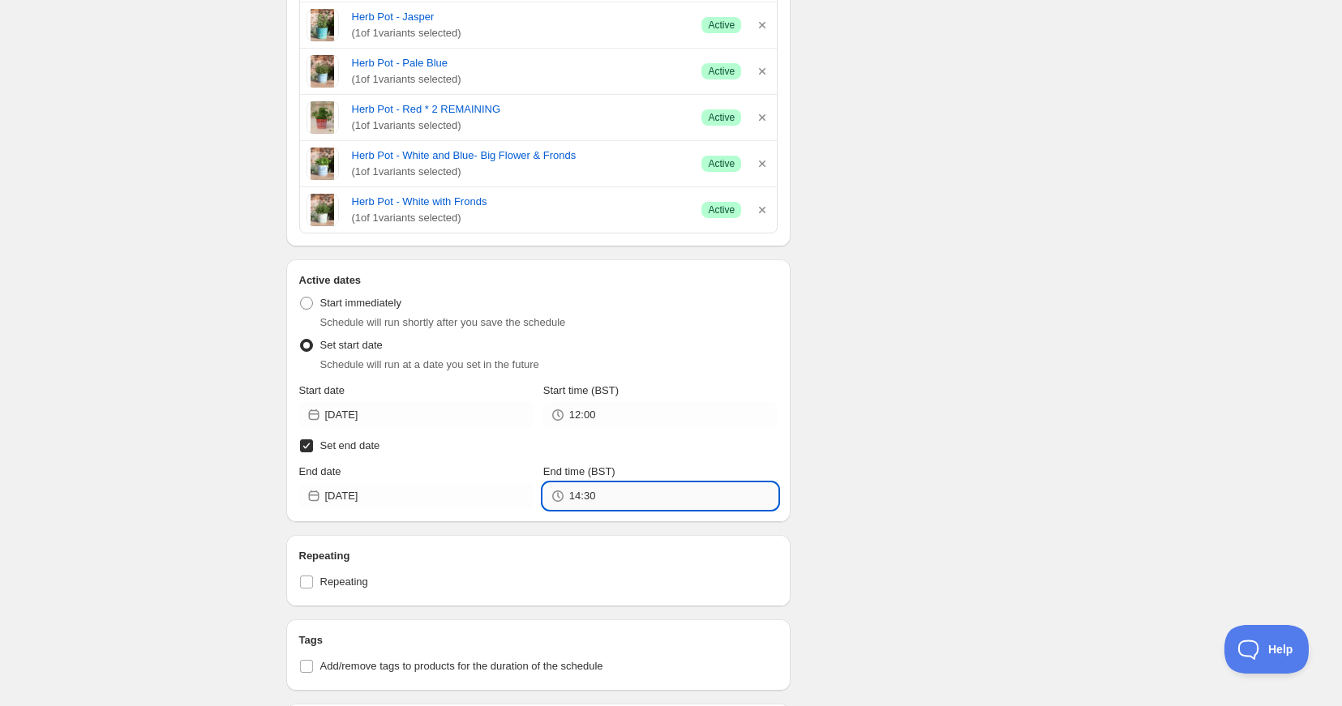
click at [637, 507] on input "14:30" at bounding box center [673, 496] width 208 height 26
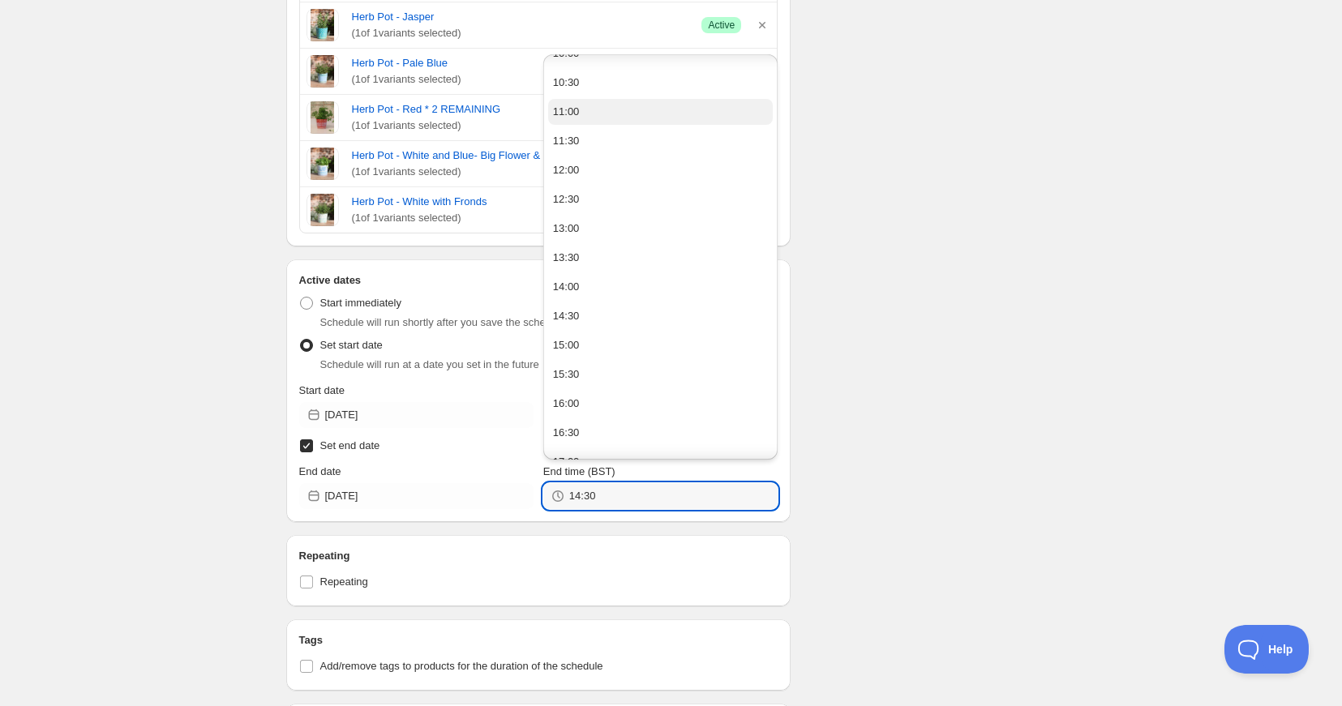
scroll to position [1002, 0]
click at [581, 439] on button "23:30" at bounding box center [660, 442] width 225 height 26
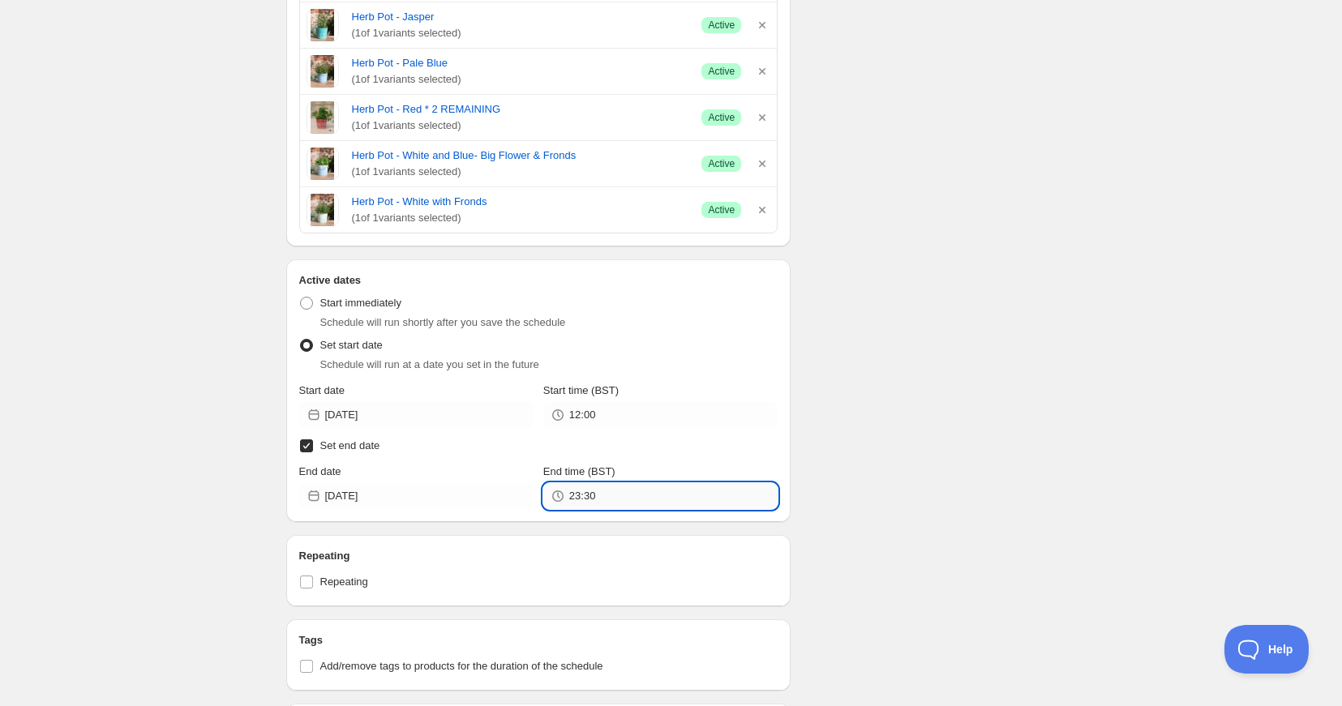
click at [610, 498] on input "23:30" at bounding box center [673, 496] width 208 height 26
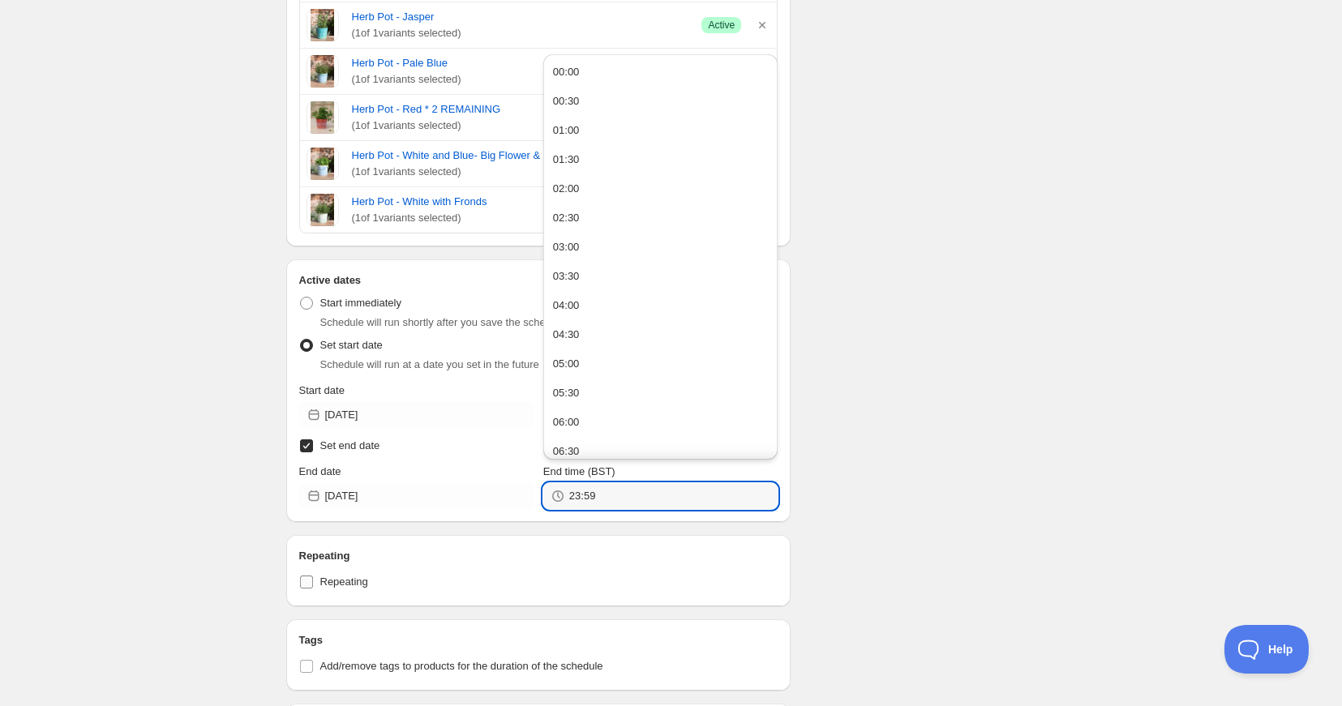
type input "23:59"
click at [461, 585] on label "Repeating" at bounding box center [538, 582] width 479 height 23
click at [313, 585] on input "Repeating" at bounding box center [306, 582] width 13 height 13
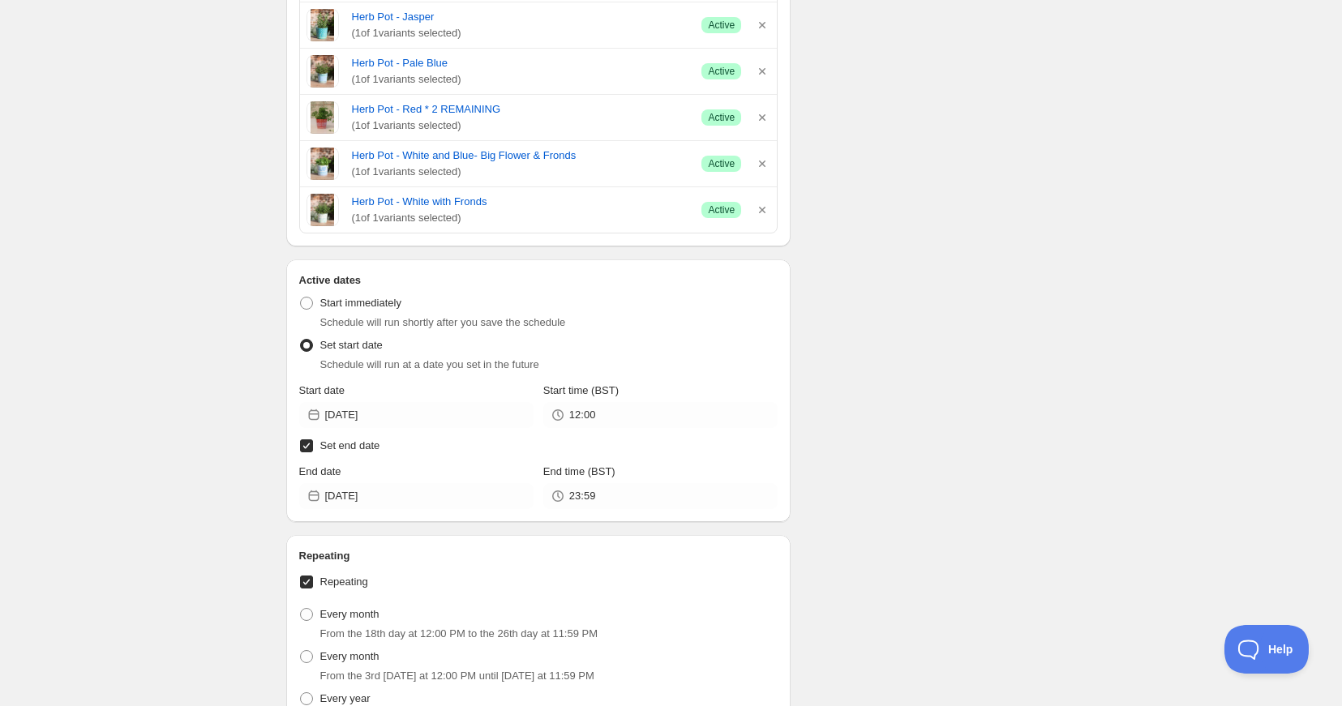
click at [313, 583] on span at bounding box center [306, 582] width 15 height 15
click at [313, 583] on input "Repeating" at bounding box center [306, 582] width 13 height 13
checkbox input "false"
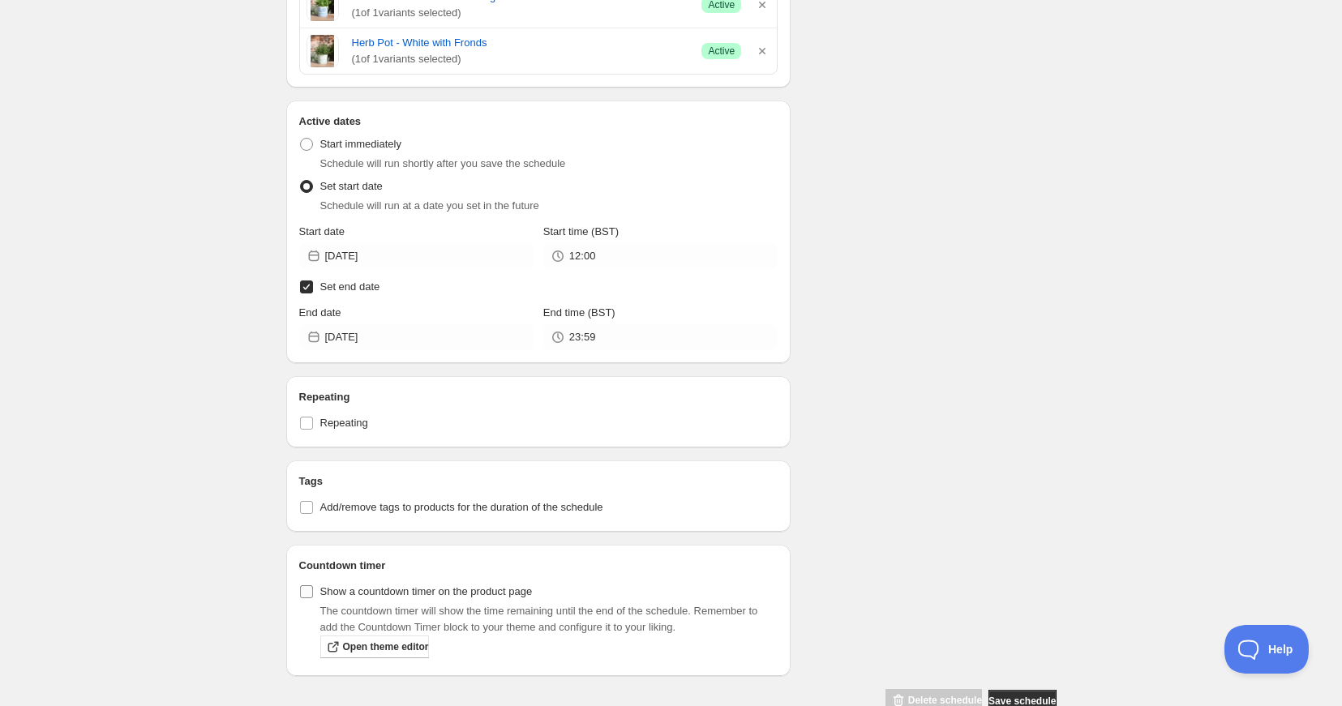
scroll to position [4319, 0]
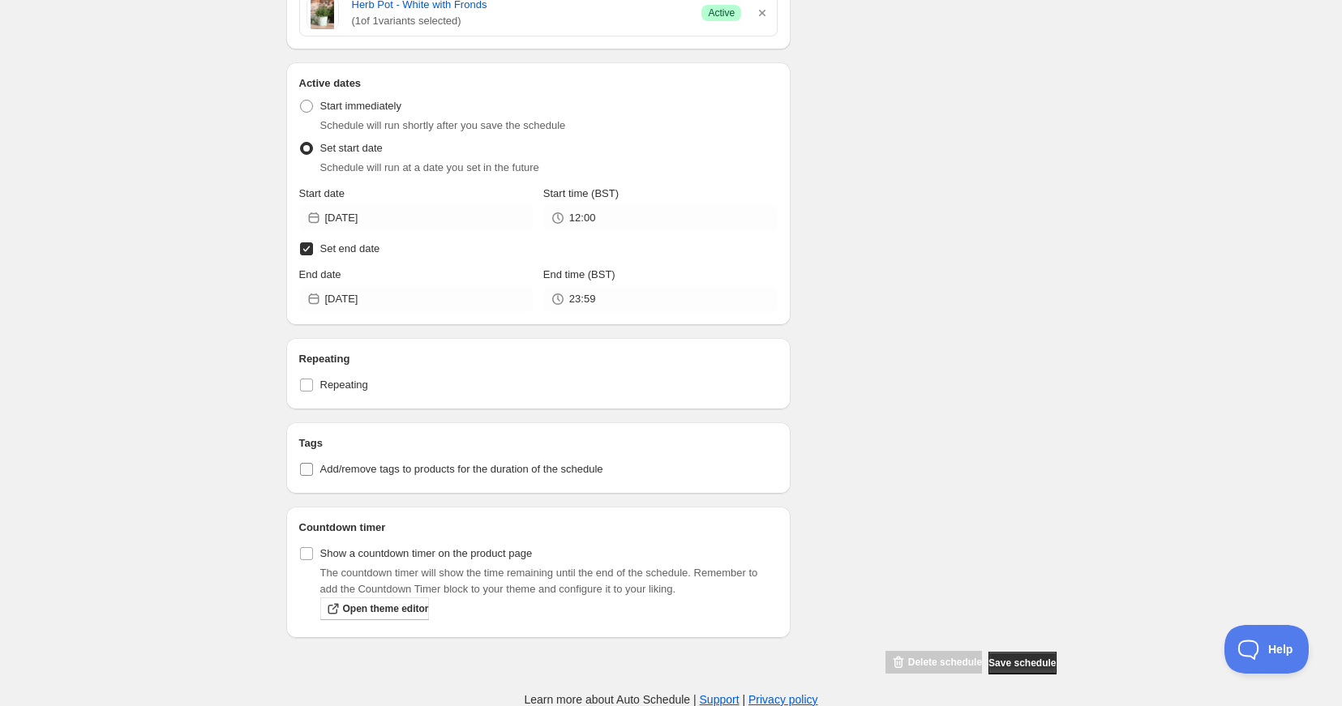
click at [305, 469] on input "Add/remove tags to products for the duration of the schedule" at bounding box center [306, 469] width 13 height 13
checkbox input "true"
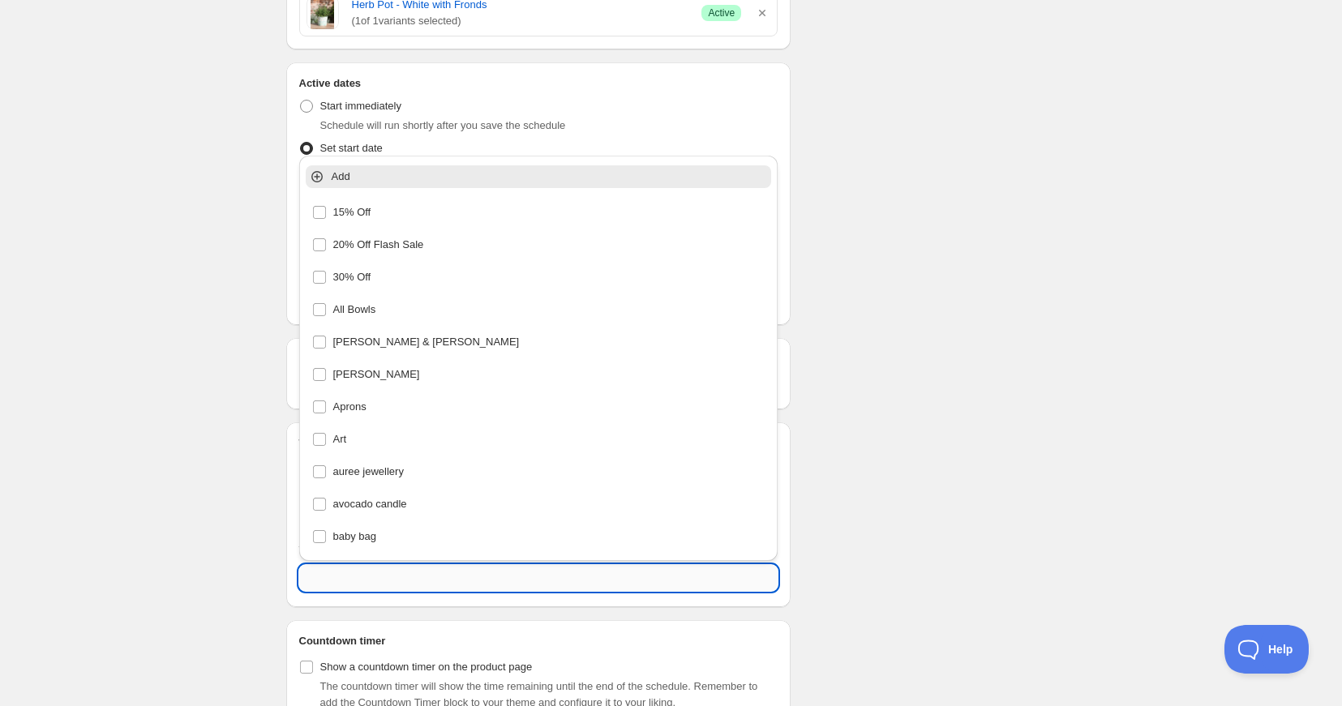
click at [320, 579] on input "text" at bounding box center [538, 578] width 479 height 26
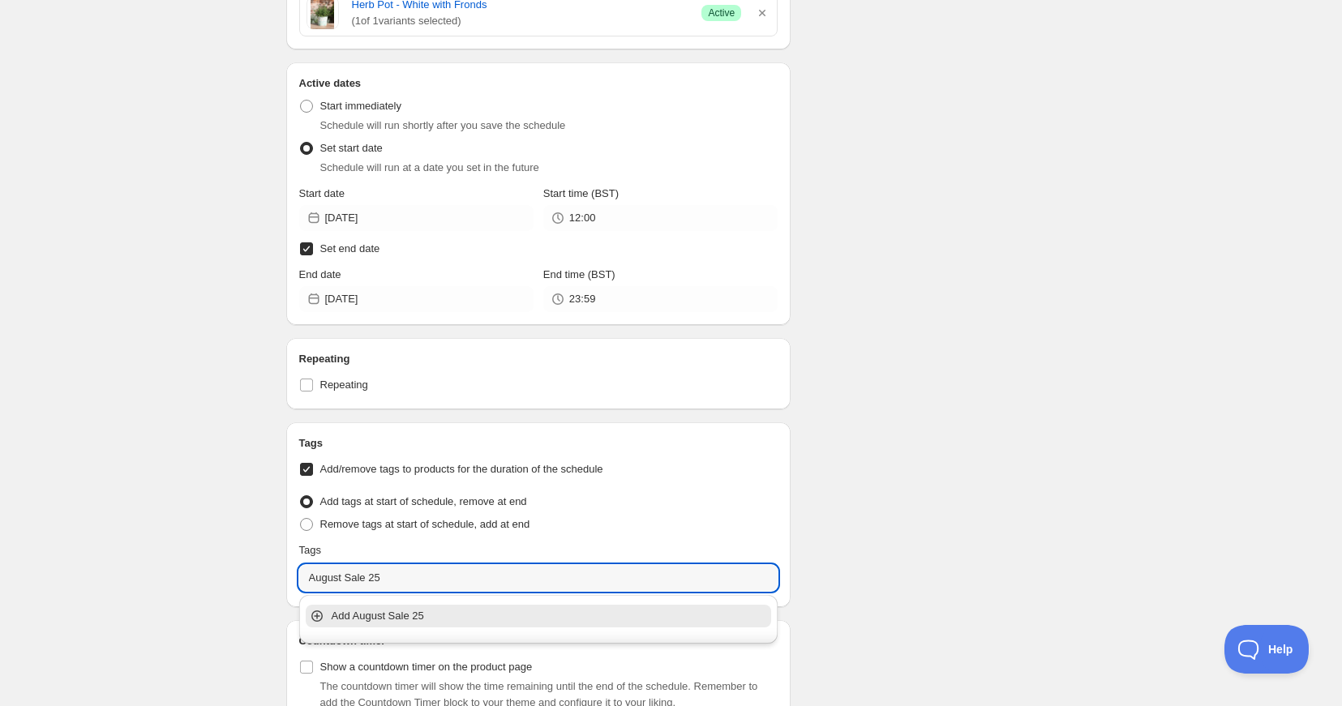
click at [358, 619] on p "Add August Sale 25" at bounding box center [550, 616] width 437 height 16
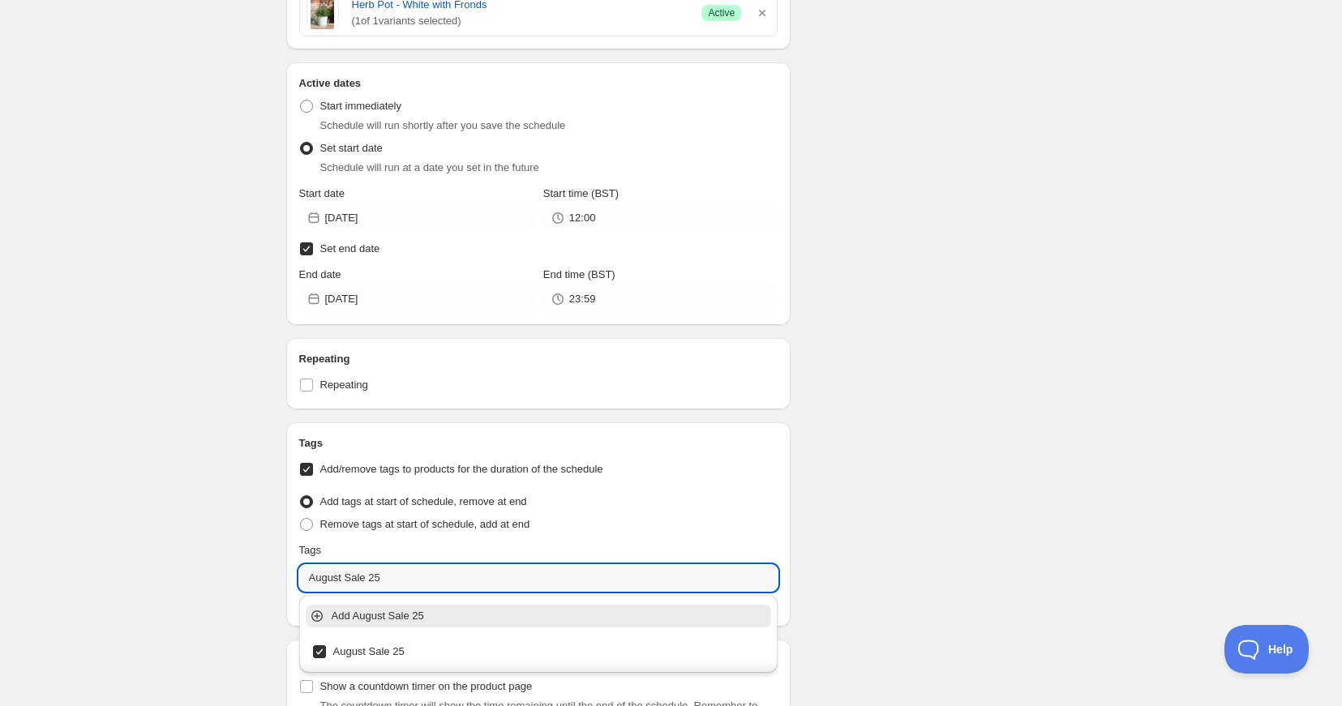
type input "August Sale 25"
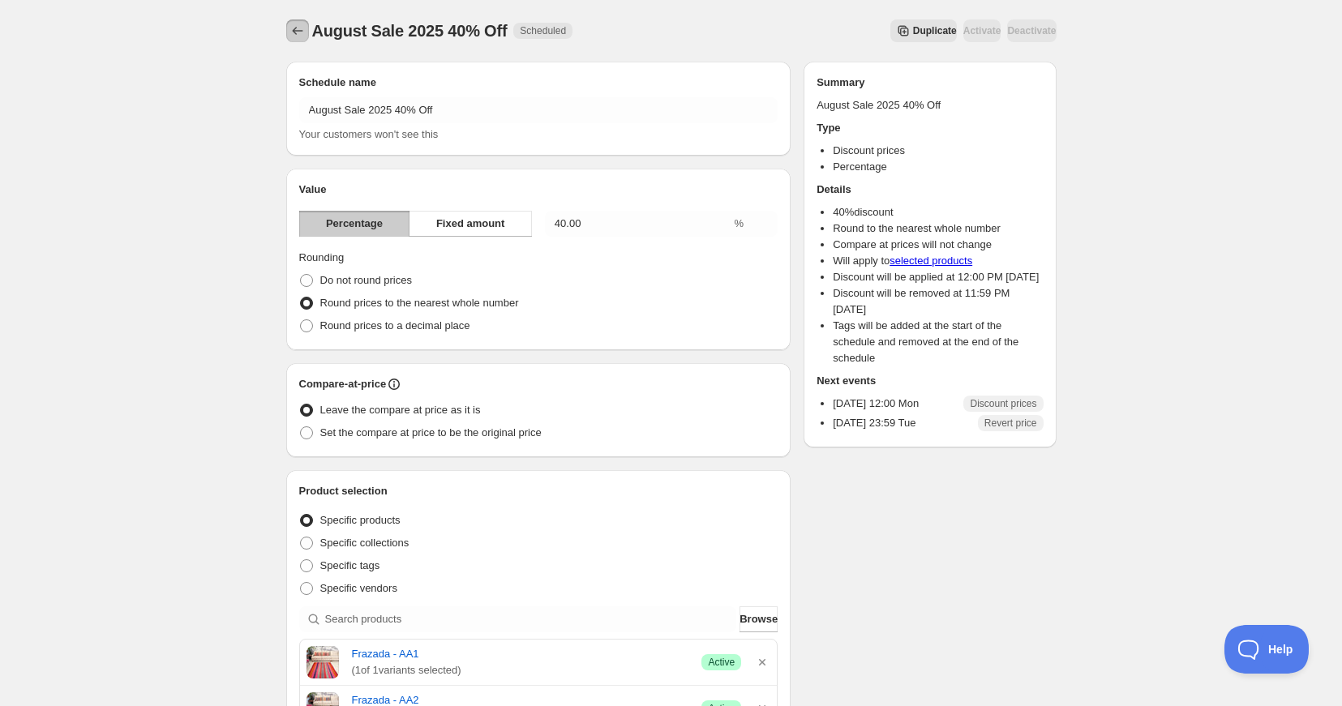
click at [294, 26] on icon "Schedules" at bounding box center [297, 31] width 16 height 16
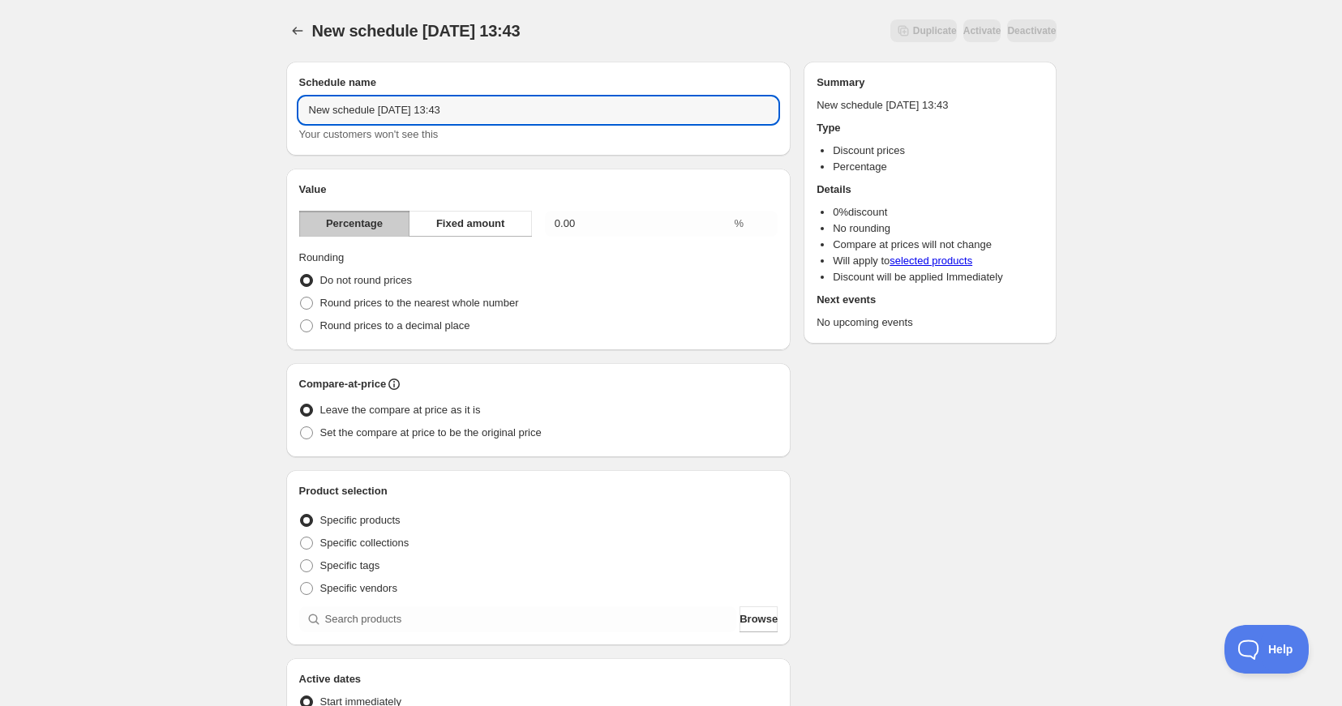
drag, startPoint x: 507, startPoint y: 113, endPoint x: 283, endPoint y: 111, distance: 223.8
click at [268, 111] on div "New schedule [DATE] 13:43. This page is ready New schedule [DATE] 13:43 Duplica…" at bounding box center [671, 584] width 809 height 1168
type input "August Sale 2025 50% Off"
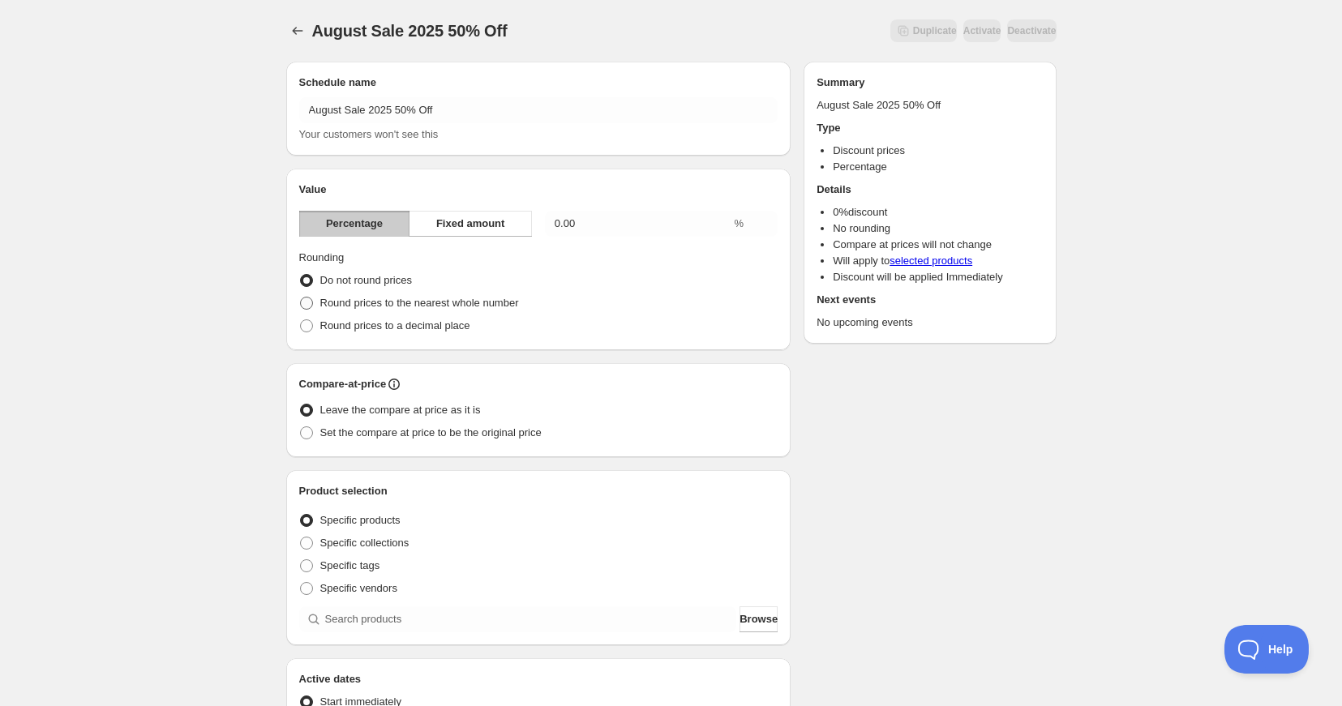
click at [306, 301] on span at bounding box center [306, 303] width 13 height 13
click at [301, 298] on input "Round prices to the nearest whole number" at bounding box center [300, 297] width 1 height 1
radio input "true"
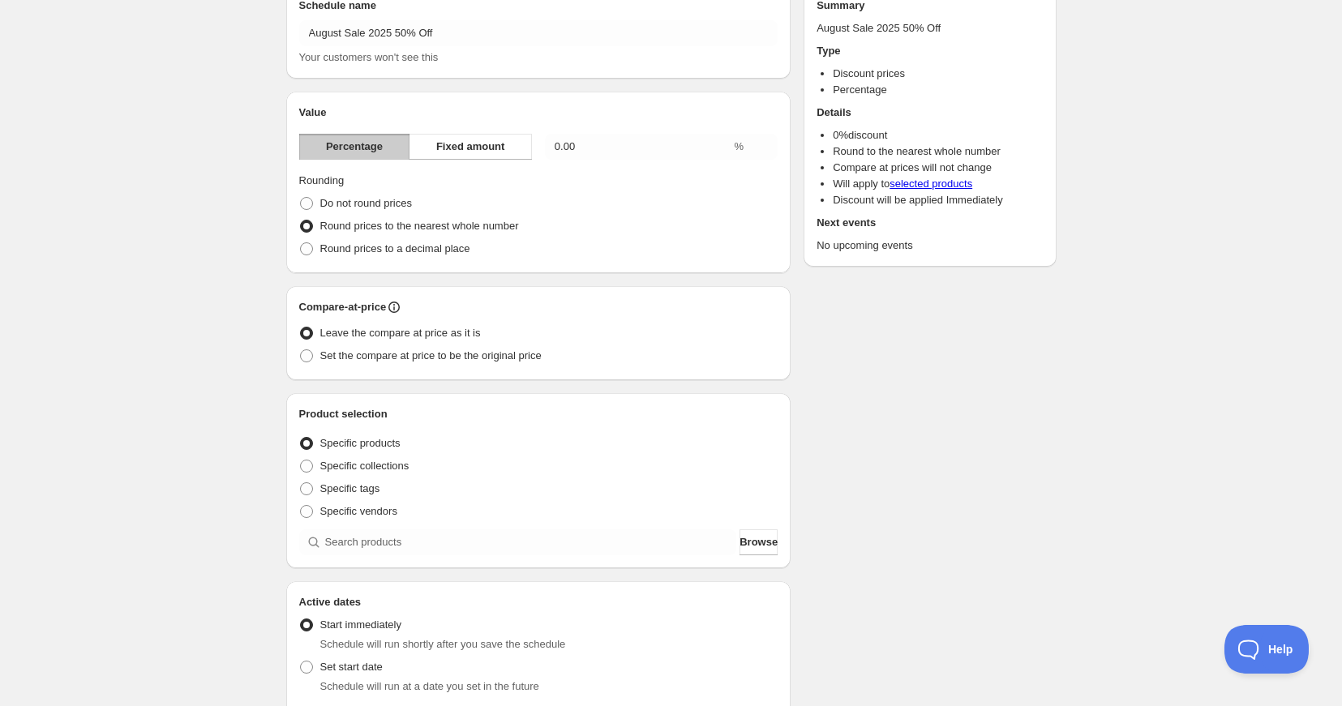
scroll to position [147, 0]
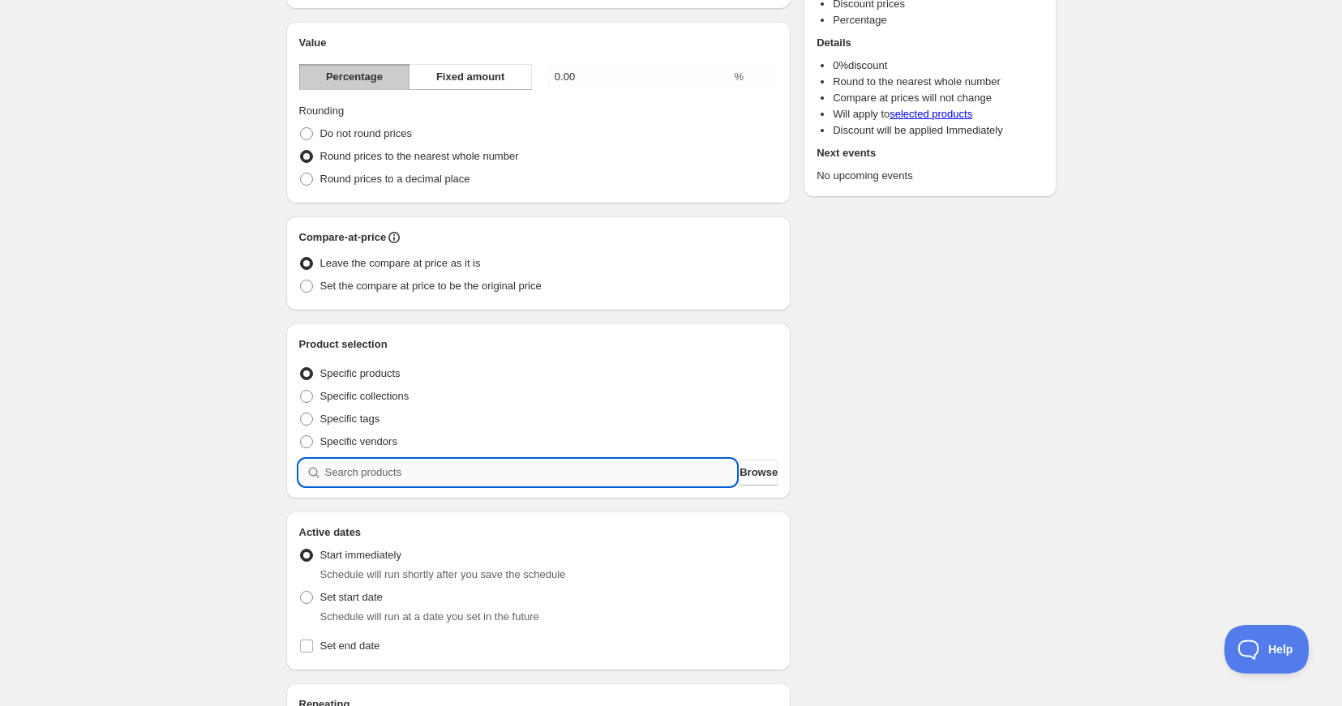
click at [353, 478] on input "search" at bounding box center [531, 473] width 412 height 26
type input "B"
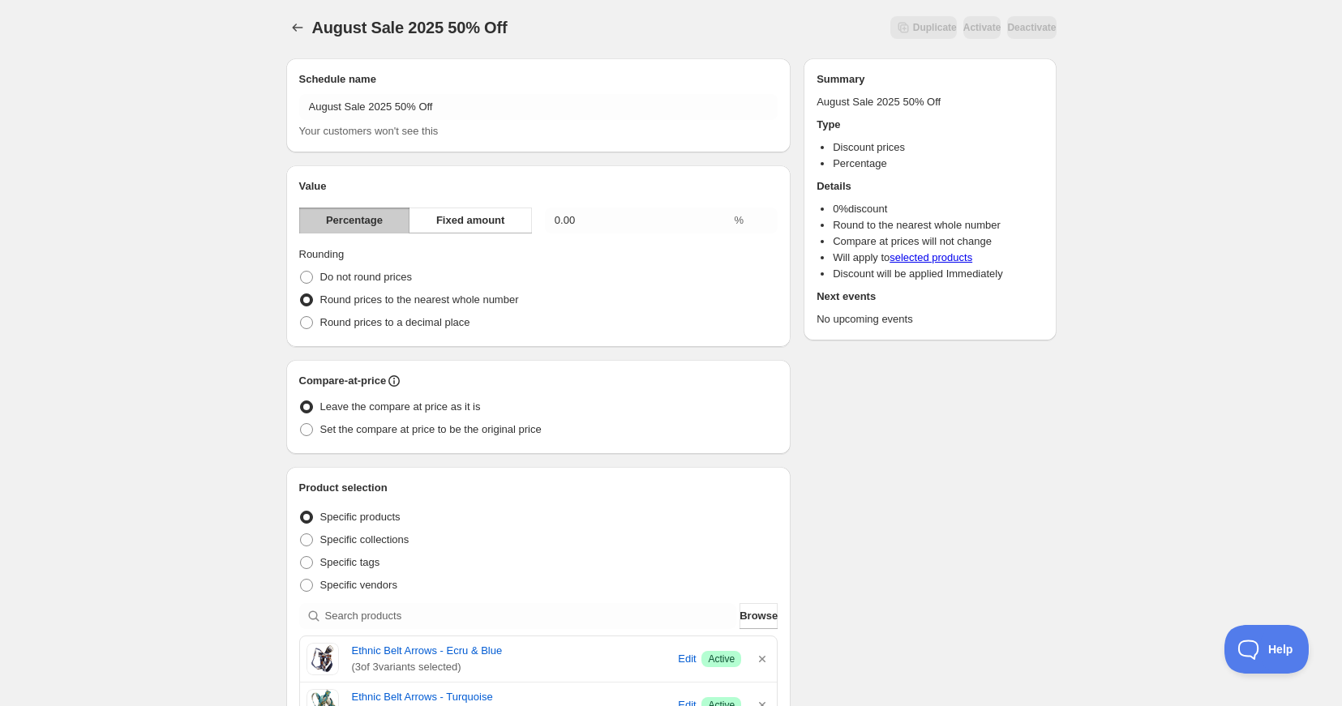
scroll to position [0, 0]
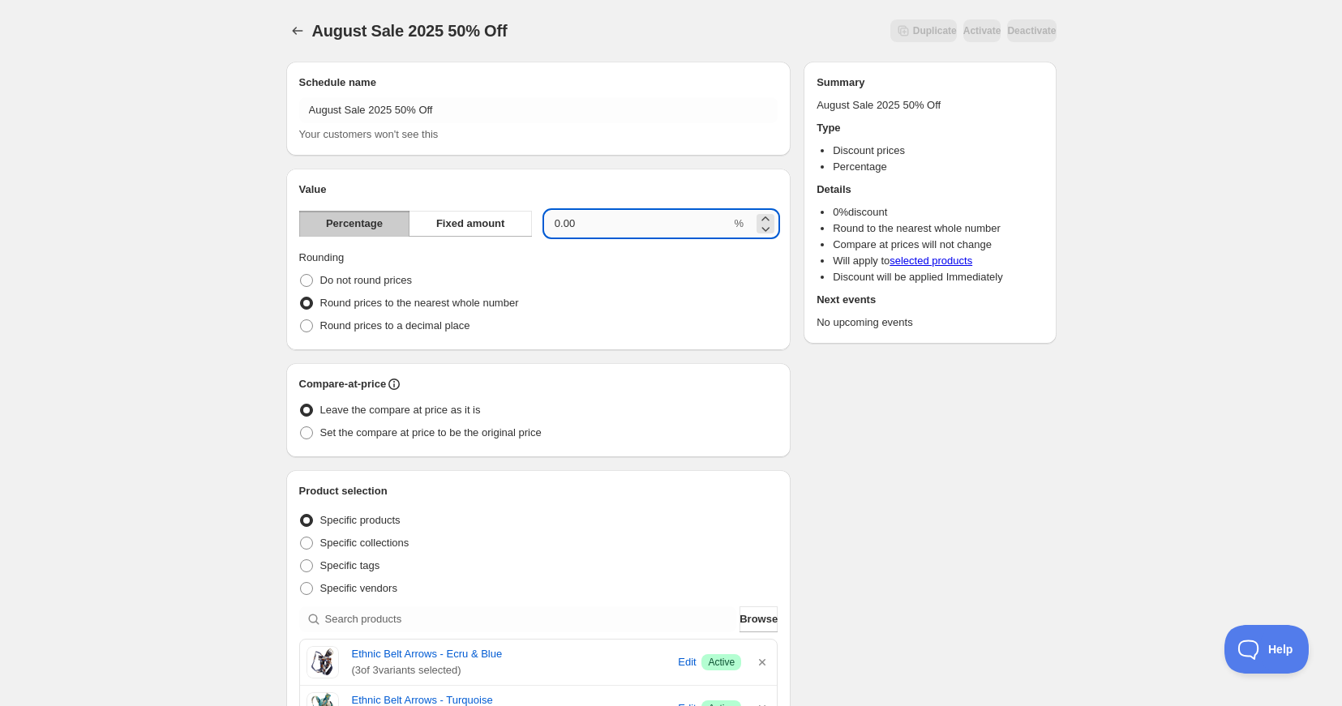
click at [579, 225] on input "0.00" at bounding box center [638, 224] width 186 height 26
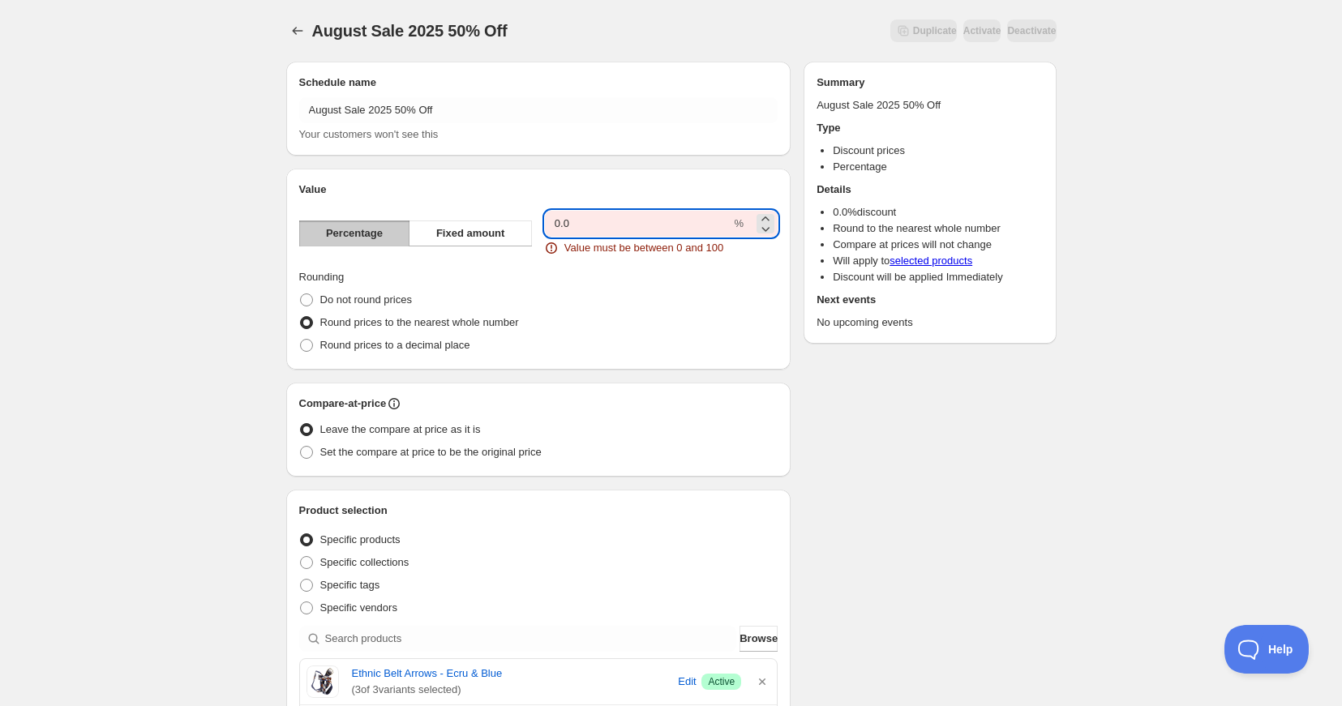
type input "0"
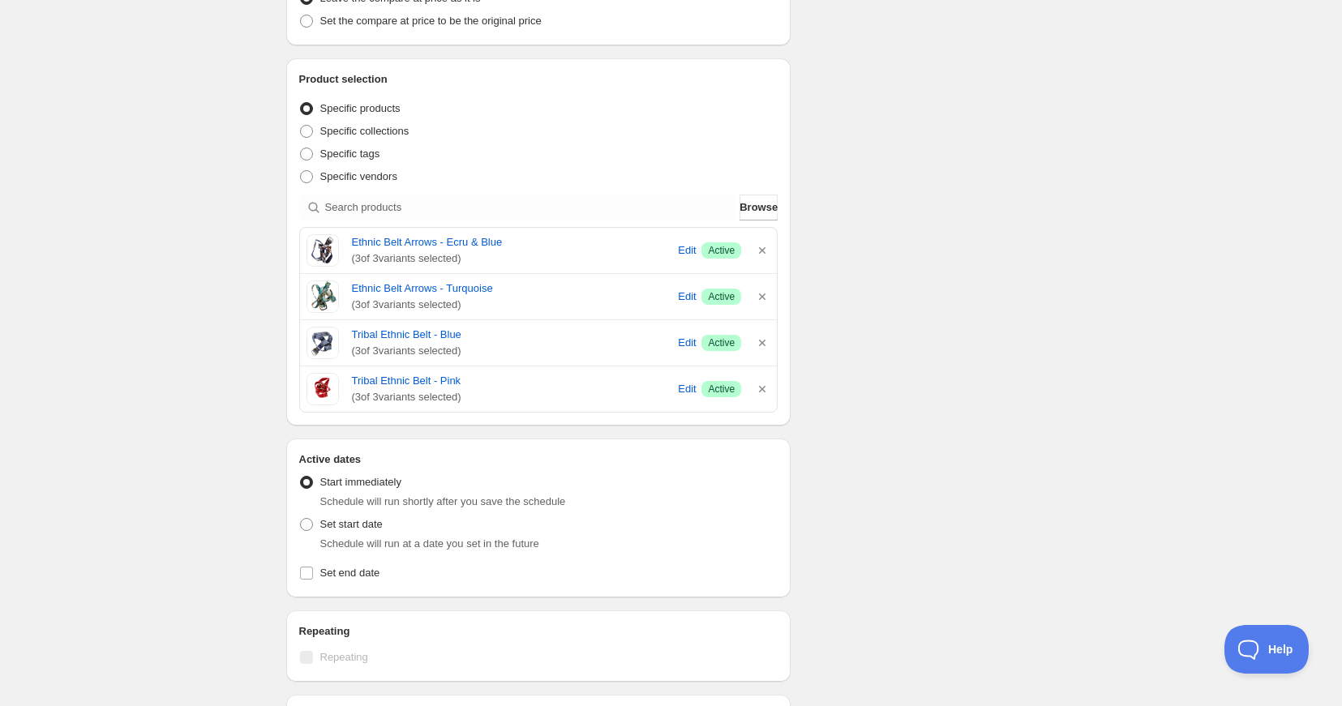
scroll to position [371, 0]
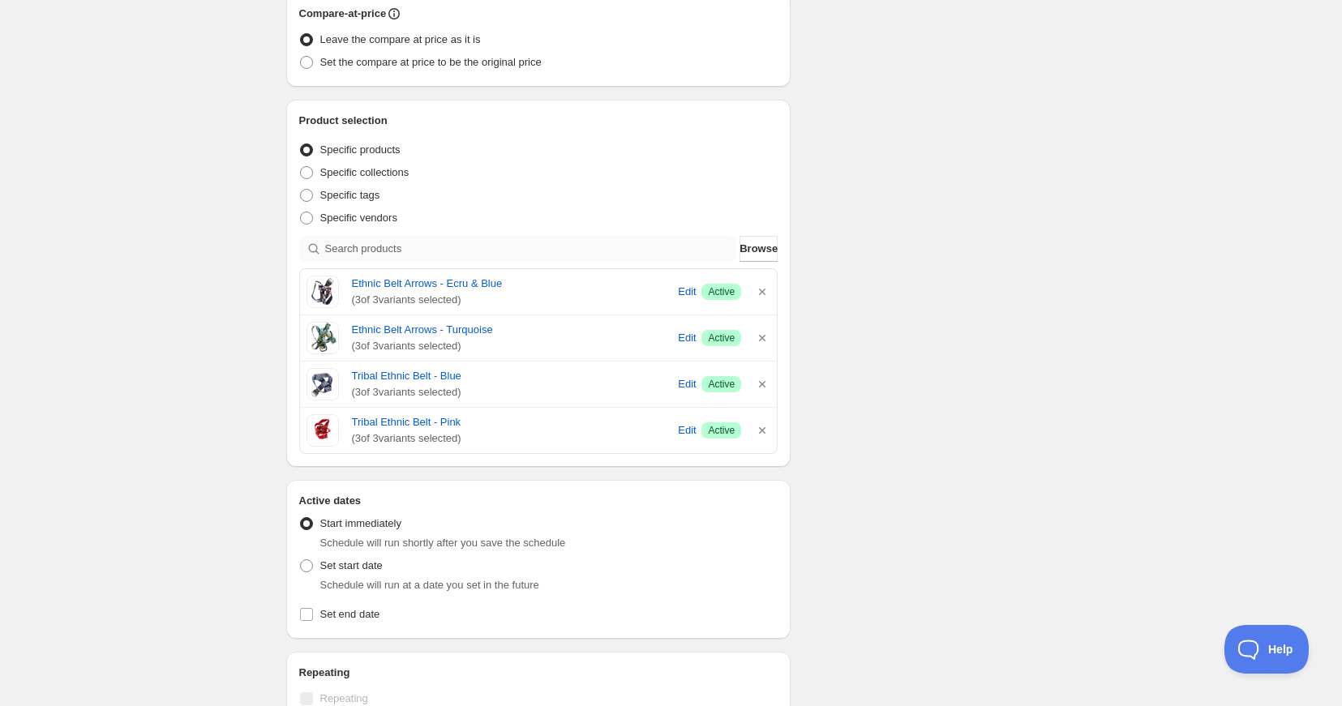
type input "50"
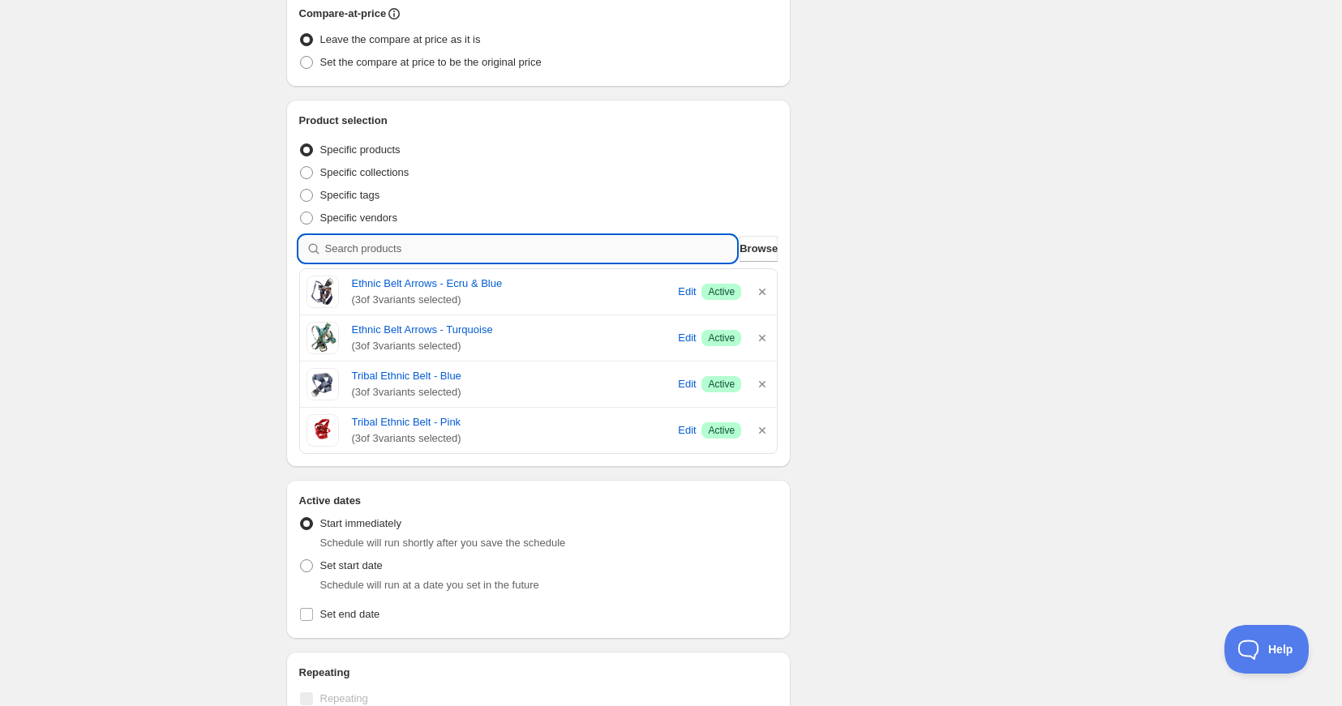
click at [395, 254] on input "search" at bounding box center [531, 249] width 412 height 26
type input "W"
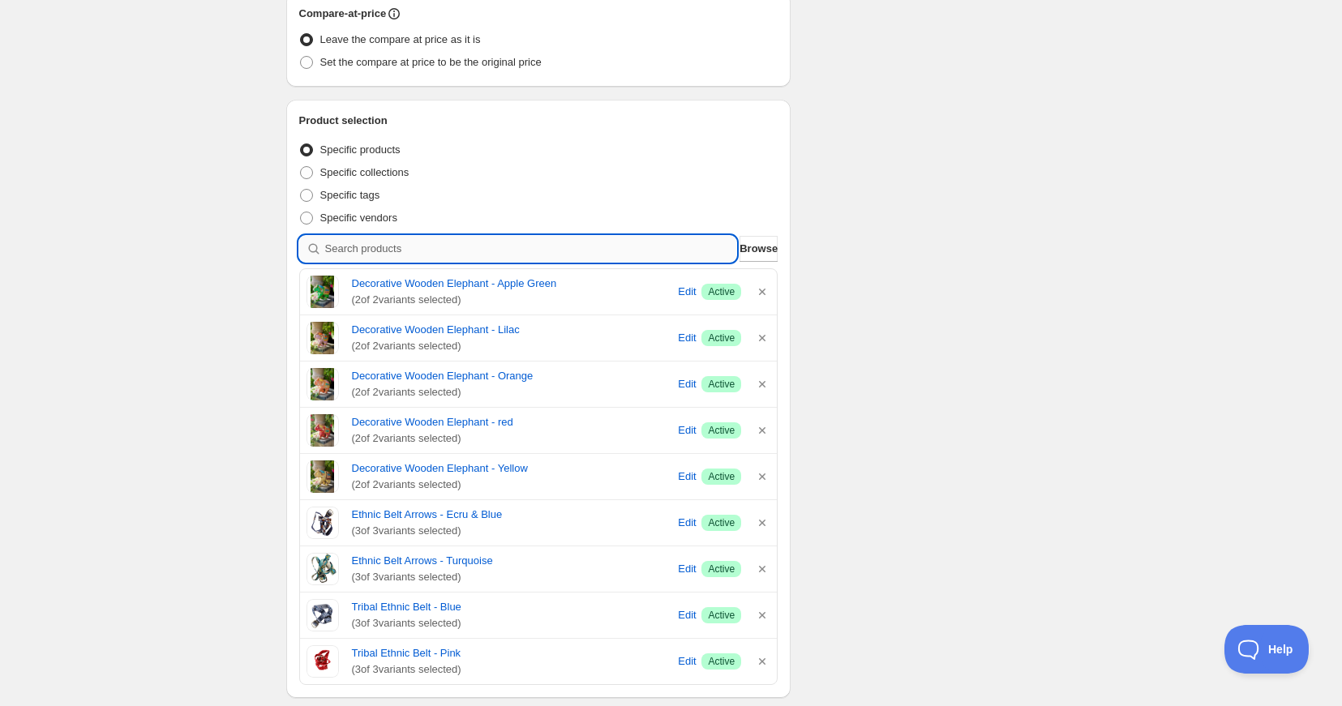
click at [371, 250] on input "search" at bounding box center [531, 249] width 412 height 26
type input "C"
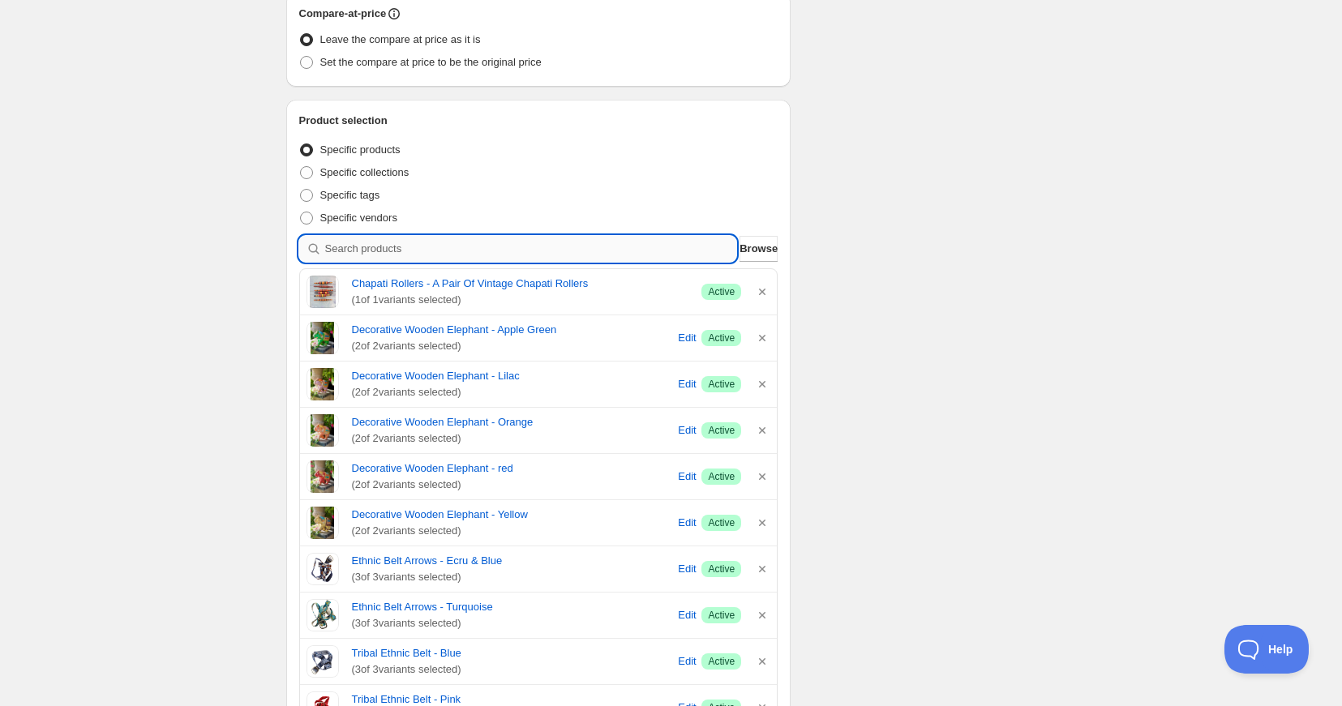
click at [336, 245] on input "search" at bounding box center [531, 249] width 412 height 26
type input "C"
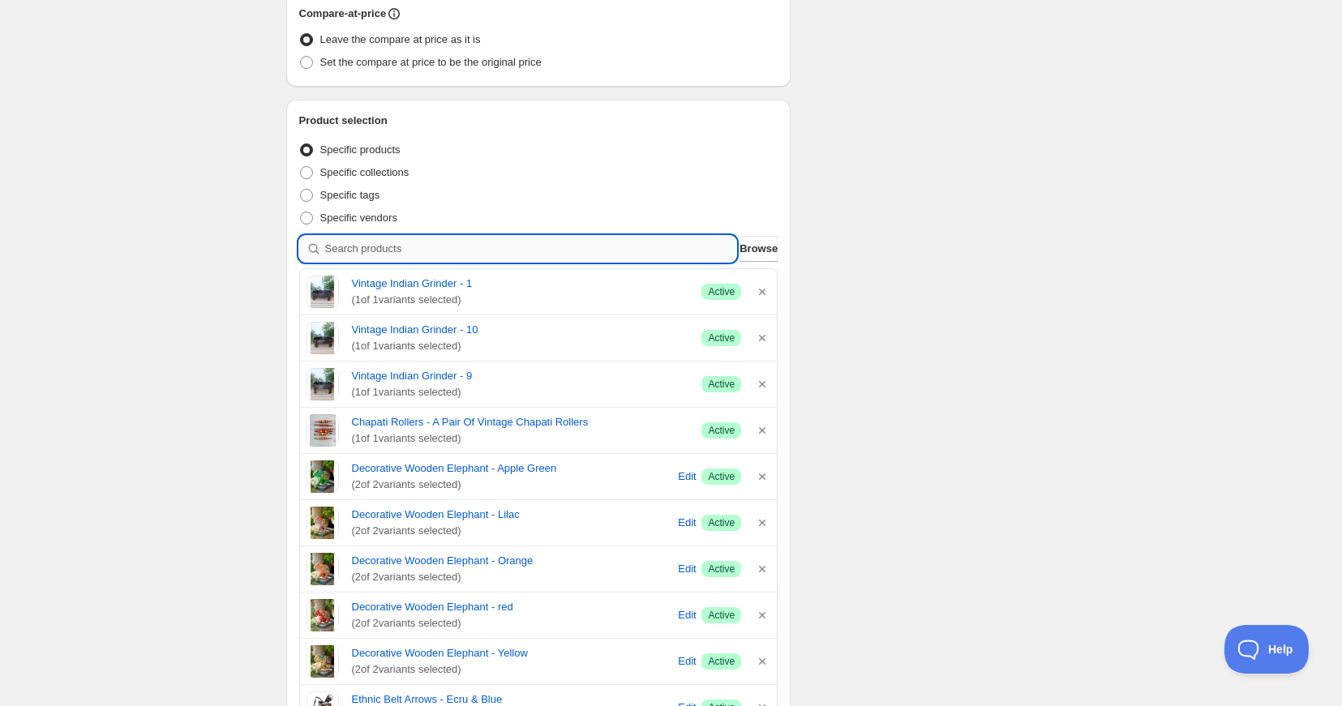
click at [392, 247] on input "search" at bounding box center [531, 249] width 412 height 26
type input "F"
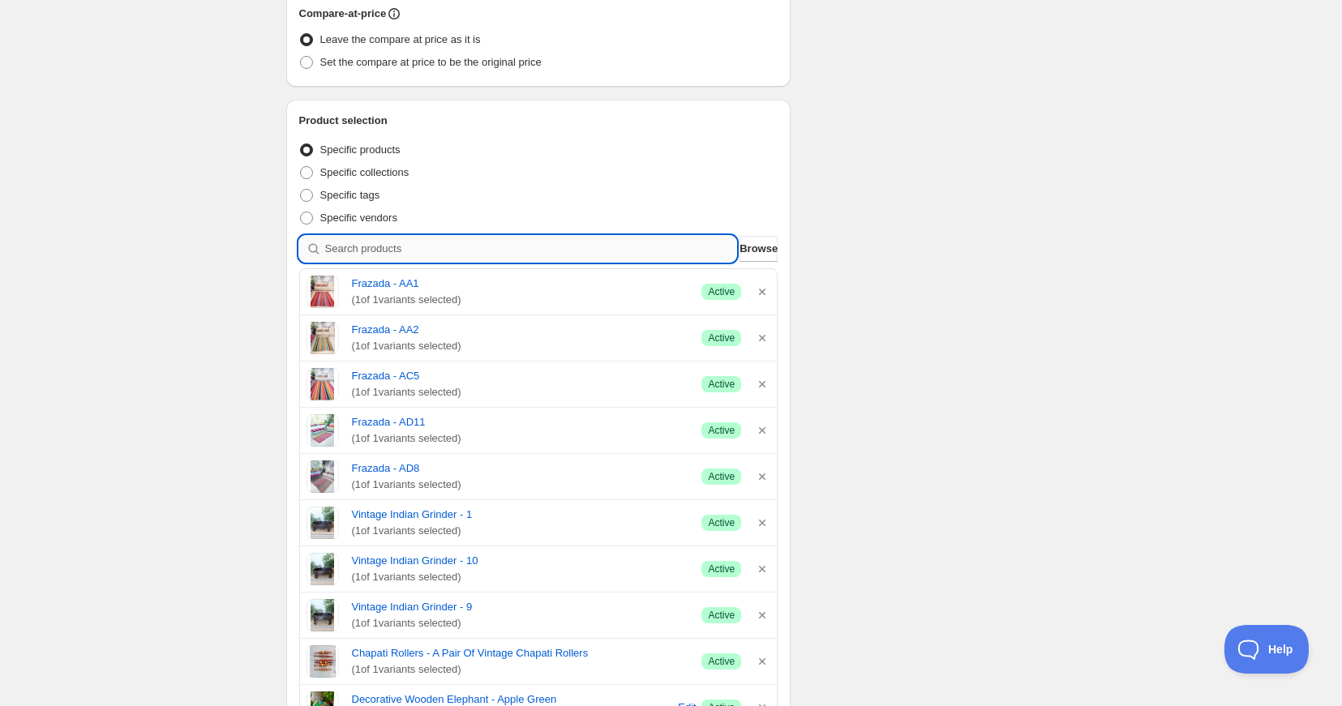
click at [347, 246] on input "search" at bounding box center [531, 249] width 412 height 26
type input "D"
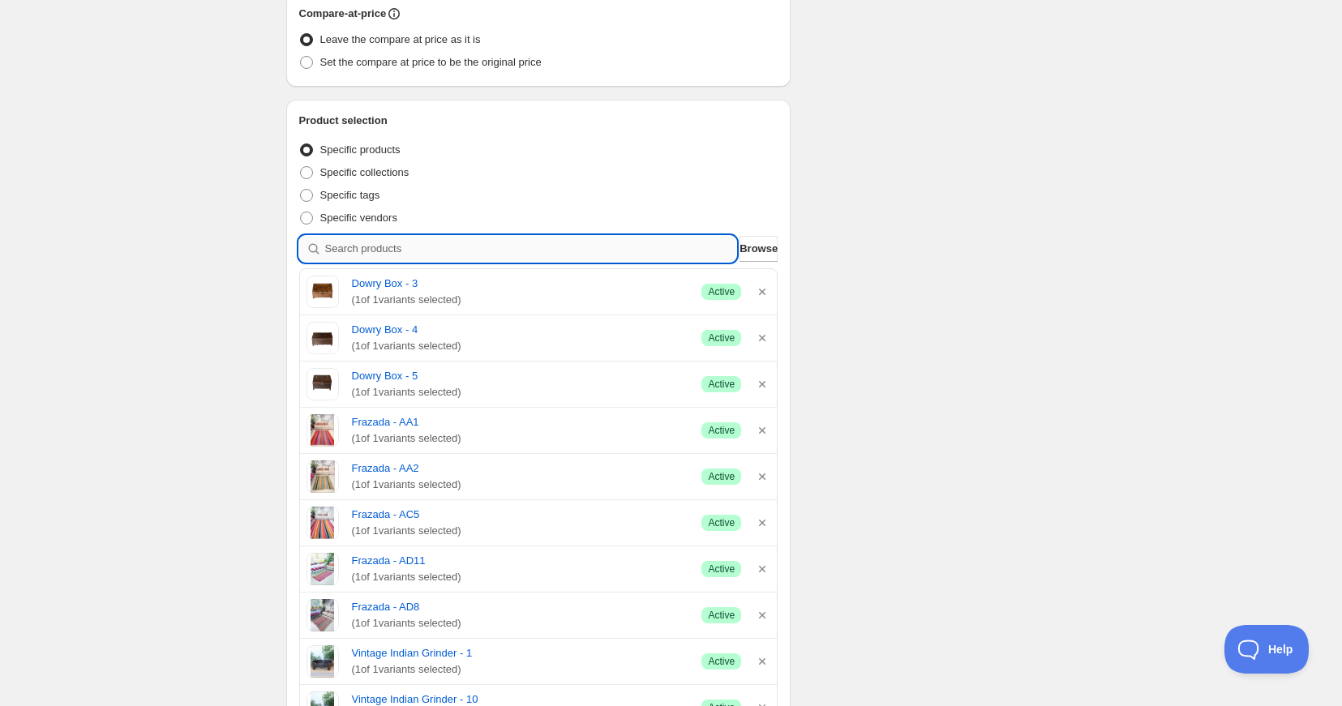
click at [350, 251] on input "search" at bounding box center [531, 249] width 412 height 26
type input "c"
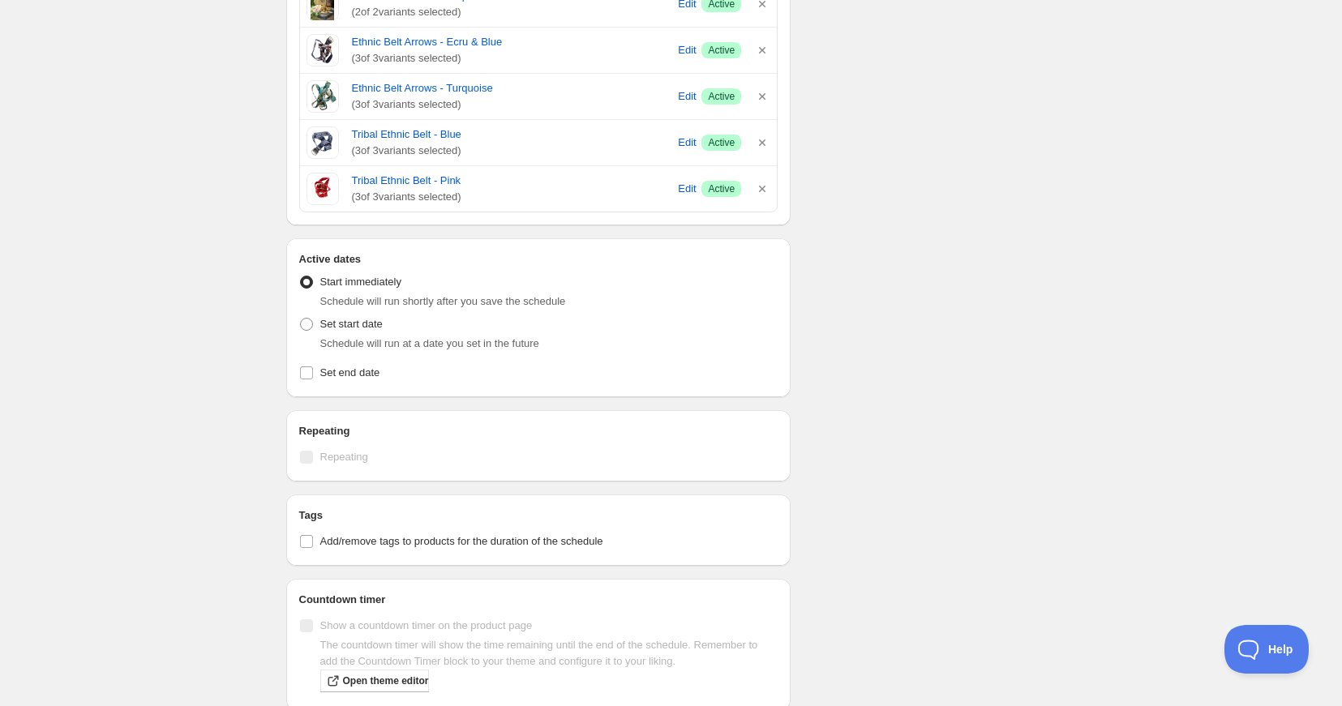
scroll to position [1470, 0]
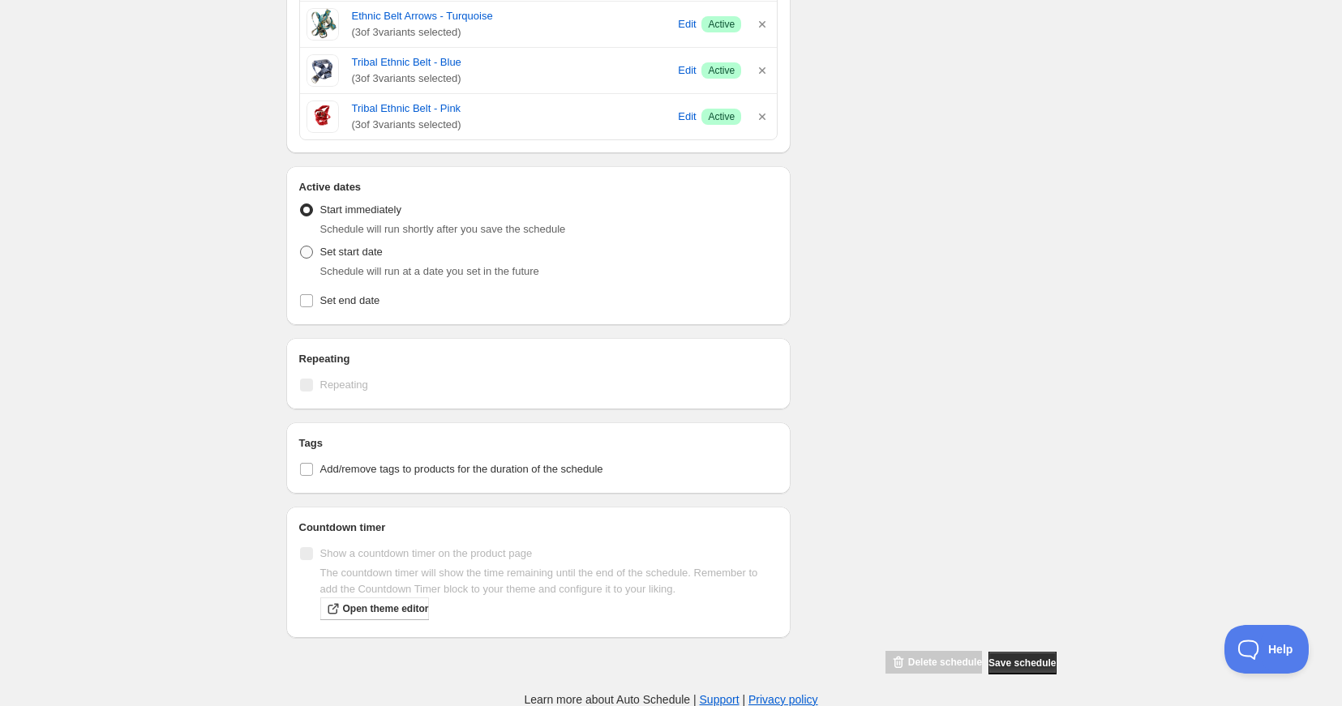
click at [307, 255] on span at bounding box center [306, 252] width 13 height 13
click at [301, 246] on input "Set start date" at bounding box center [300, 246] width 1 height 1
radio input "true"
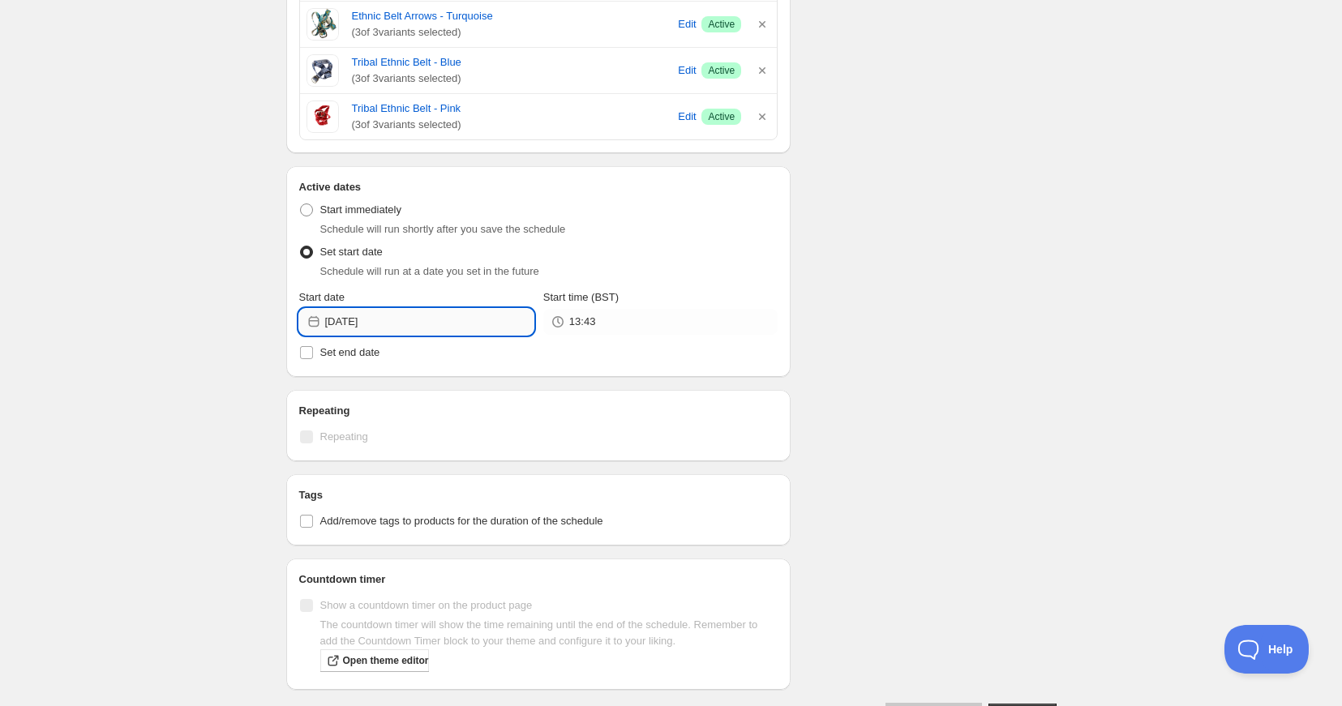
click at [419, 324] on input "[DATE]" at bounding box center [429, 322] width 208 height 26
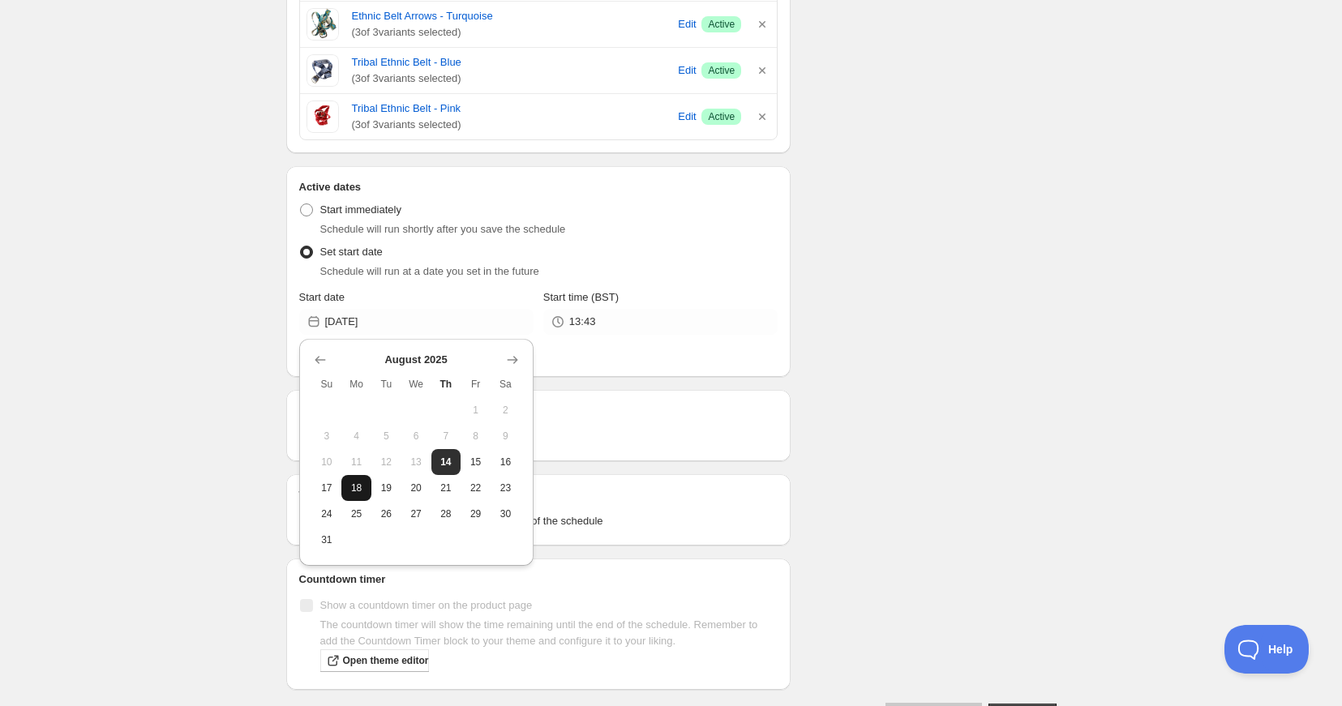
click at [355, 491] on span "18" at bounding box center [356, 488] width 17 height 13
type input "[DATE]"
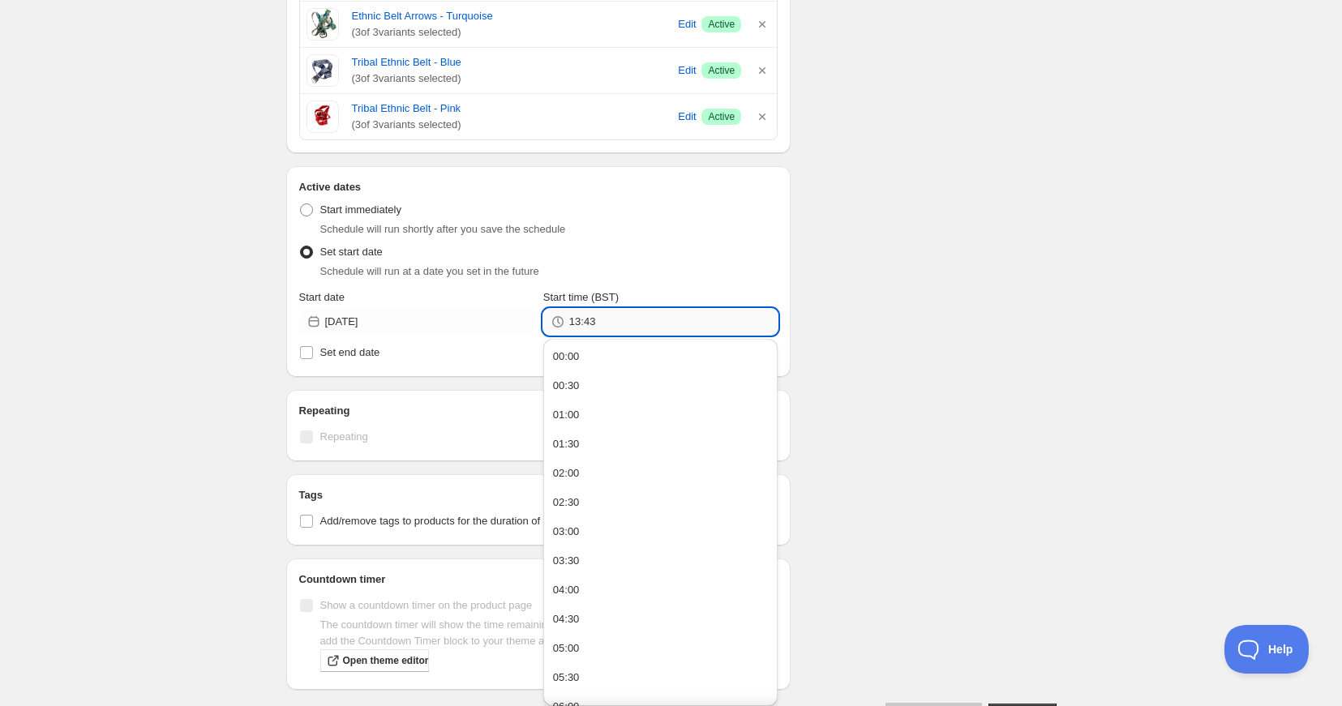
click at [606, 326] on input "13:43" at bounding box center [673, 322] width 208 height 26
click at [564, 435] on div "12:00" at bounding box center [566, 433] width 27 height 16
type input "12:00"
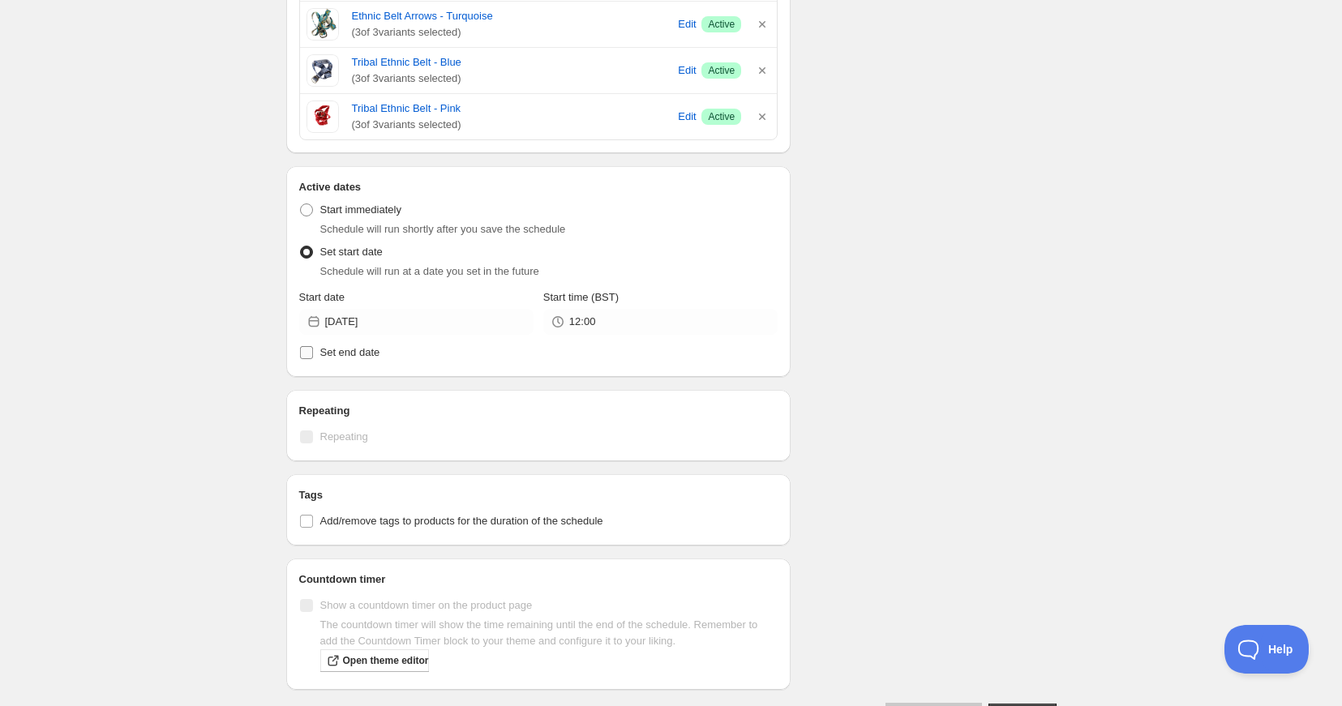
click at [310, 350] on input "Set end date" at bounding box center [306, 352] width 13 height 13
checkbox input "true"
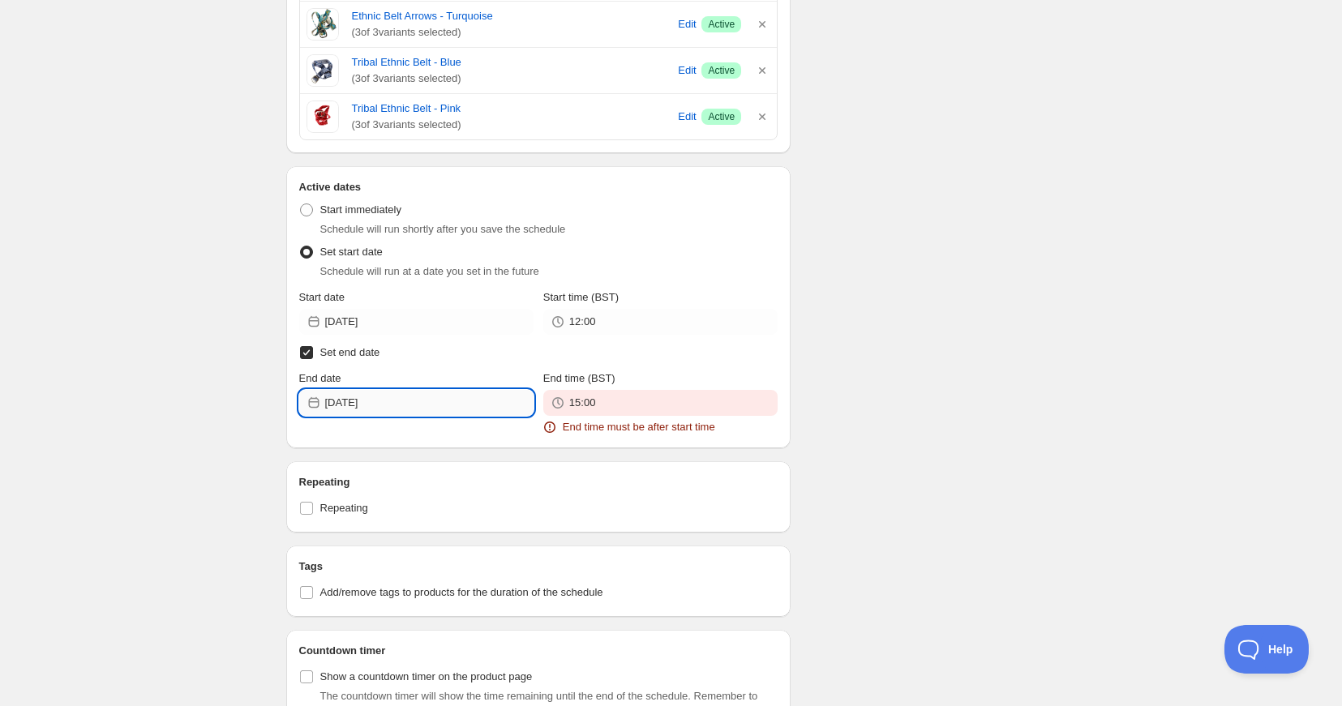
click at [439, 401] on input "[DATE]" at bounding box center [429, 403] width 208 height 26
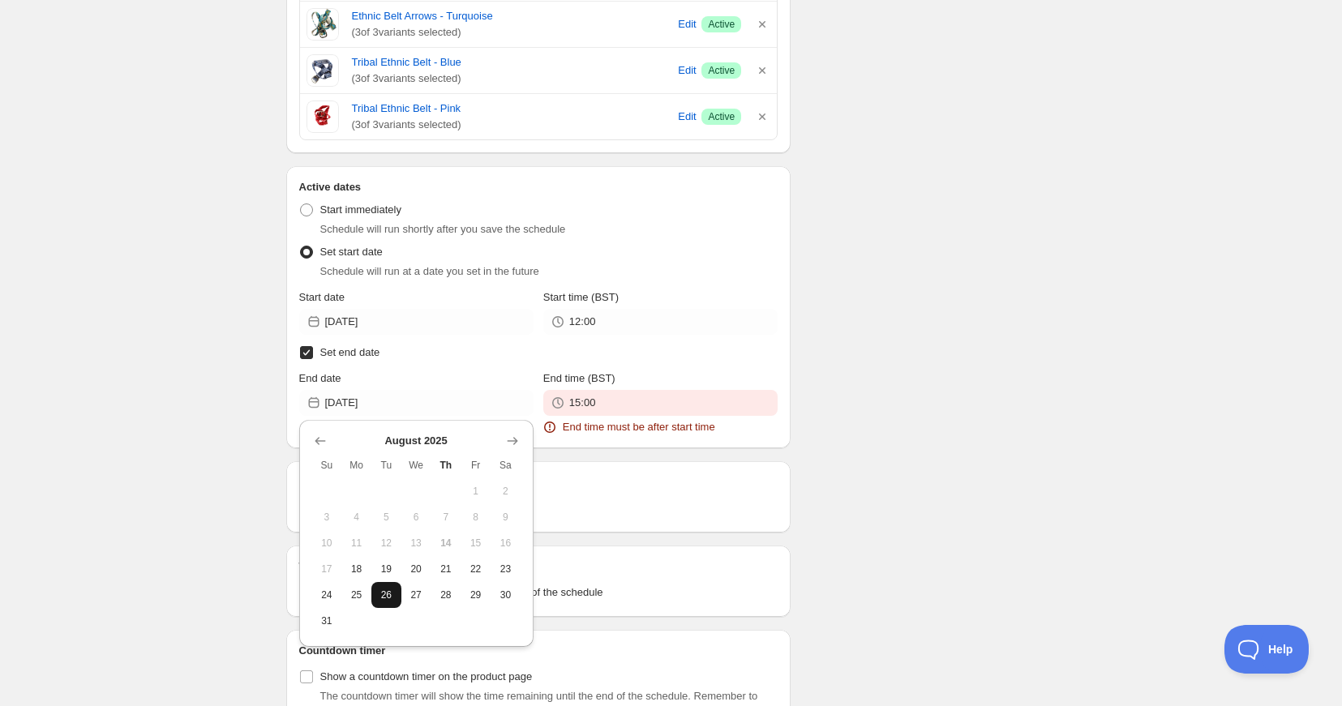
click at [384, 594] on span "26" at bounding box center [386, 595] width 17 height 13
type input "[DATE]"
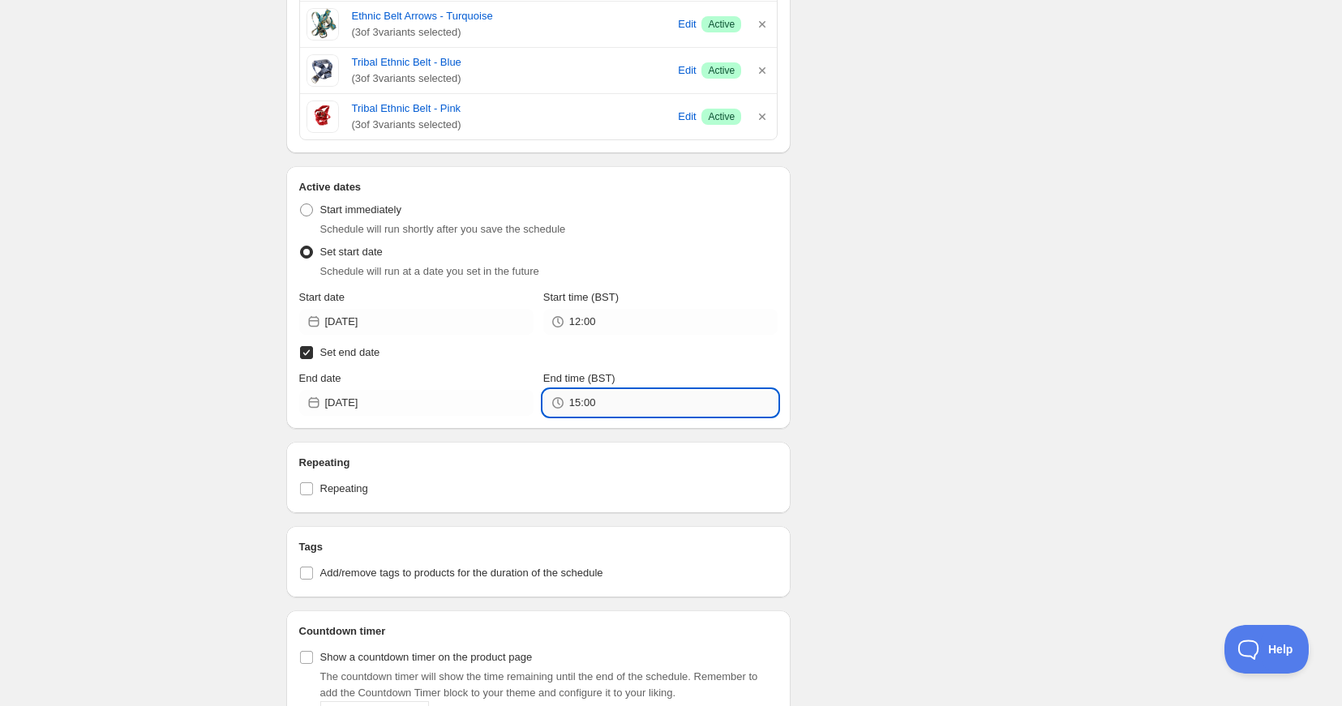
click at [615, 396] on input "15:00" at bounding box center [673, 403] width 208 height 26
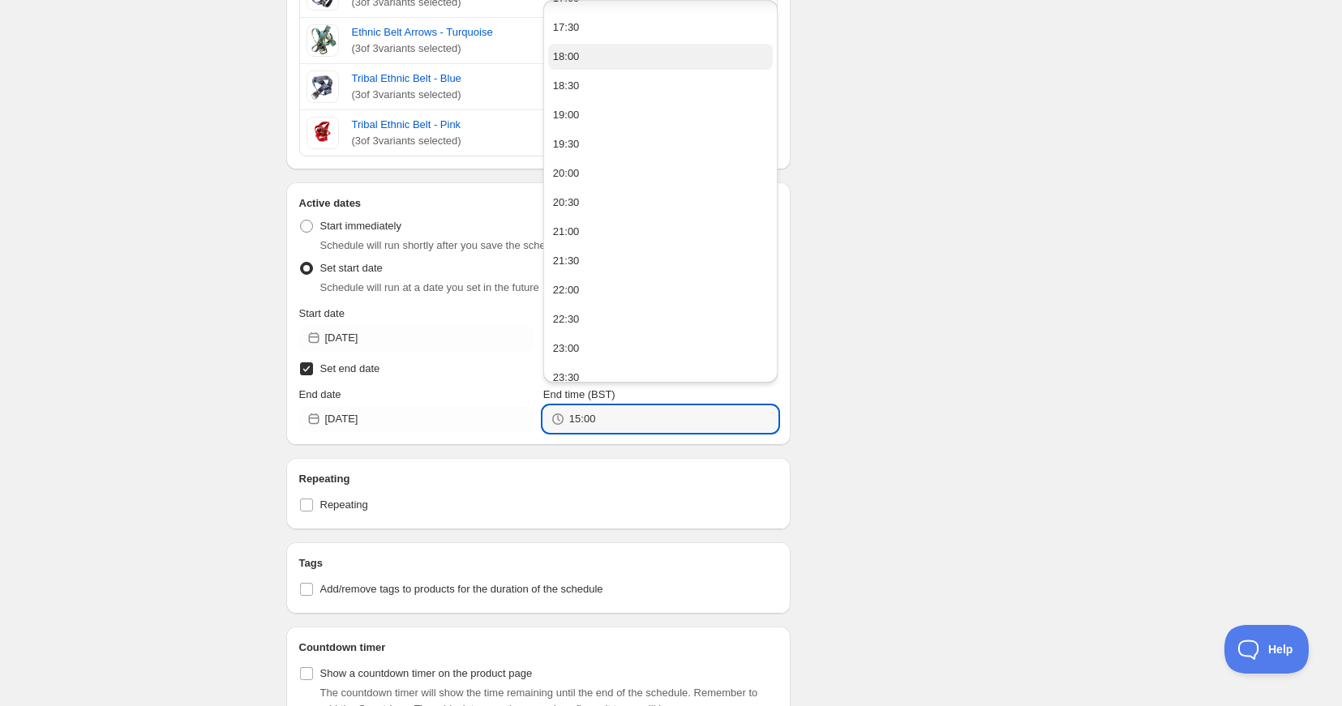
scroll to position [1025, 0]
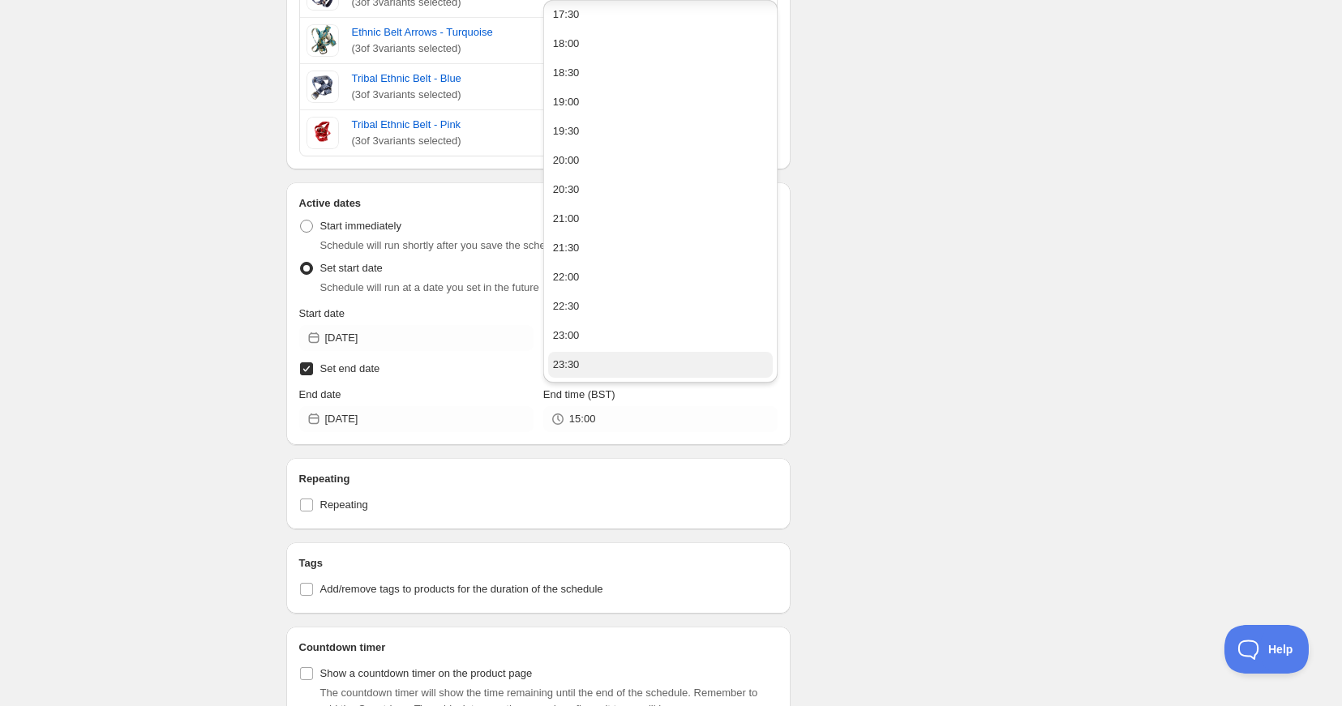
click at [578, 363] on div "23:30" at bounding box center [566, 365] width 27 height 16
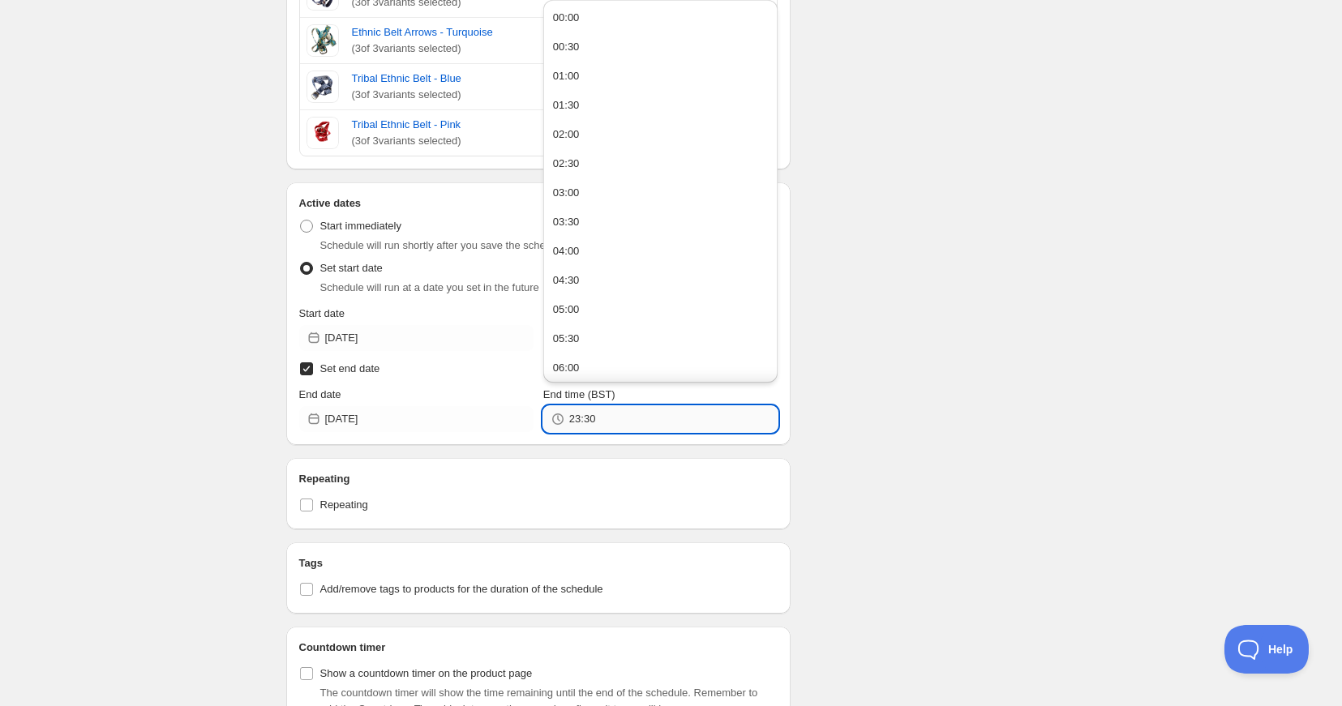
drag, startPoint x: 610, startPoint y: 423, endPoint x: 588, endPoint y: 422, distance: 21.9
click at [588, 422] on input "23:30" at bounding box center [673, 419] width 208 height 26
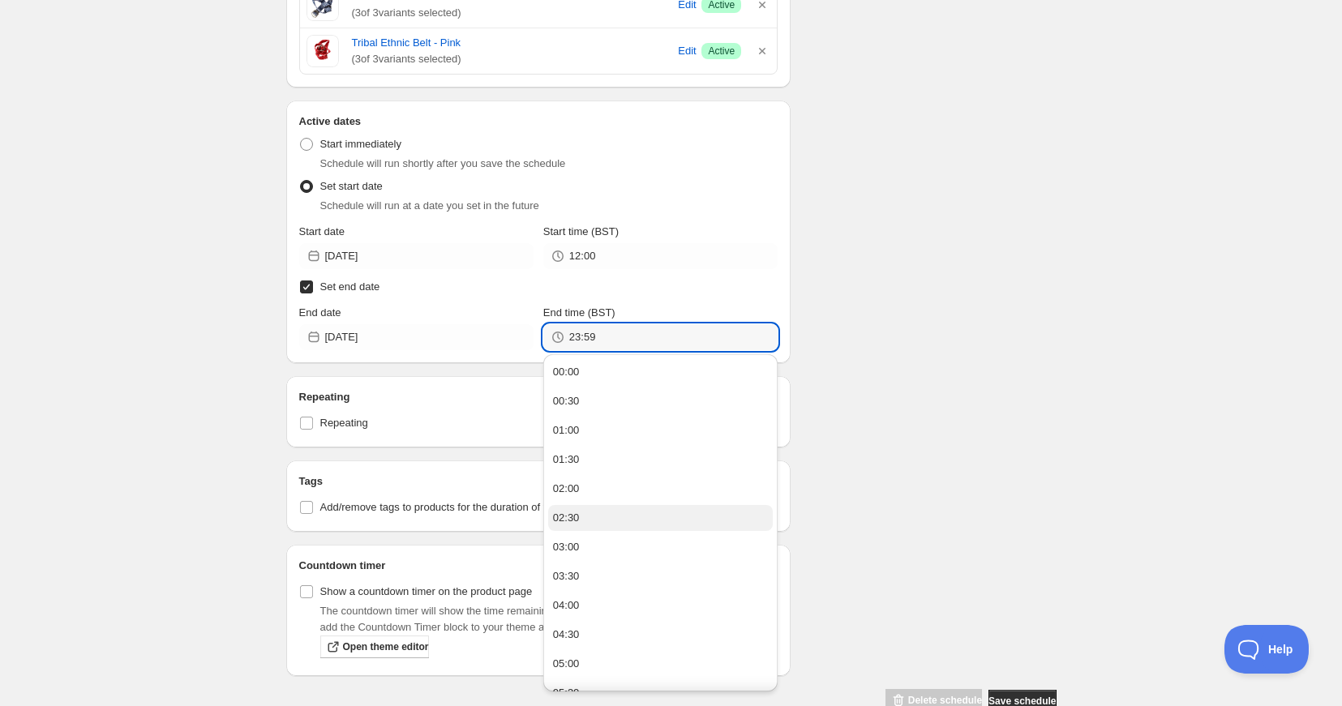
scroll to position [1549, 0]
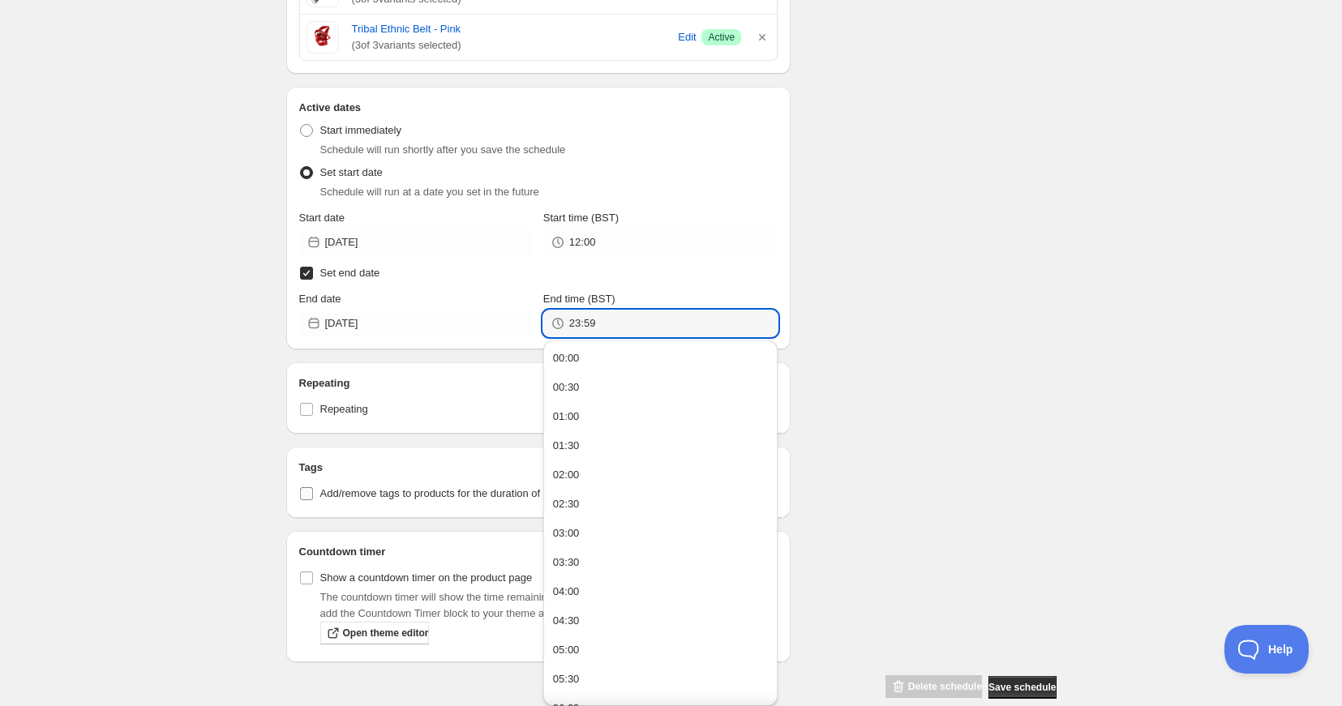
type input "23:59"
click at [310, 492] on input "Add/remove tags to products for the duration of the schedule" at bounding box center [306, 493] width 13 height 13
checkbox input "true"
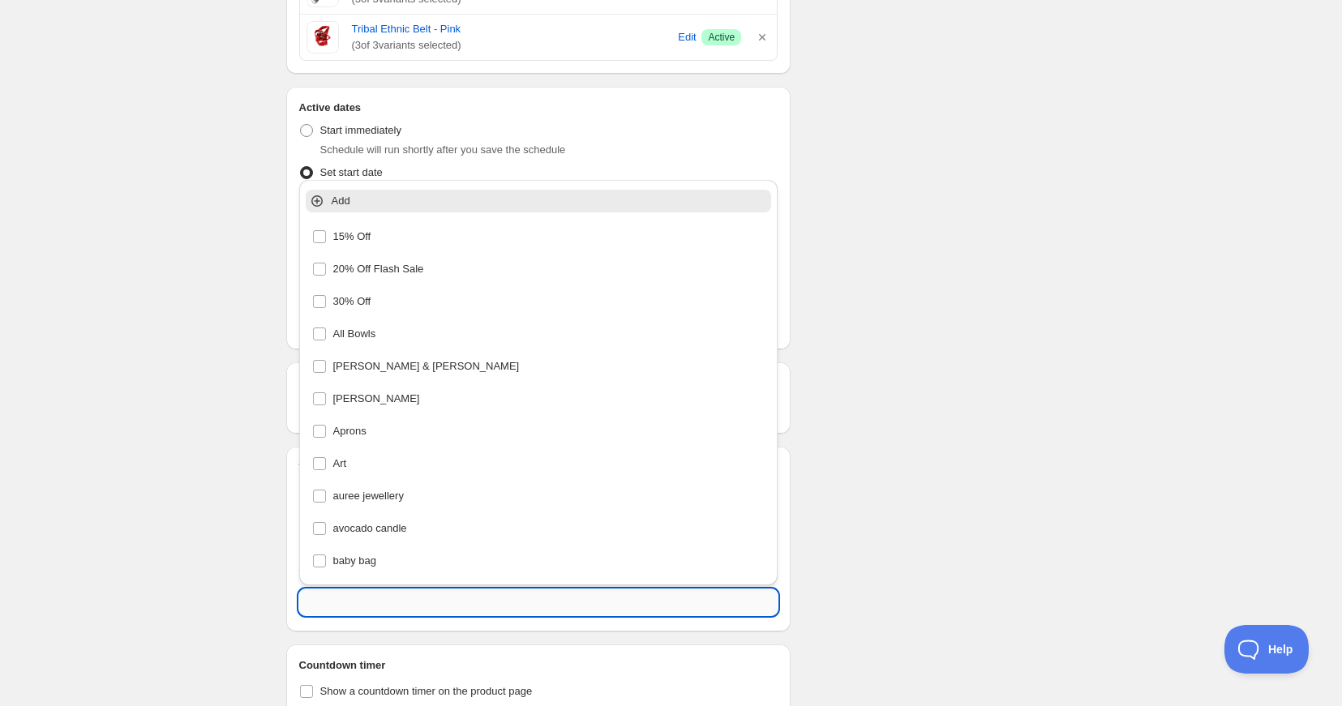
click at [332, 603] on input "text" at bounding box center [538, 602] width 479 height 26
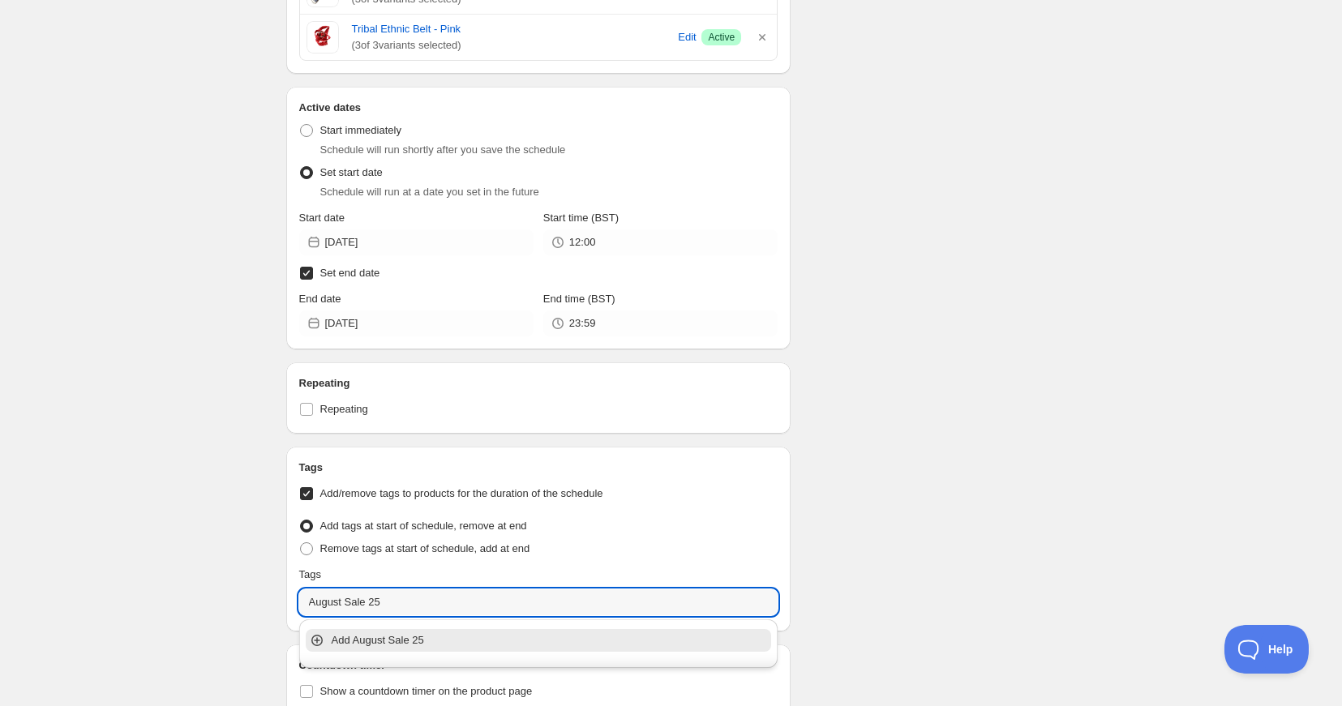
click at [385, 639] on p "Add August Sale 25" at bounding box center [550, 640] width 437 height 16
type input "August Sale 25"
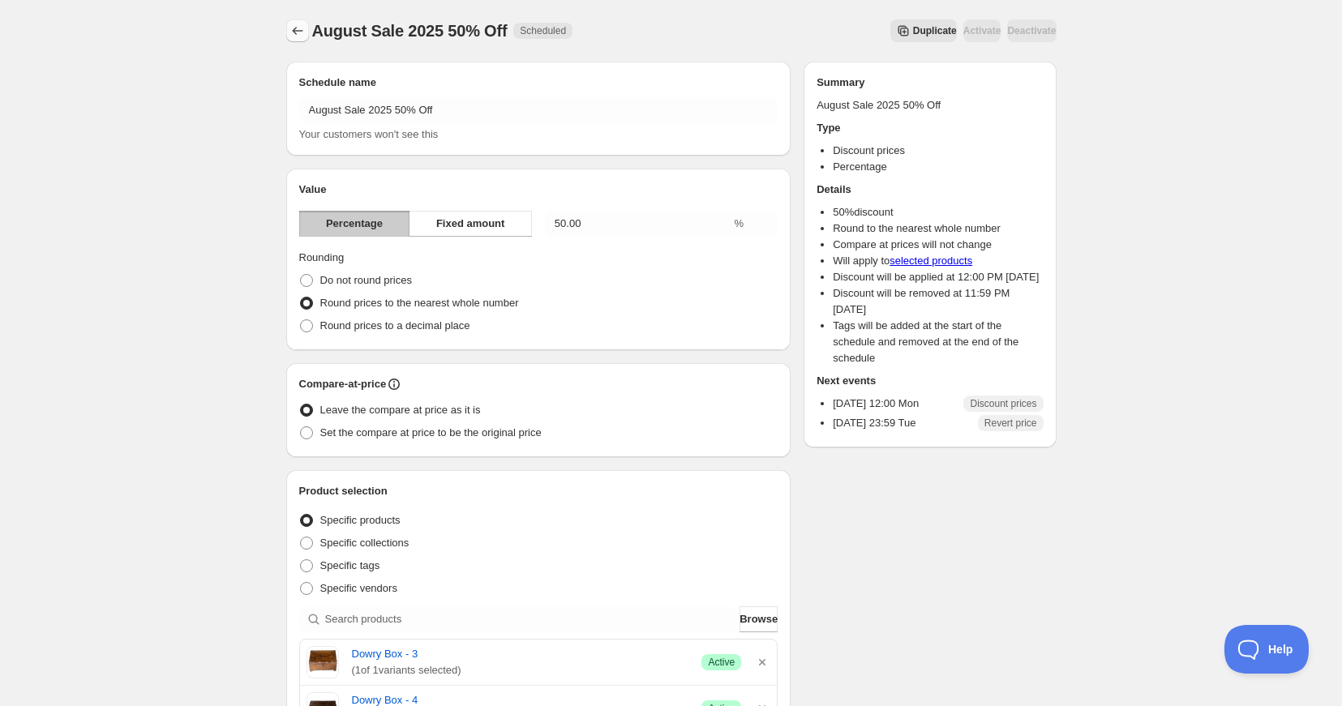
click at [297, 36] on icon "Schedules" at bounding box center [297, 31] width 16 height 16
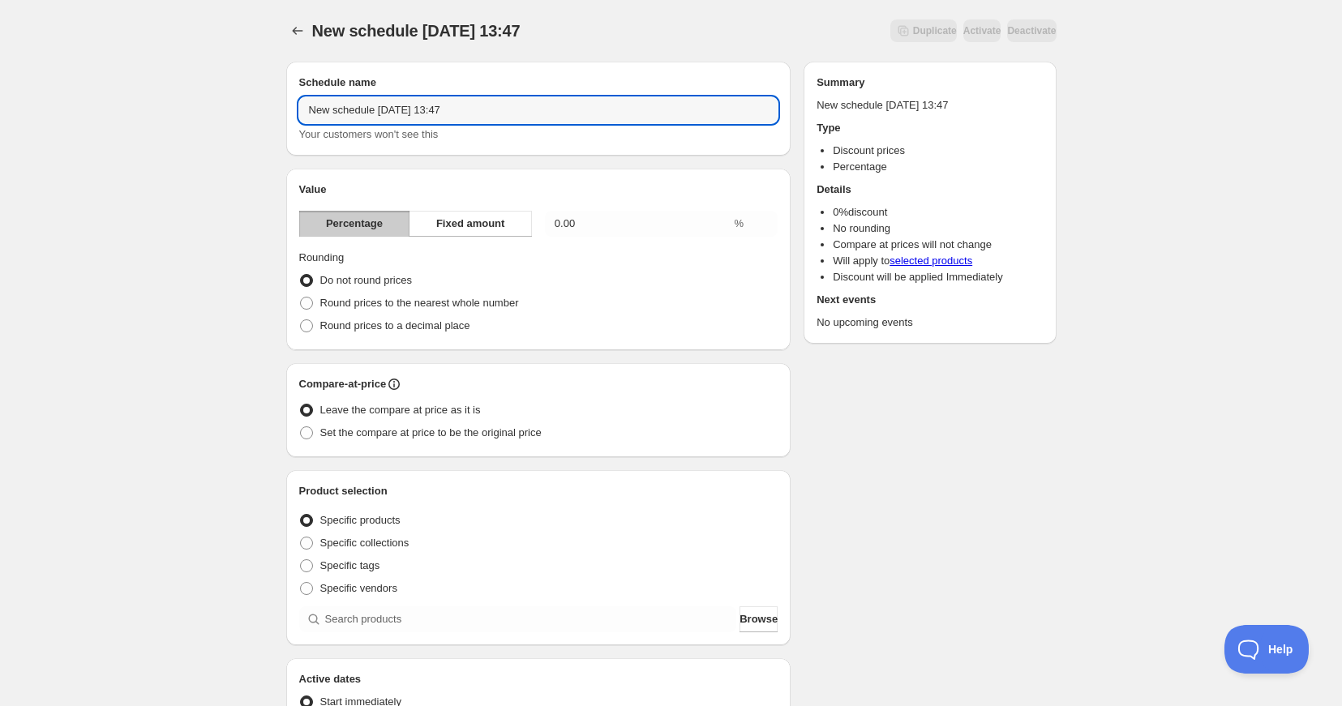
drag, startPoint x: 485, startPoint y: 113, endPoint x: 267, endPoint y: 113, distance: 218.1
click at [268, 113] on div "New schedule [DATE] 13:47. This page is ready New schedule [DATE] 13:47 Duplica…" at bounding box center [671, 584] width 809 height 1168
type input "August Sale 2025 30% Off [DATE]"
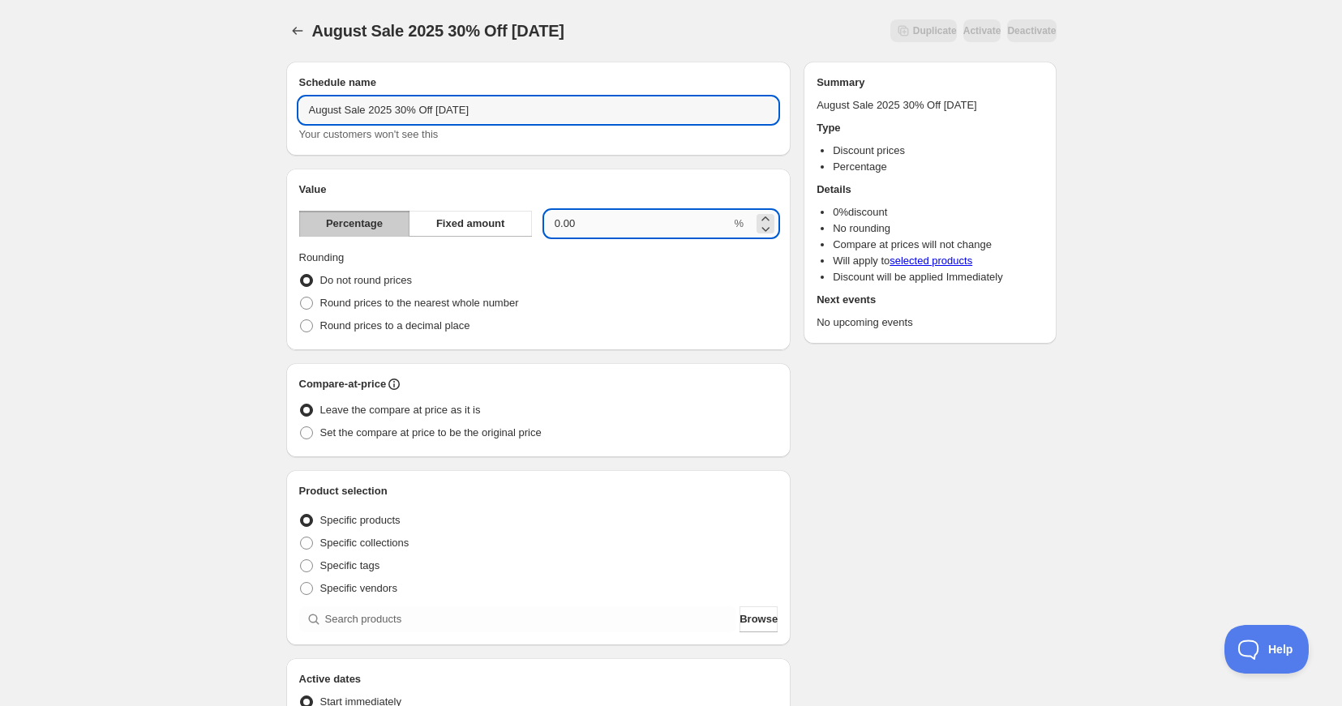
click at [594, 221] on input "0.00" at bounding box center [638, 224] width 186 height 26
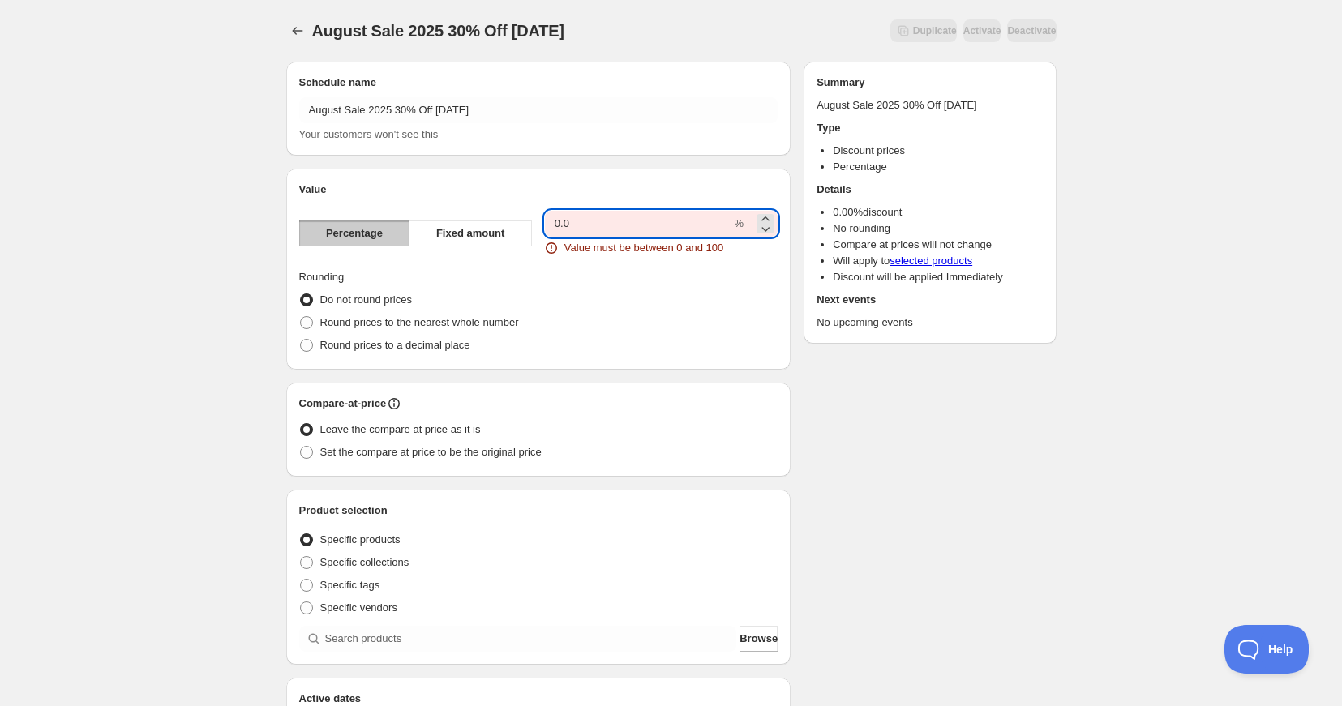
type input "0"
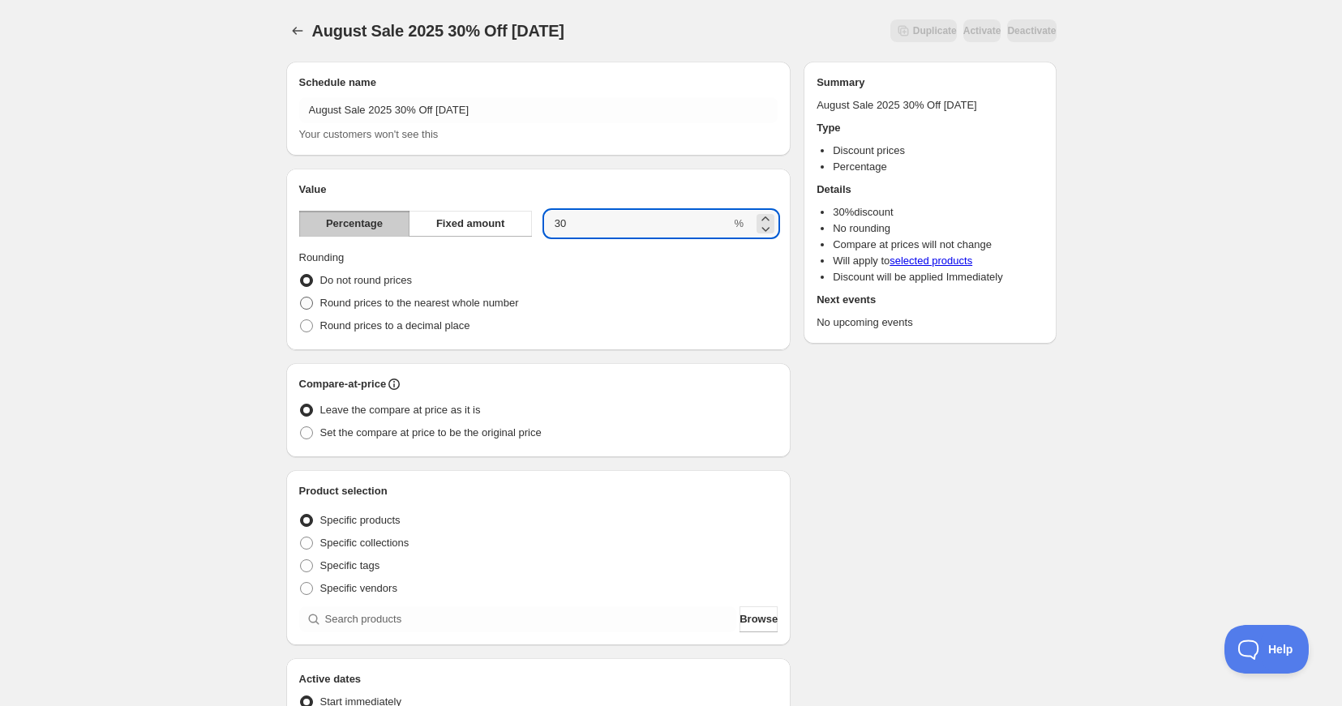
type input "30"
drag, startPoint x: 306, startPoint y: 303, endPoint x: 341, endPoint y: 345, distance: 54.7
click at [306, 304] on span at bounding box center [306, 303] width 13 height 13
click at [301, 298] on input "Round prices to the nearest whole number" at bounding box center [300, 297] width 1 height 1
radio input "true"
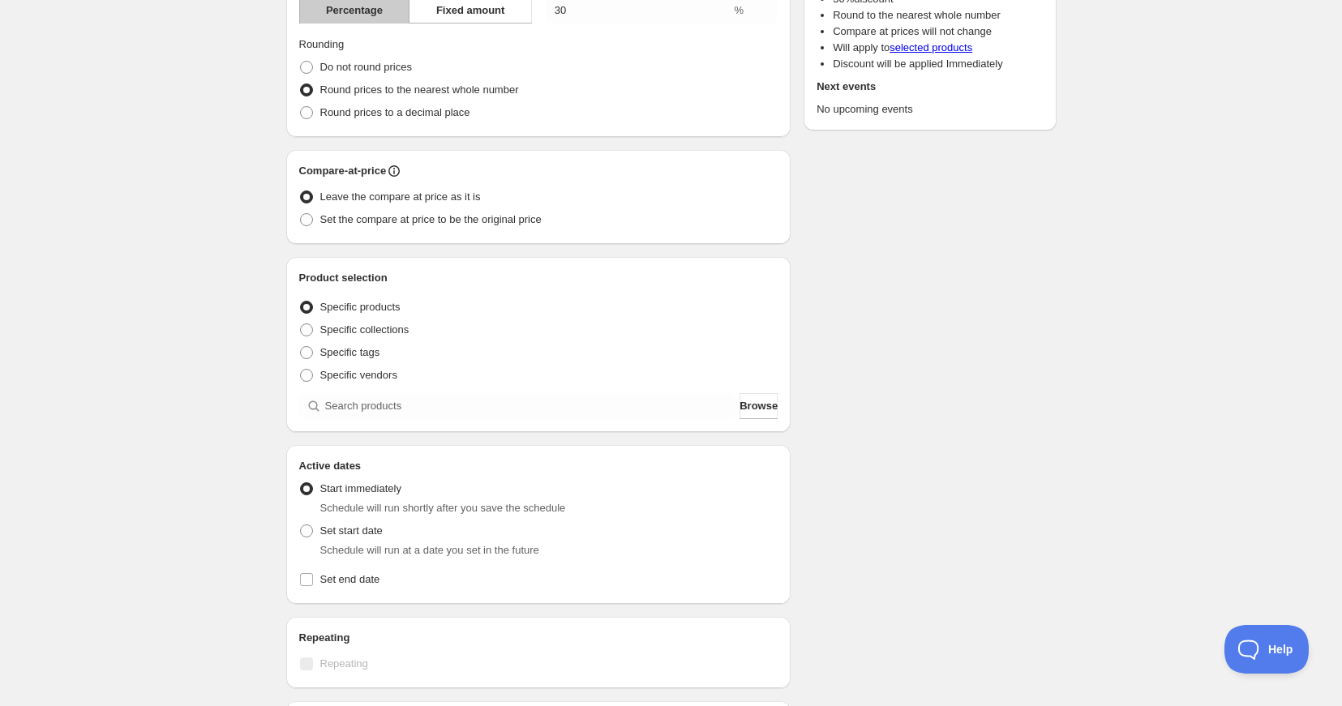
scroll to position [287, 0]
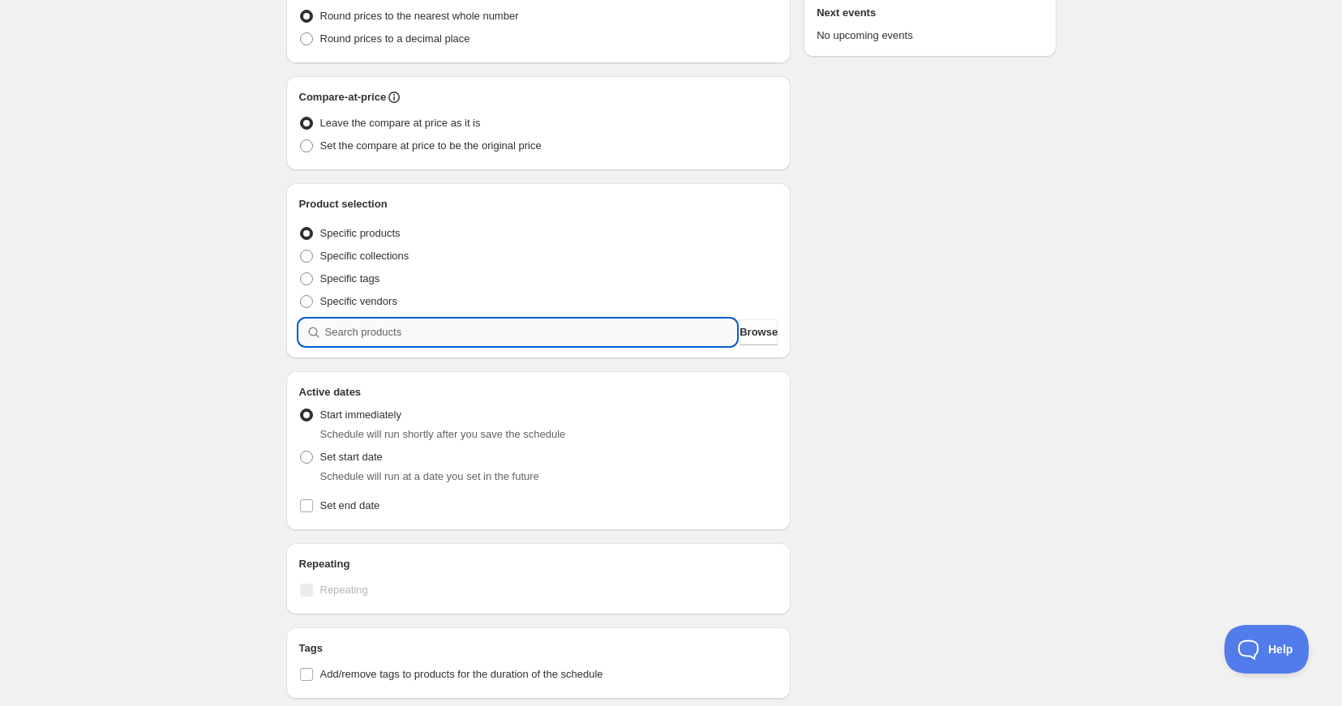
click at [409, 338] on input "search" at bounding box center [531, 332] width 412 height 26
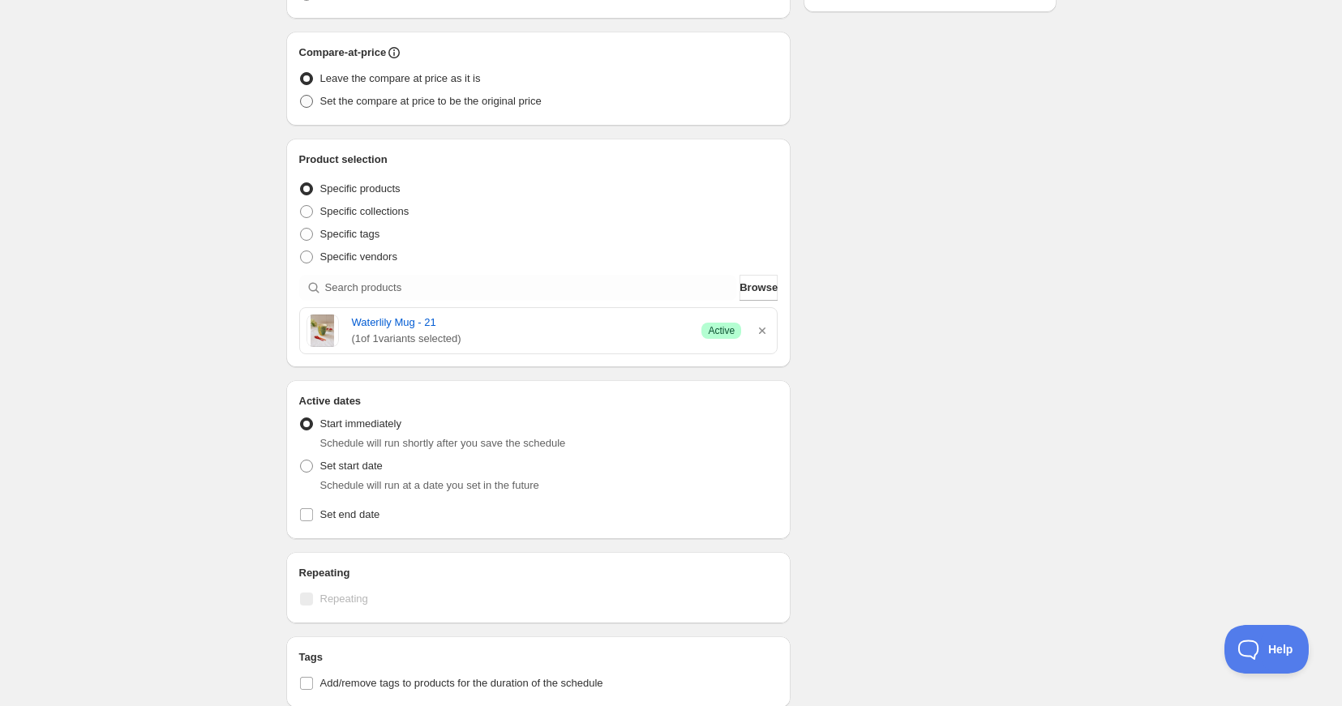
scroll to position [546, 0]
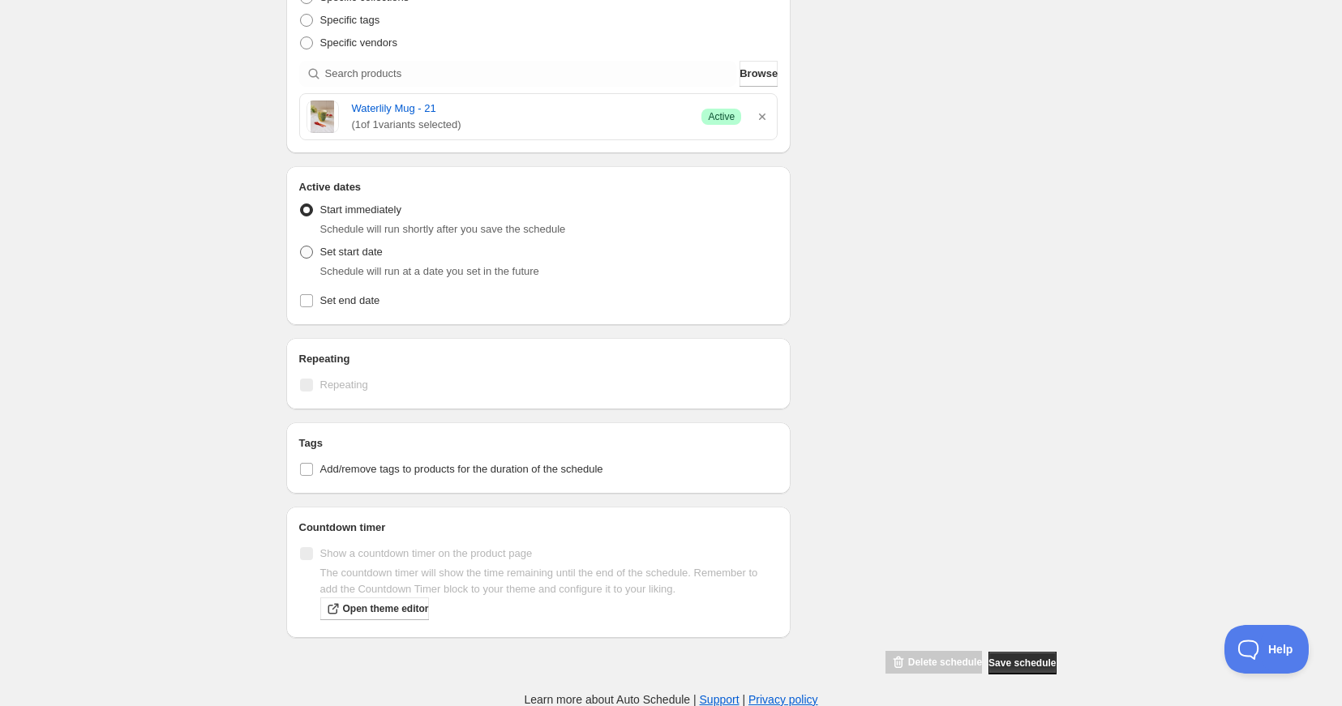
click at [306, 251] on span at bounding box center [306, 252] width 13 height 13
click at [301, 246] on input "Set start date" at bounding box center [300, 246] width 1 height 1
radio input "true"
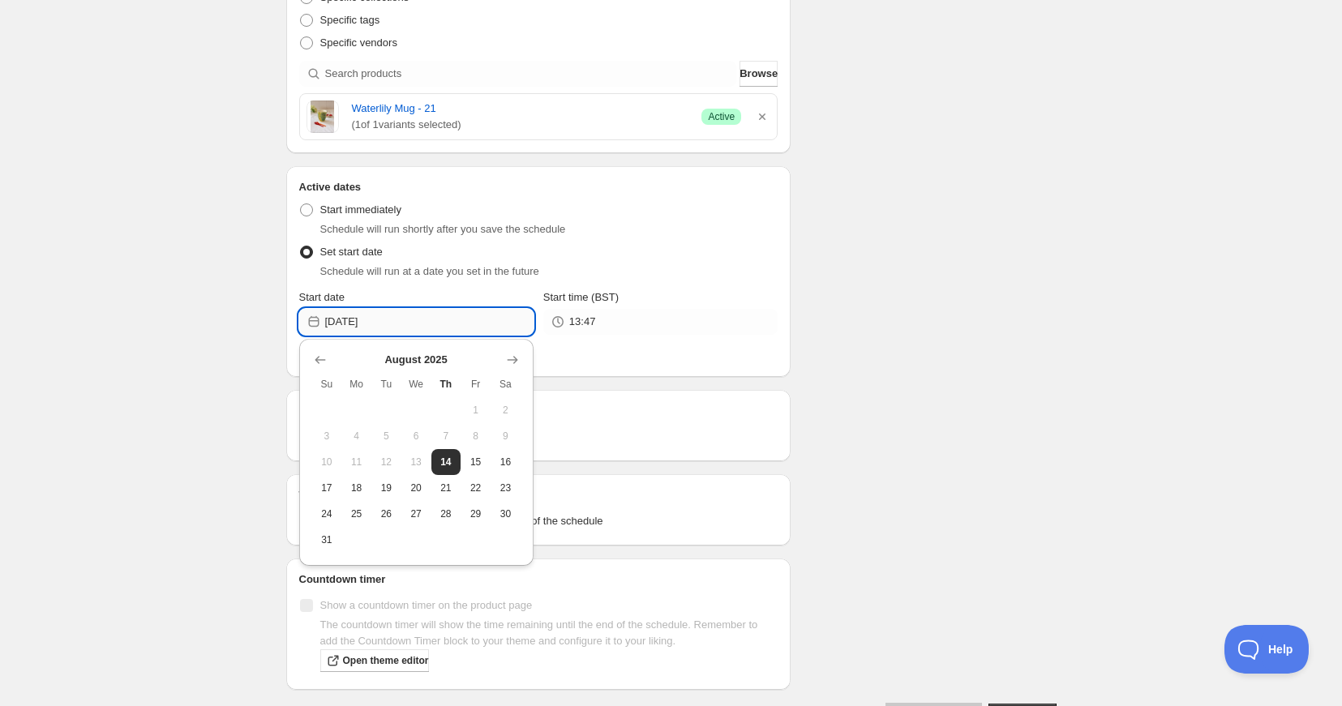
click at [386, 332] on input "[DATE]" at bounding box center [429, 322] width 208 height 26
click at [416, 491] on span "20" at bounding box center [416, 488] width 17 height 13
type input "[DATE]"
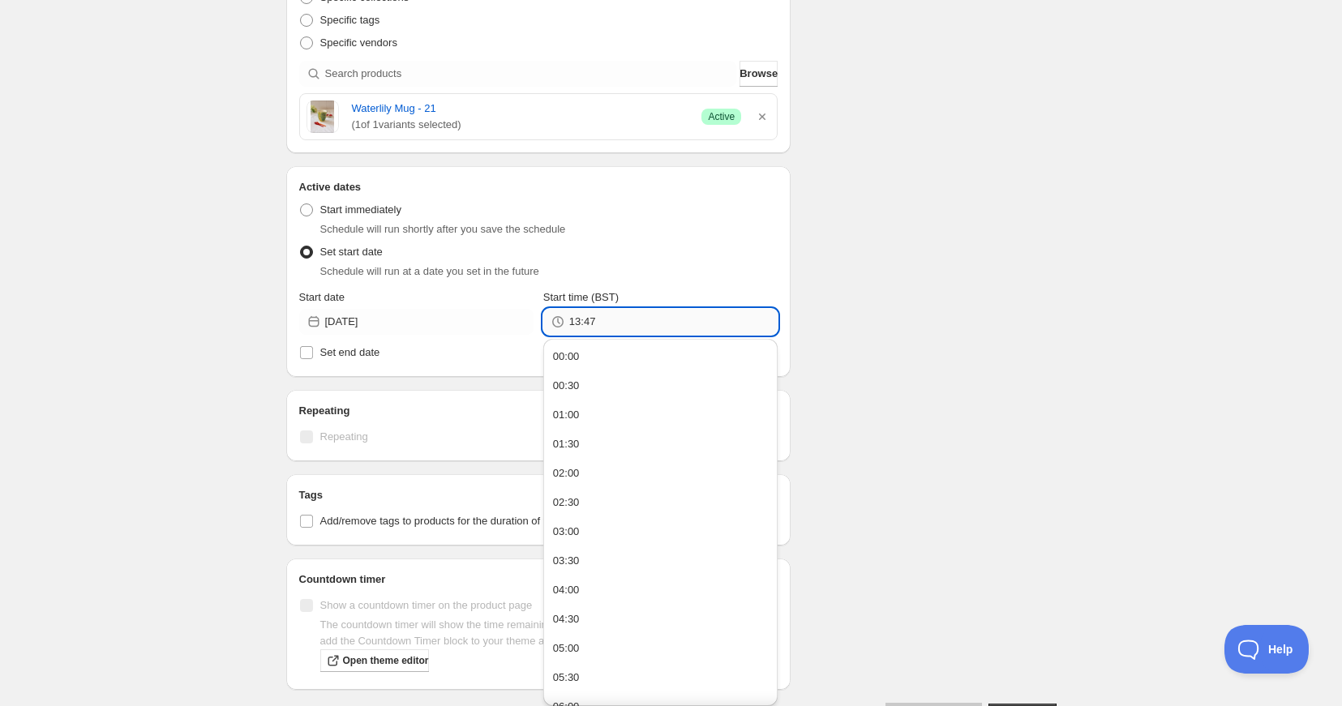
click at [585, 328] on input "13:47" at bounding box center [673, 322] width 208 height 26
click at [572, 586] on div "12:00" at bounding box center [566, 581] width 27 height 16
type input "12:00"
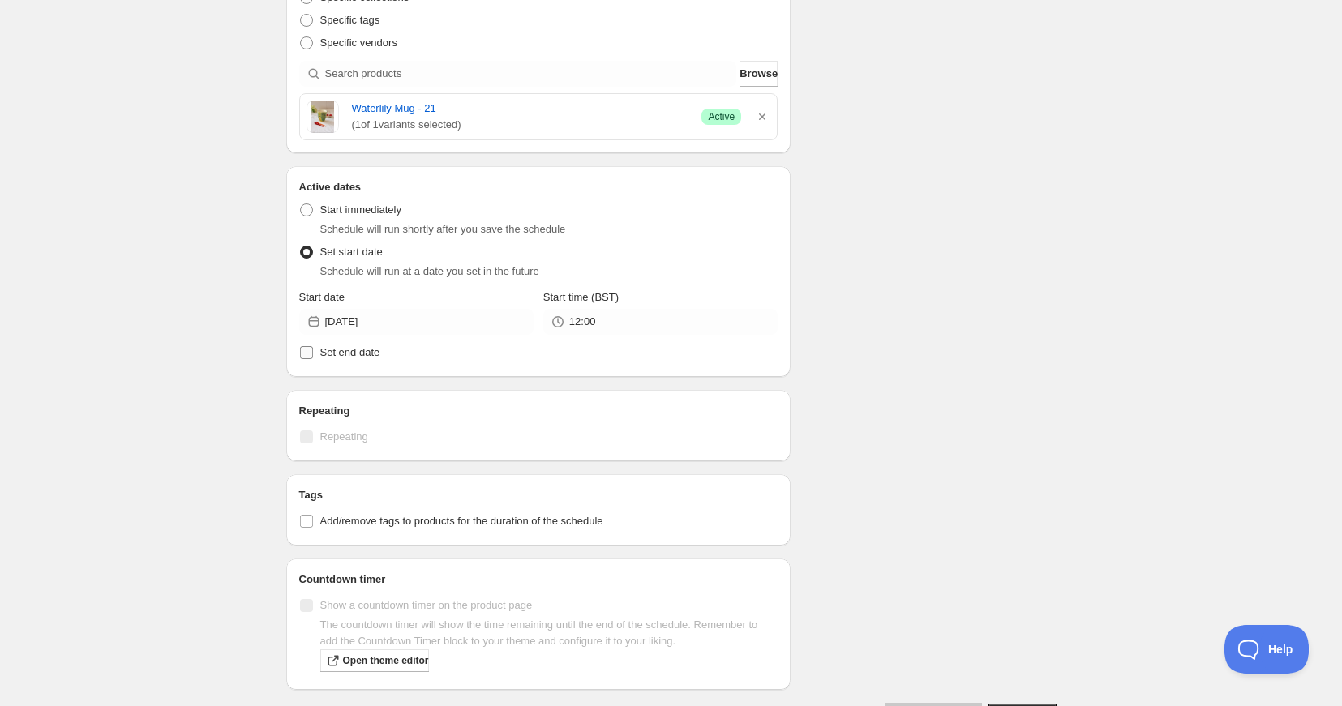
click at [309, 350] on input "Set end date" at bounding box center [306, 352] width 13 height 13
checkbox input "true"
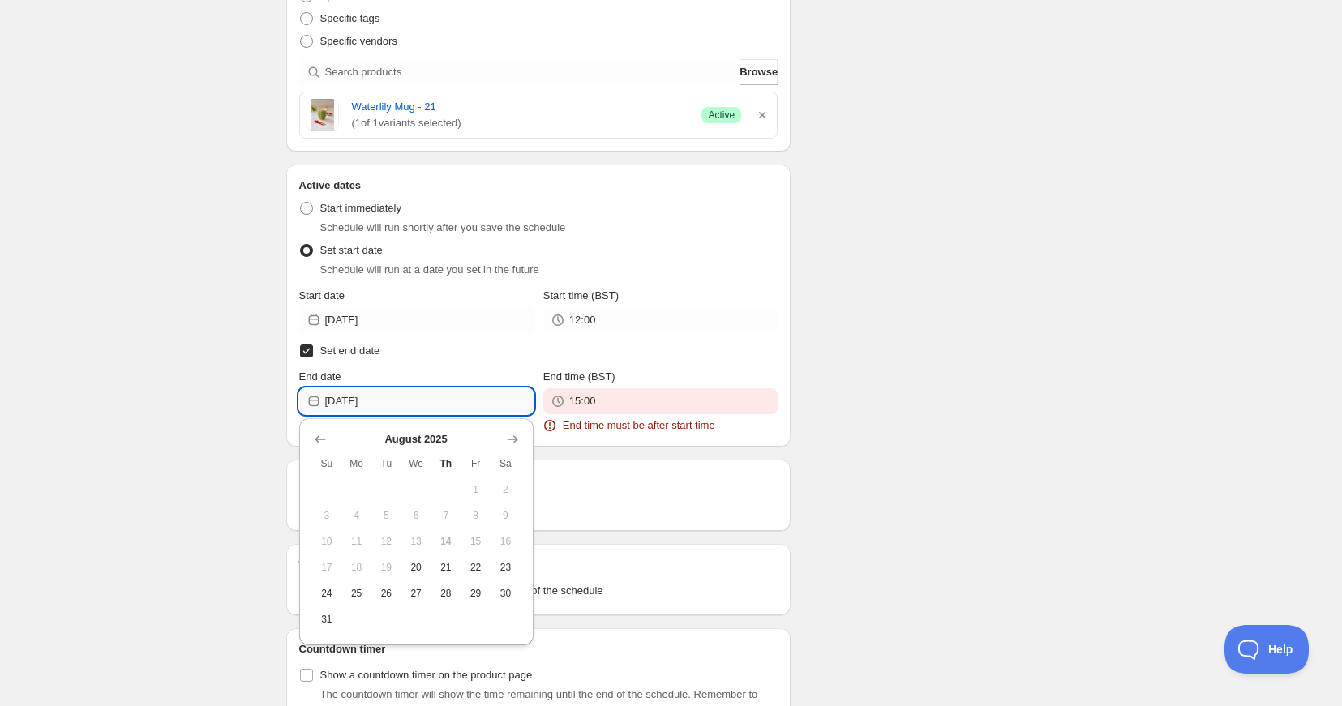
click at [430, 405] on input "[DATE]" at bounding box center [429, 401] width 208 height 26
click at [380, 593] on span "26" at bounding box center [386, 593] width 17 height 13
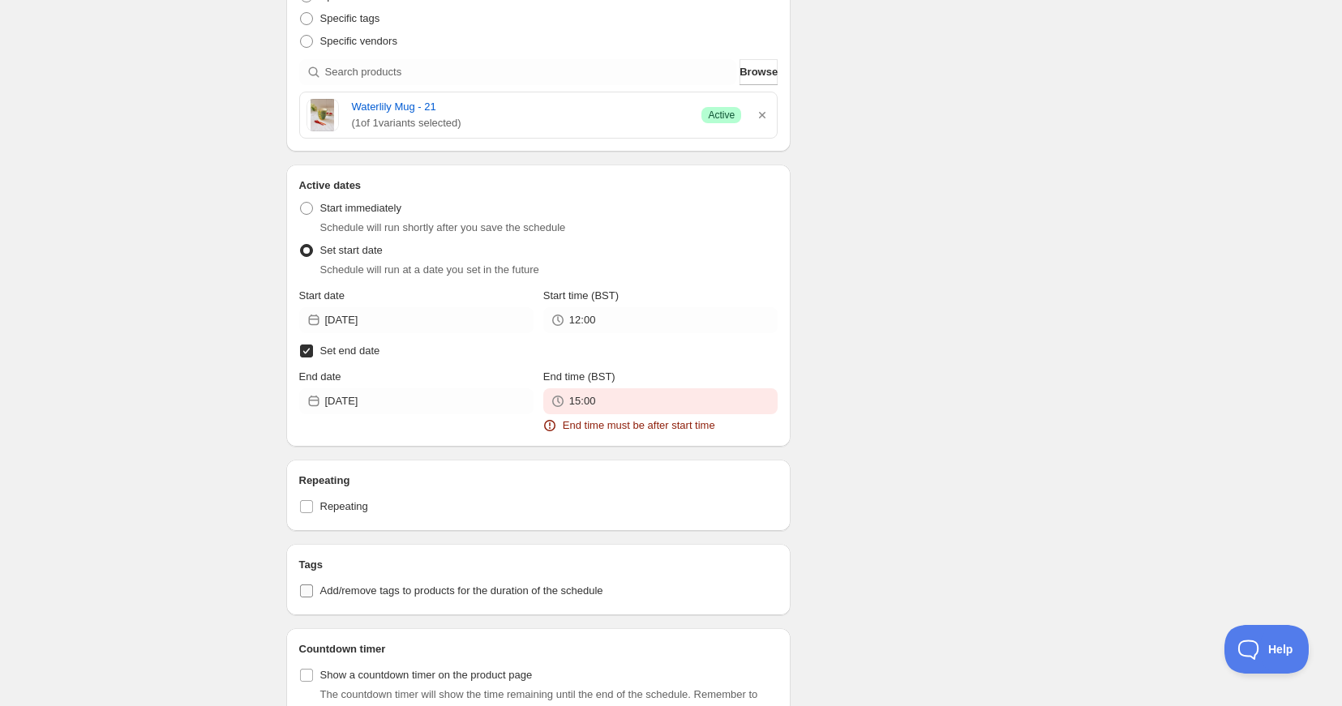
type input "[DATE]"
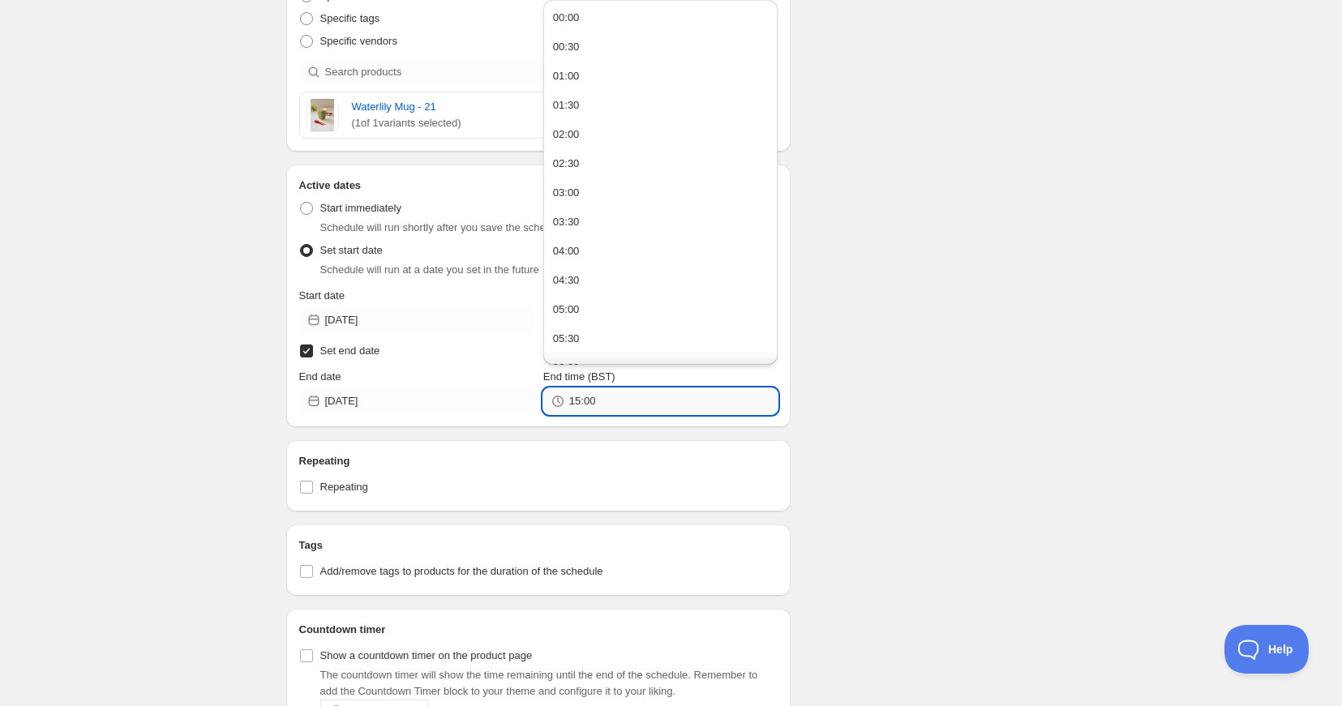
click at [603, 393] on input "15:00" at bounding box center [673, 401] width 208 height 26
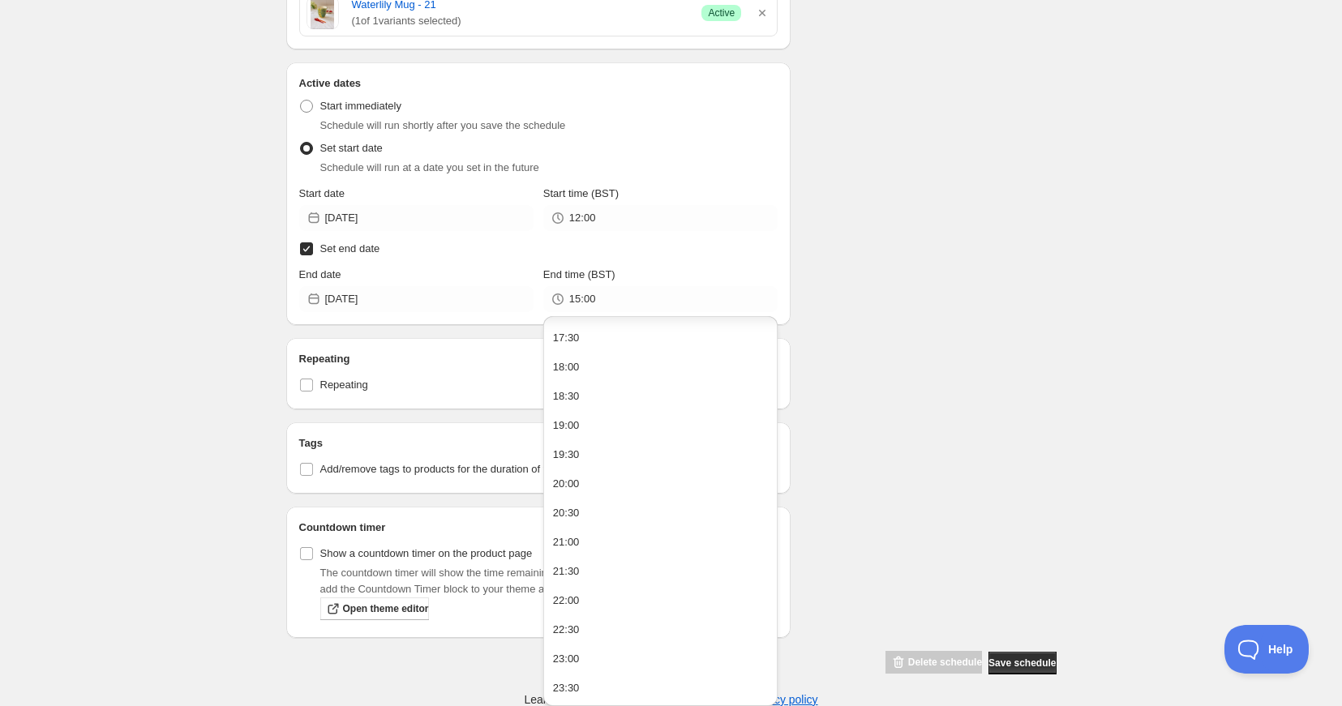
click at [569, 679] on button "23:30" at bounding box center [660, 688] width 225 height 26
click at [606, 292] on input "23:30" at bounding box center [673, 299] width 208 height 26
type input "23:59"
click at [466, 319] on div "Active dates Active Date Type Start immediately Schedule will run shortly after…" at bounding box center [538, 193] width 505 height 263
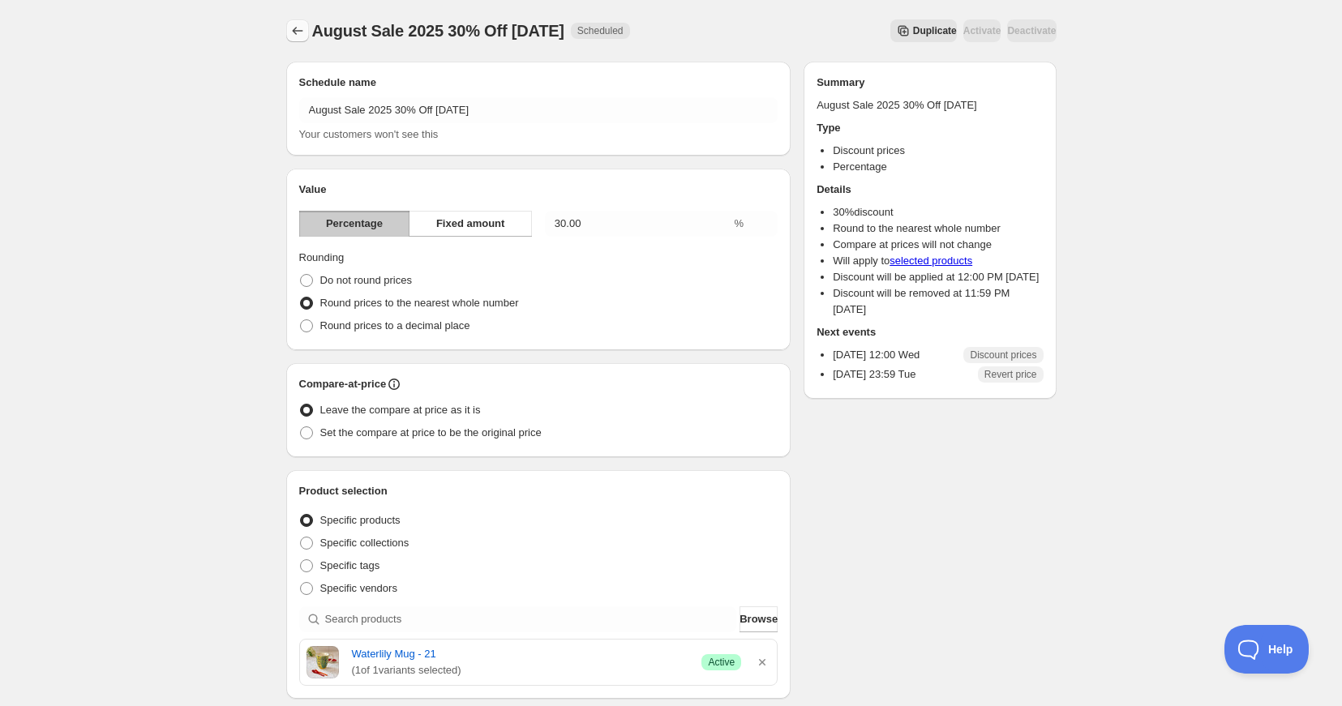
click at [298, 29] on icon "Schedules" at bounding box center [297, 31] width 16 height 16
